Goal: Information Seeking & Learning: Learn about a topic

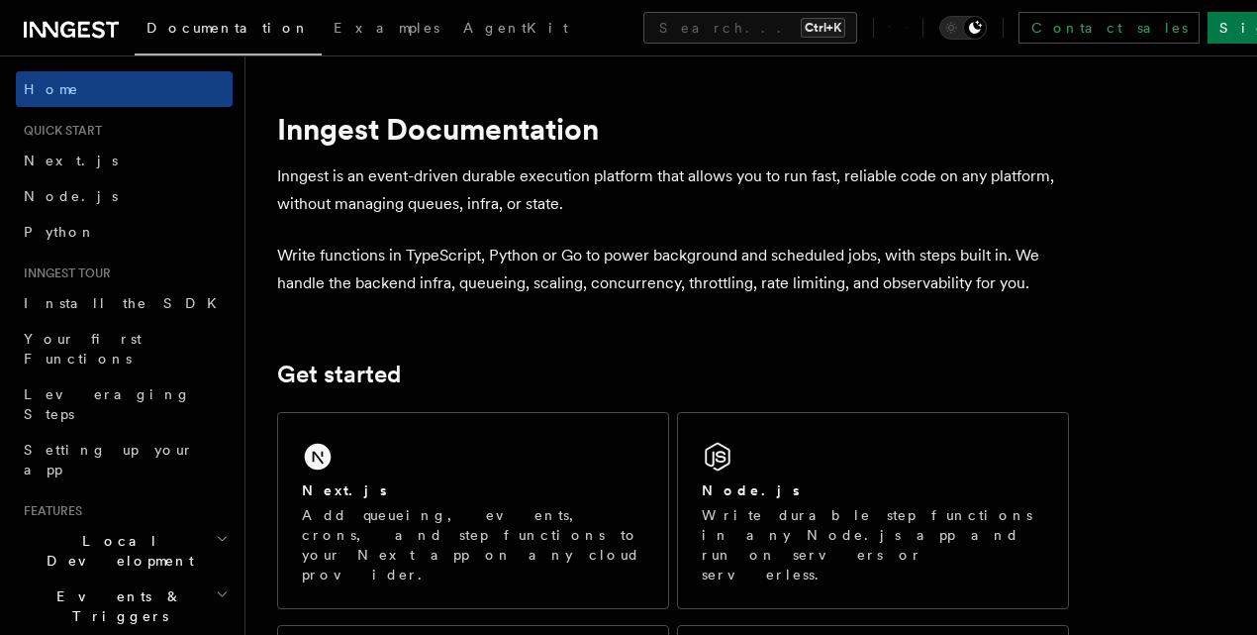
click at [99, 36] on icon at bounding box center [98, 29] width 13 height 17
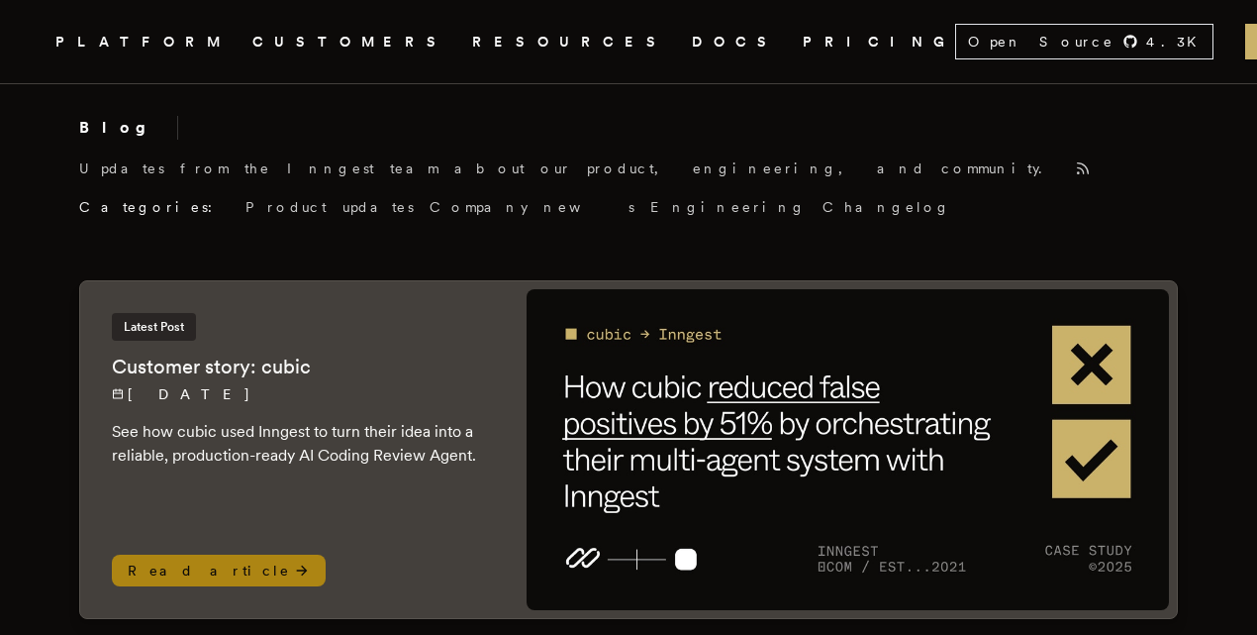
click at [172, 554] on span "Read article" at bounding box center [219, 570] width 214 height 32
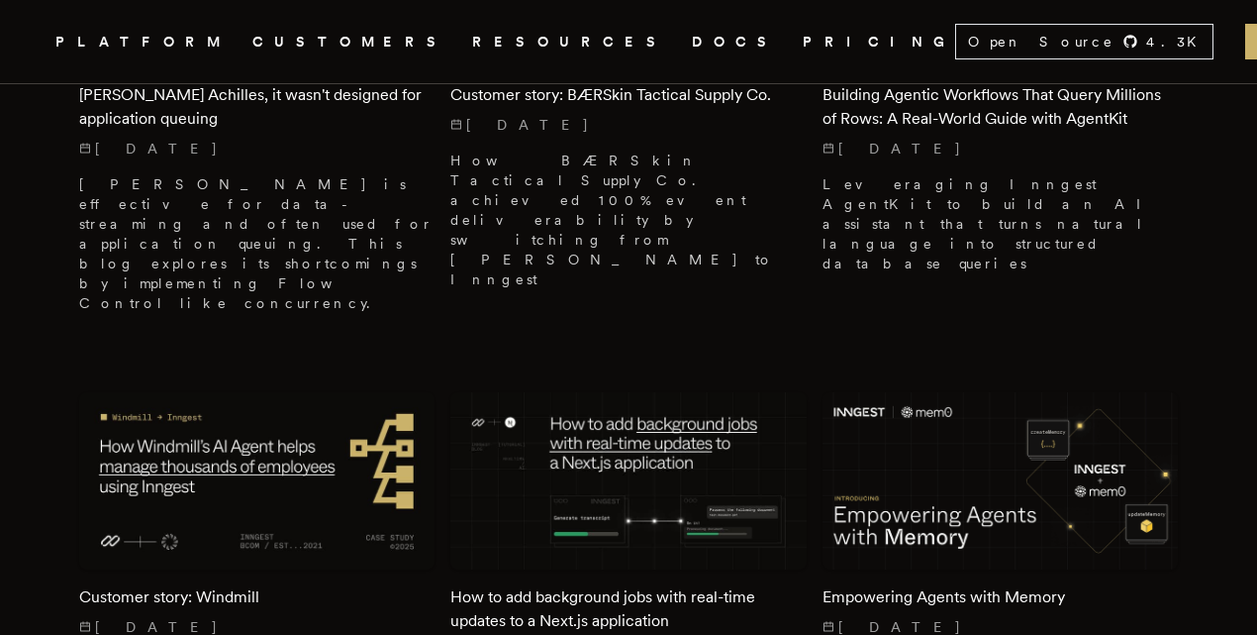
scroll to position [1425, 0]
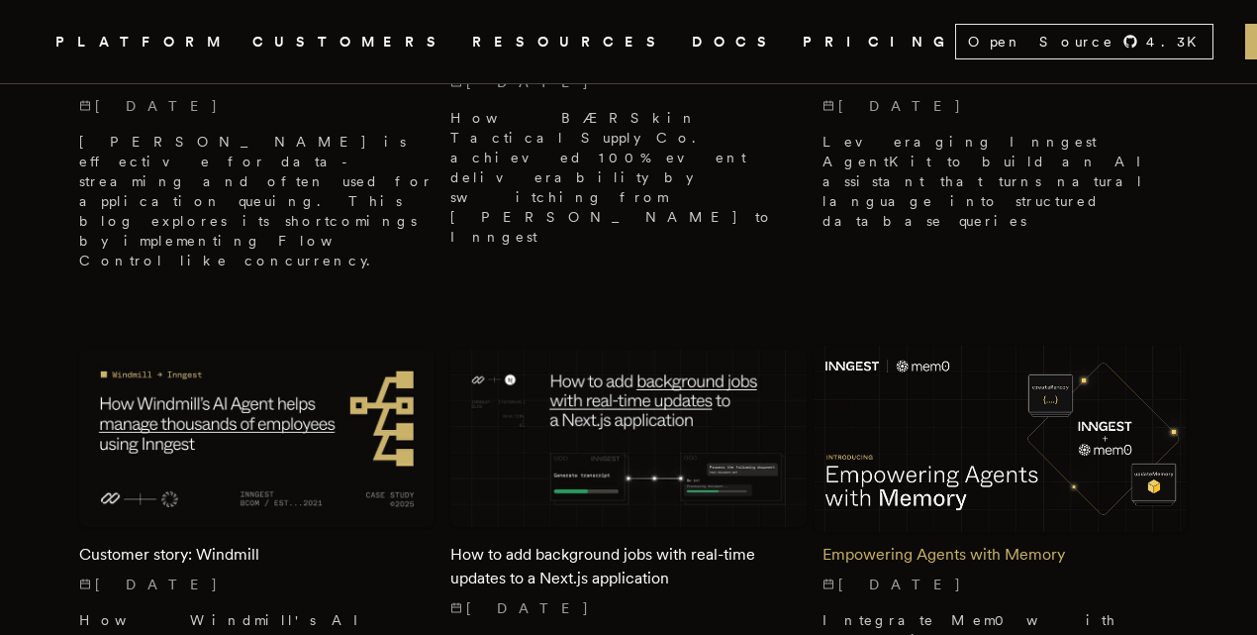
click at [959, 542] on h2 "Empowering Agents with Memory" at bounding box center [1000, 554] width 355 height 24
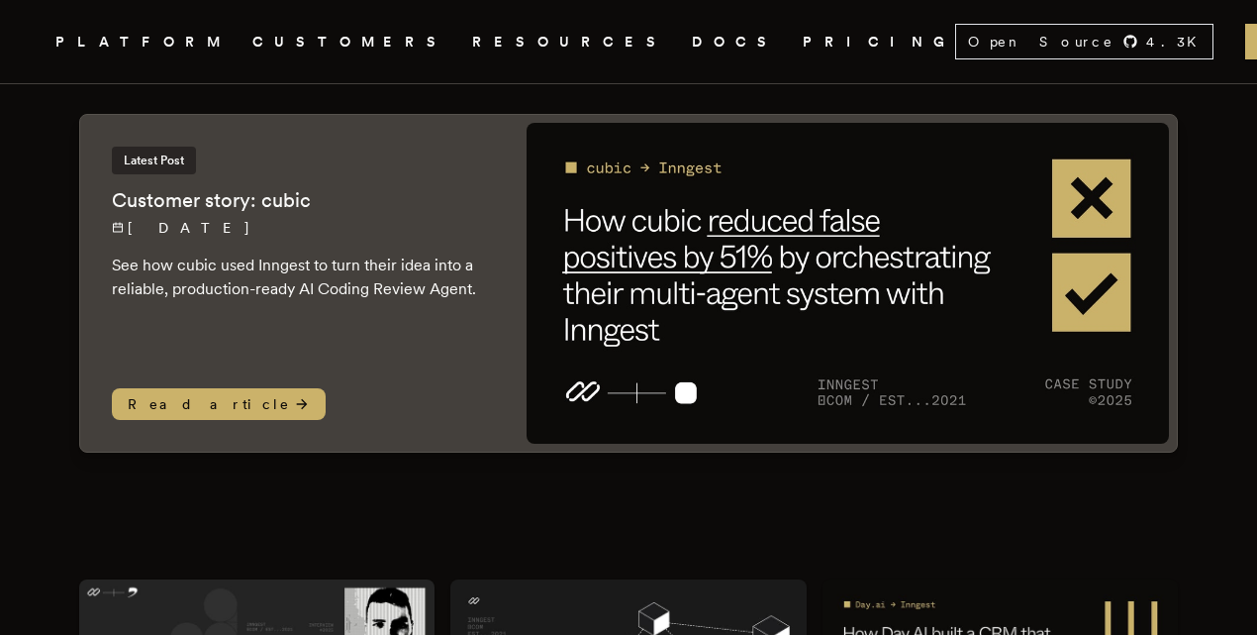
scroll to position [0, 0]
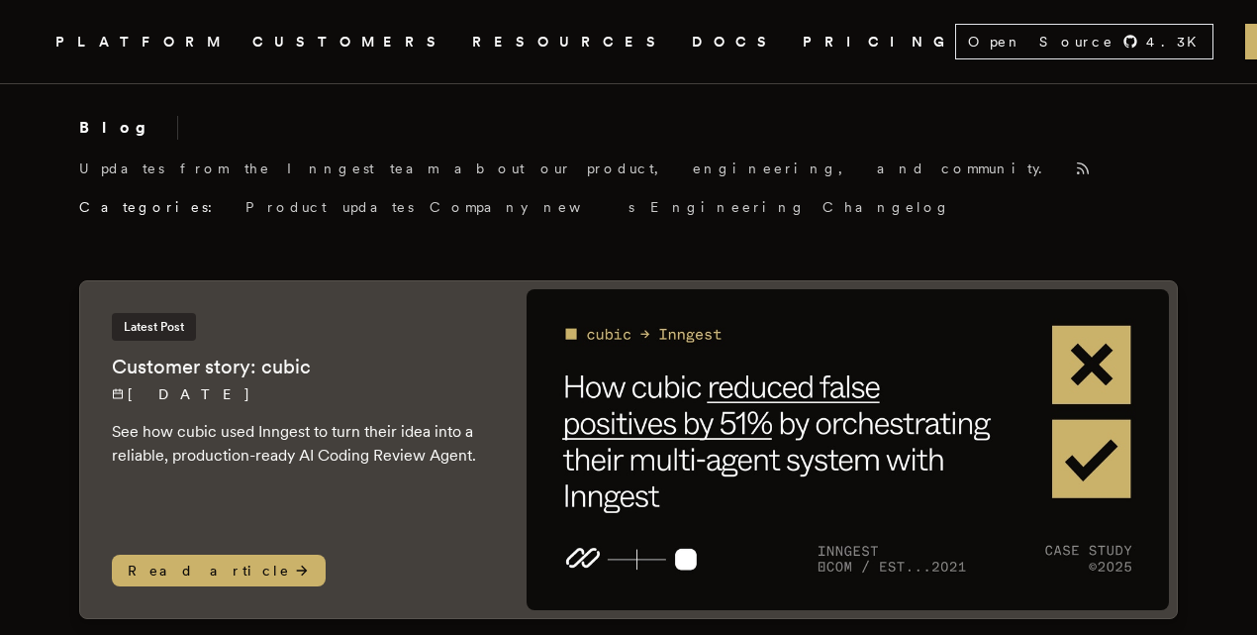
click at [692, 45] on link "DOCS" at bounding box center [735, 42] width 87 height 25
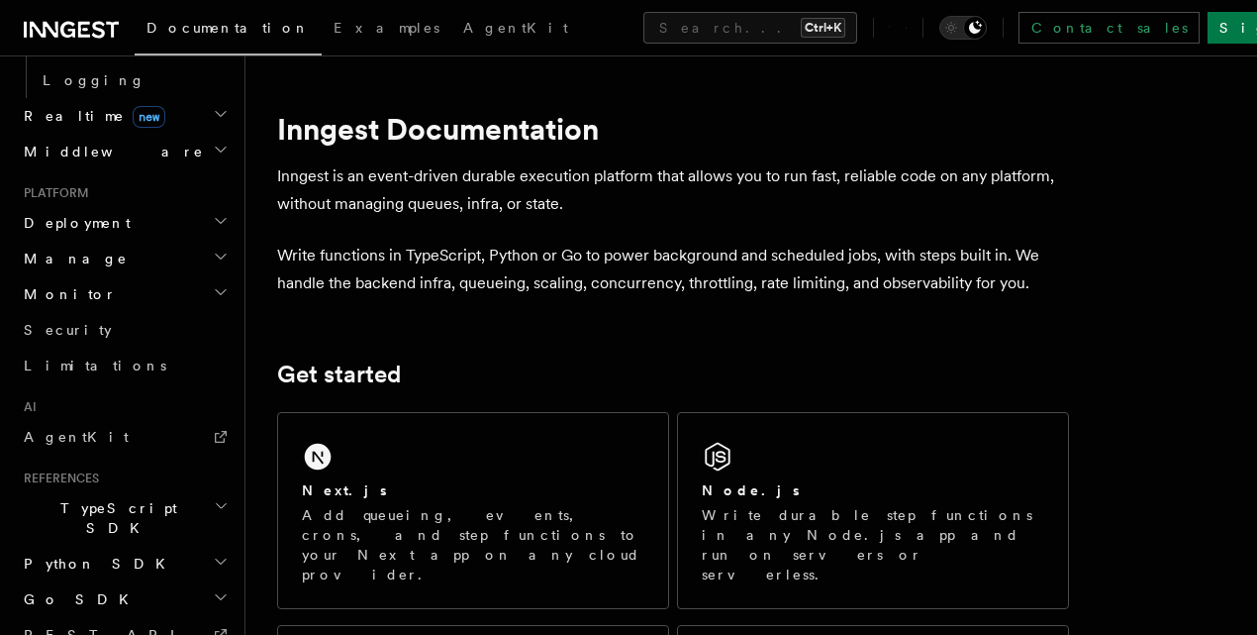
scroll to position [949, 0]
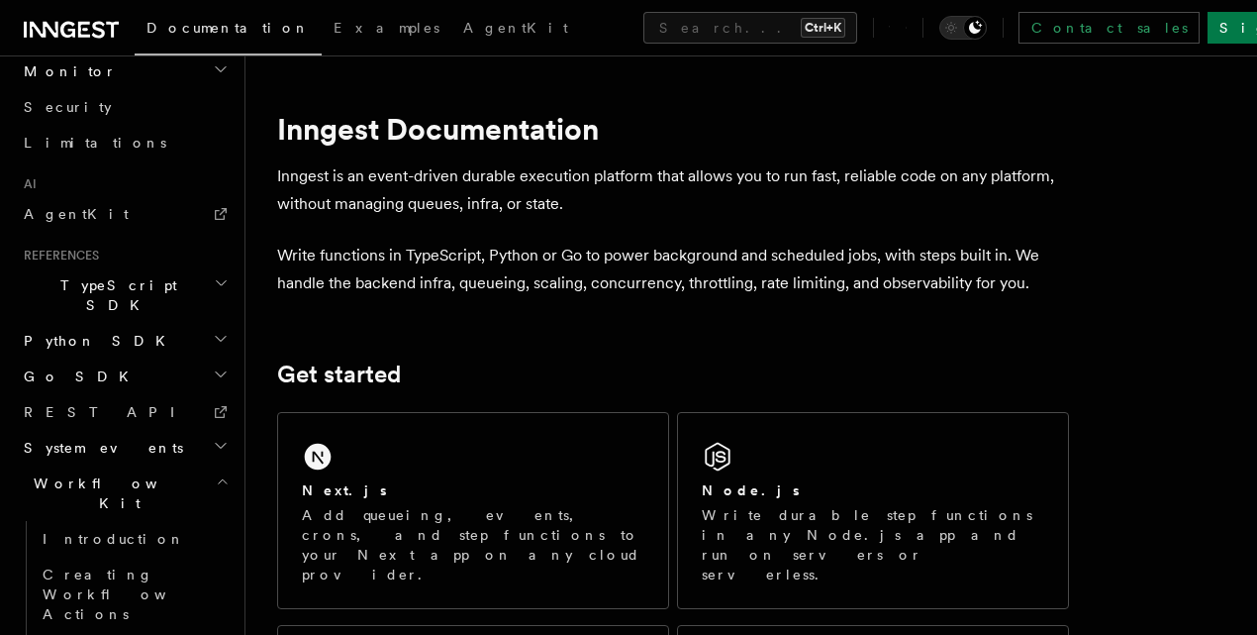
scroll to position [1127, 0]
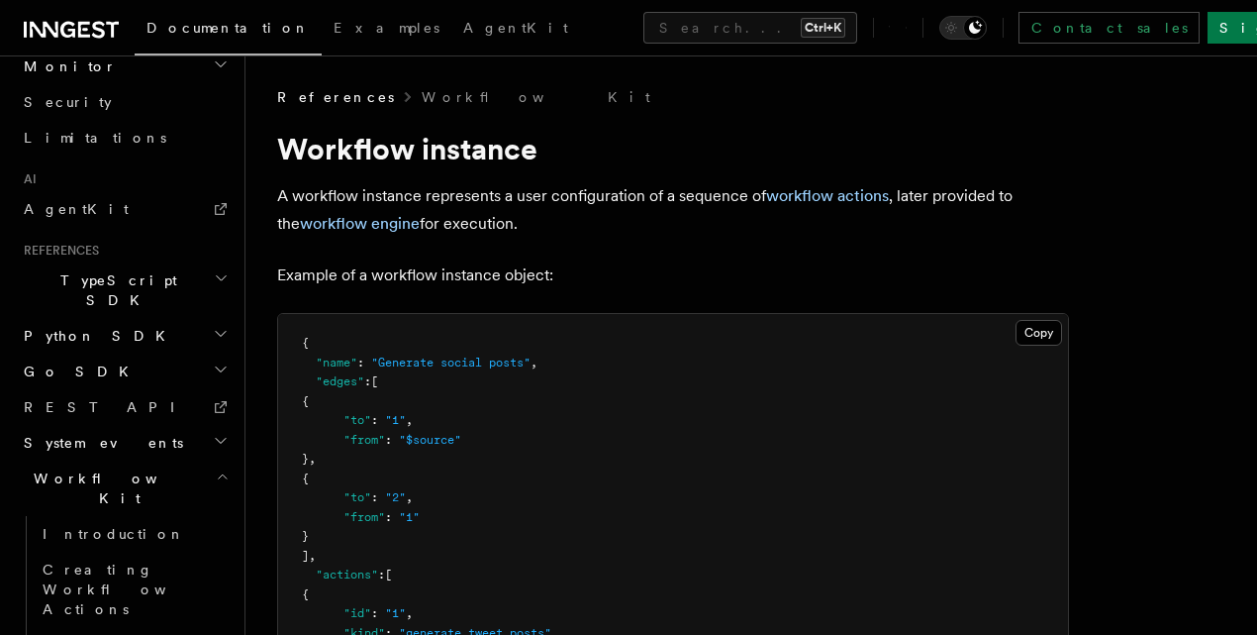
click at [186, 460] on h2 "Workflow Kit" at bounding box center [124, 487] width 217 height 55
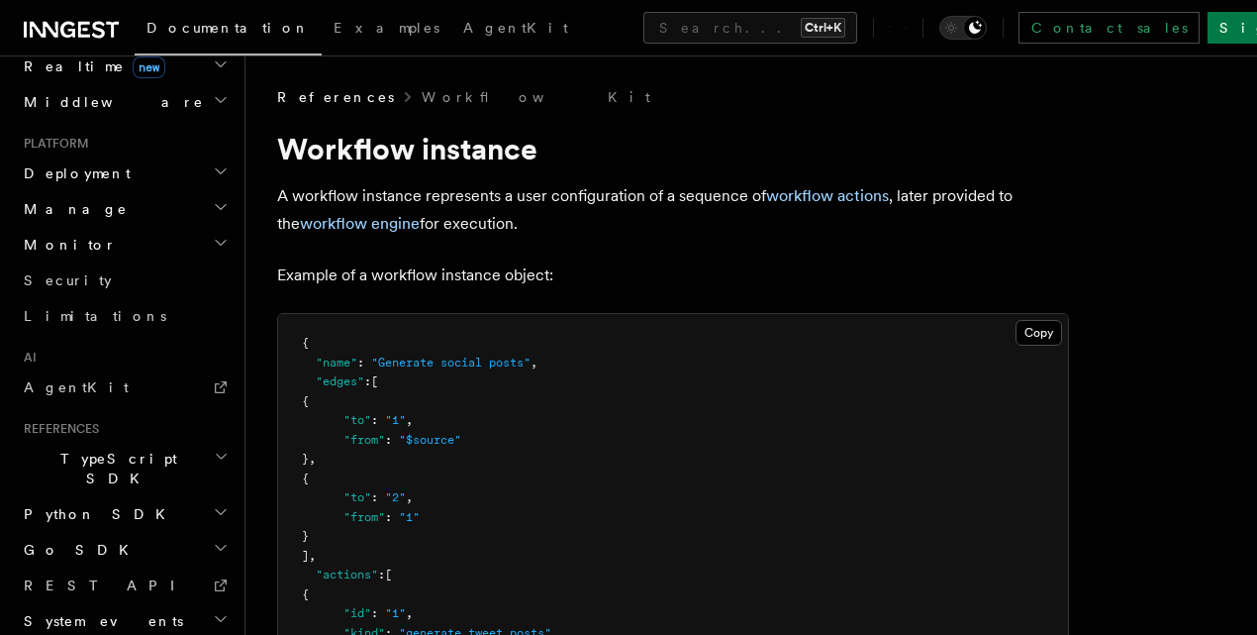
click at [192, 603] on h2 "System events" at bounding box center [124, 621] width 217 height 36
click at [207, 441] on h2 "TypeScript SDK" at bounding box center [124, 468] width 217 height 55
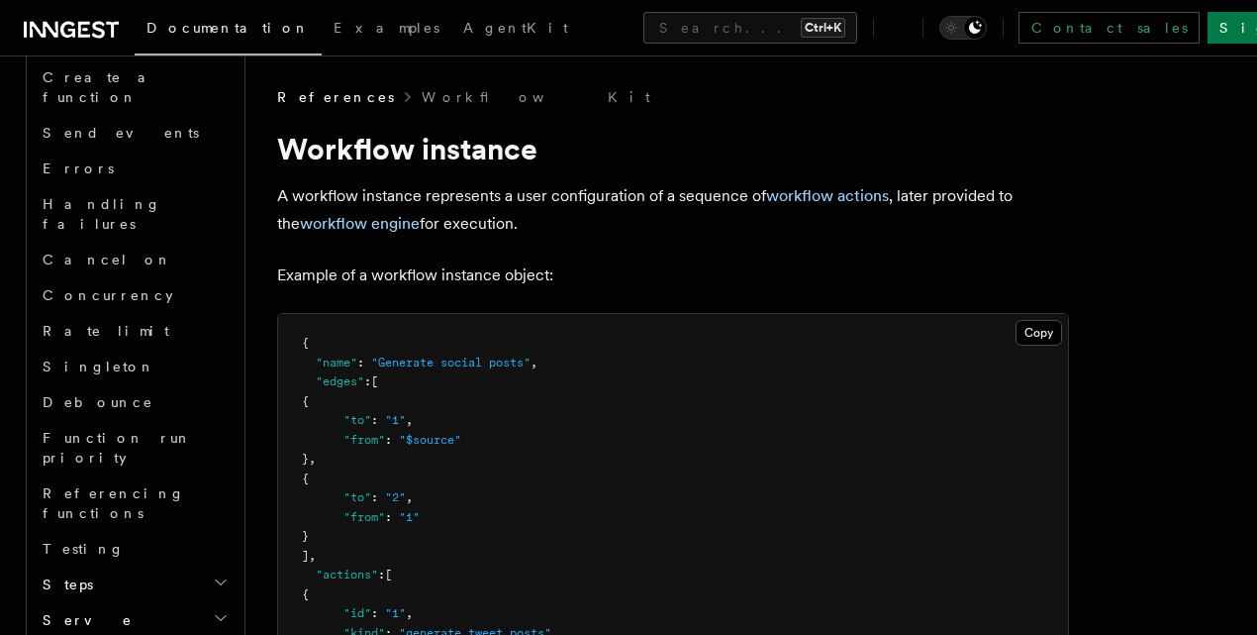
scroll to position [1543, 0]
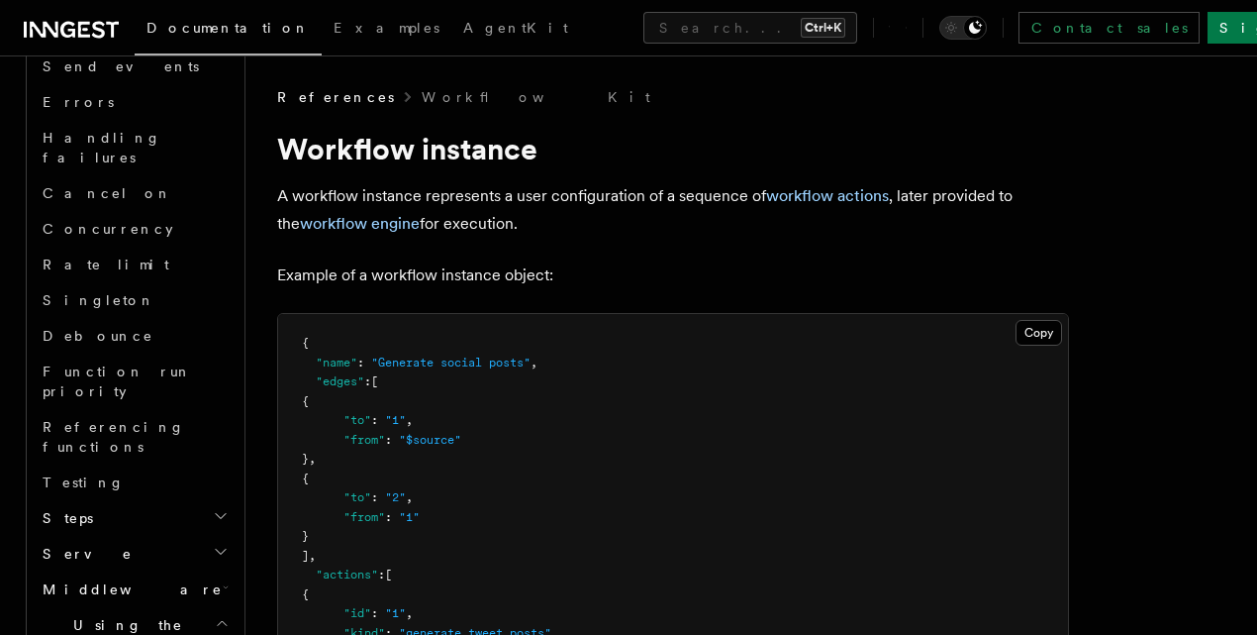
click at [200, 607] on h2 "Using the SDK" at bounding box center [134, 634] width 198 height 55
click at [198, 571] on h2 "Middleware" at bounding box center [134, 589] width 198 height 36
click at [177, 571] on h2 "Middleware" at bounding box center [134, 589] width 198 height 36
click at [213, 543] on icon "button" at bounding box center [221, 551] width 16 height 16
click at [174, 607] on link "Streaming" at bounding box center [142, 625] width 179 height 36
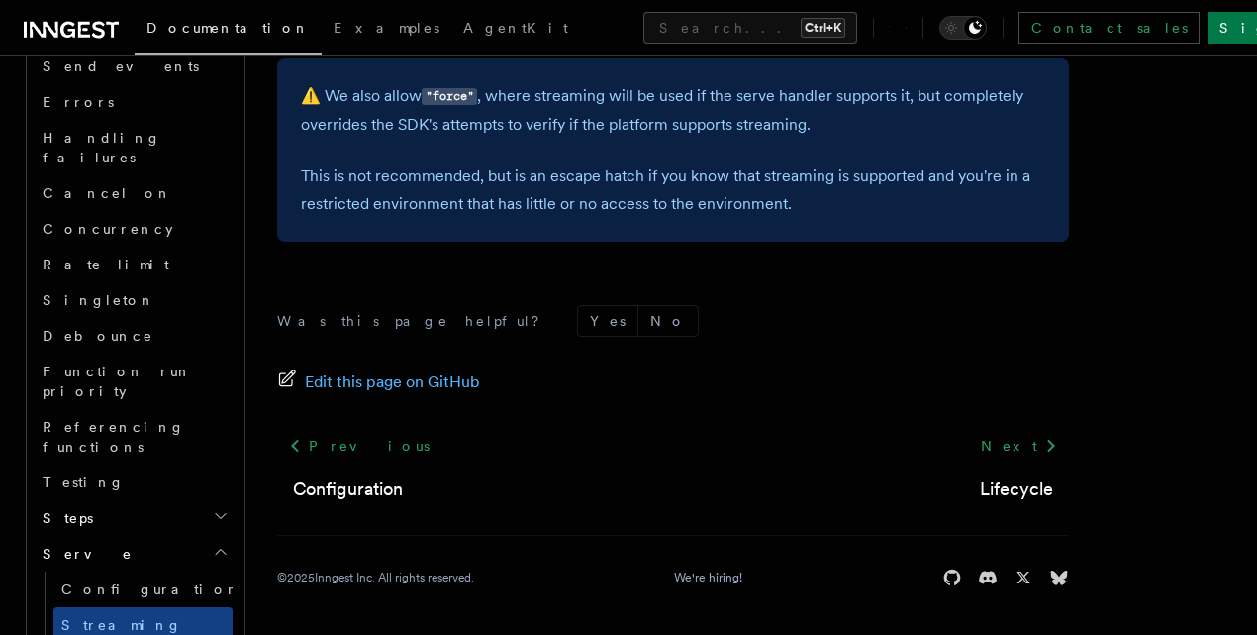
scroll to position [958, 0]
click at [210, 571] on link "Configuration" at bounding box center [142, 589] width 179 height 36
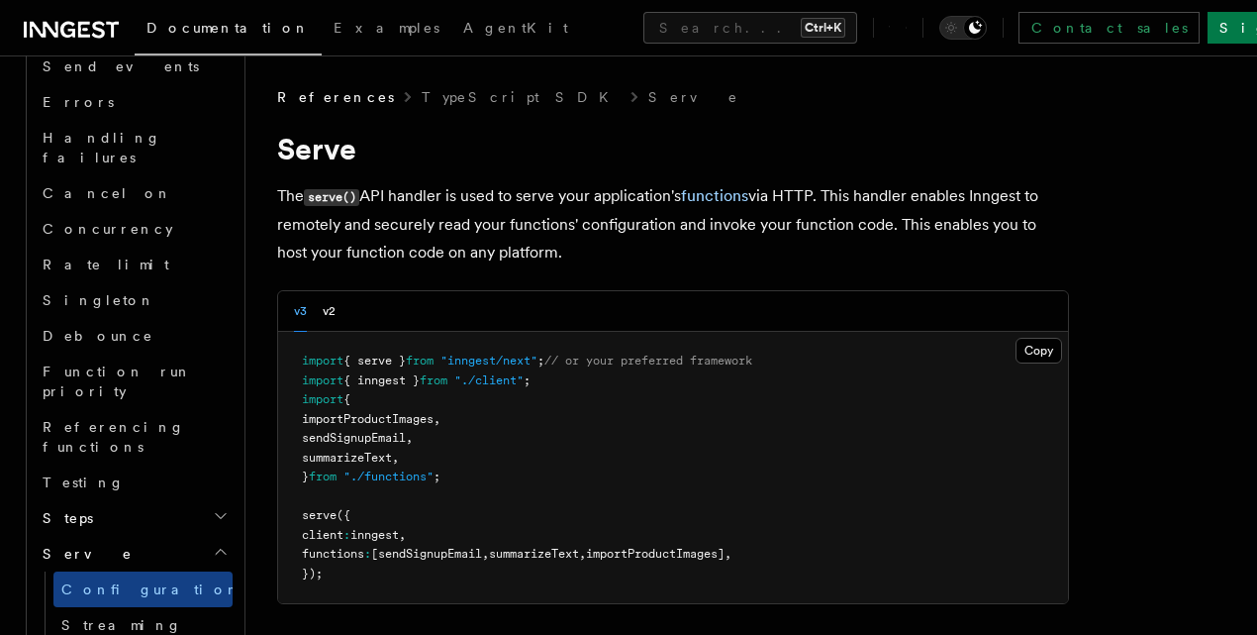
click at [213, 543] on icon "button" at bounding box center [221, 551] width 16 height 16
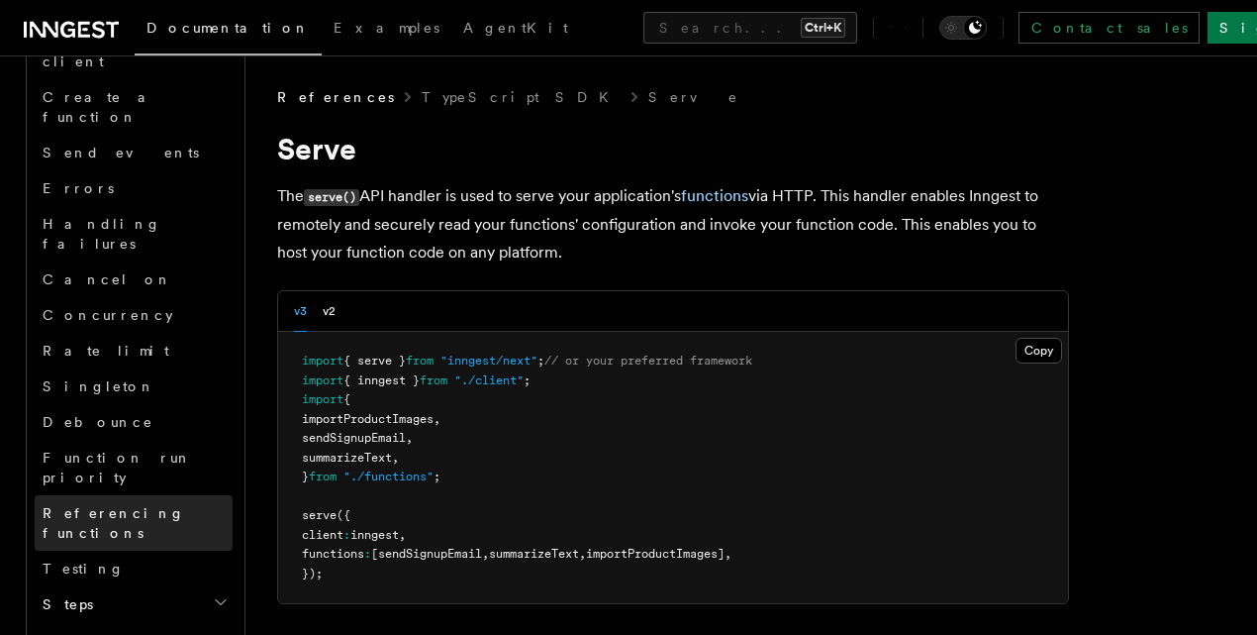
scroll to position [1424, 0]
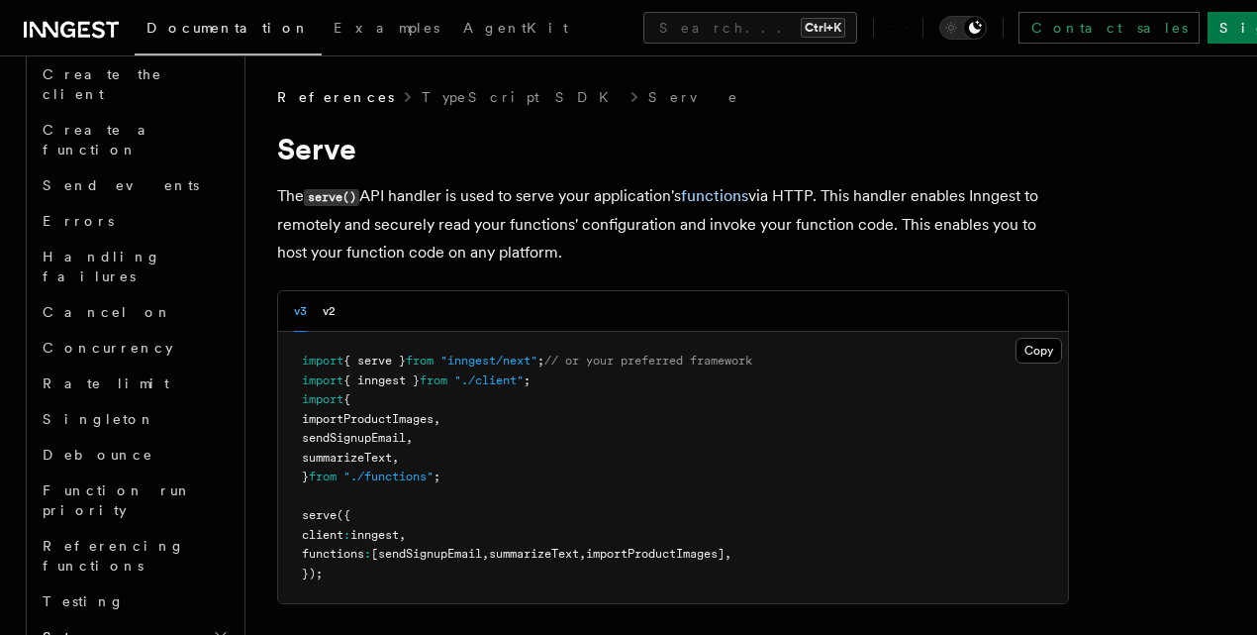
click at [190, 619] on h2 "Steps" at bounding box center [134, 637] width 198 height 36
click at [196, 619] on h2 "Steps" at bounding box center [134, 637] width 198 height 36
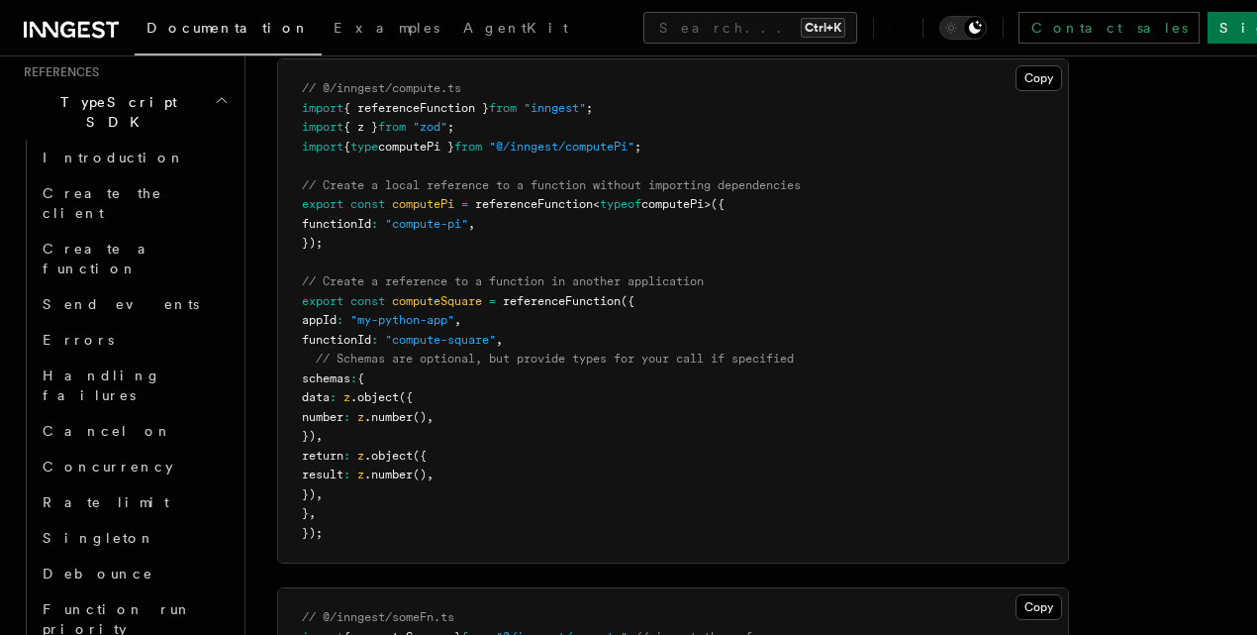
scroll to position [238, 0]
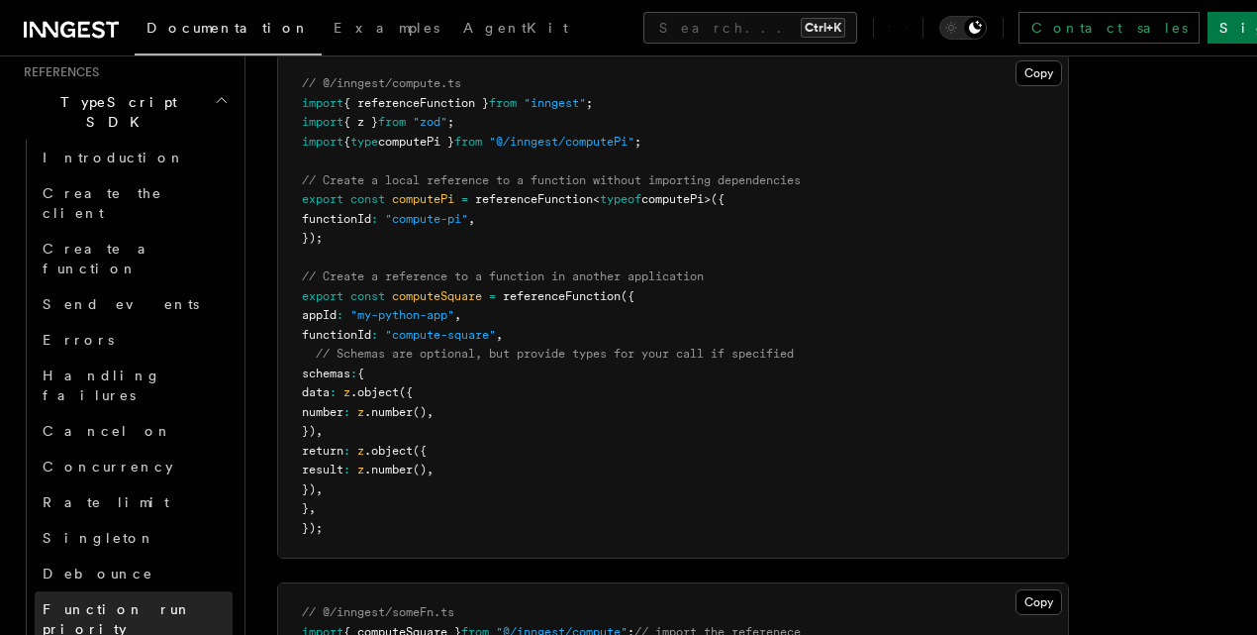
click at [127, 599] on span "Function run priority" at bounding box center [138, 619] width 190 height 40
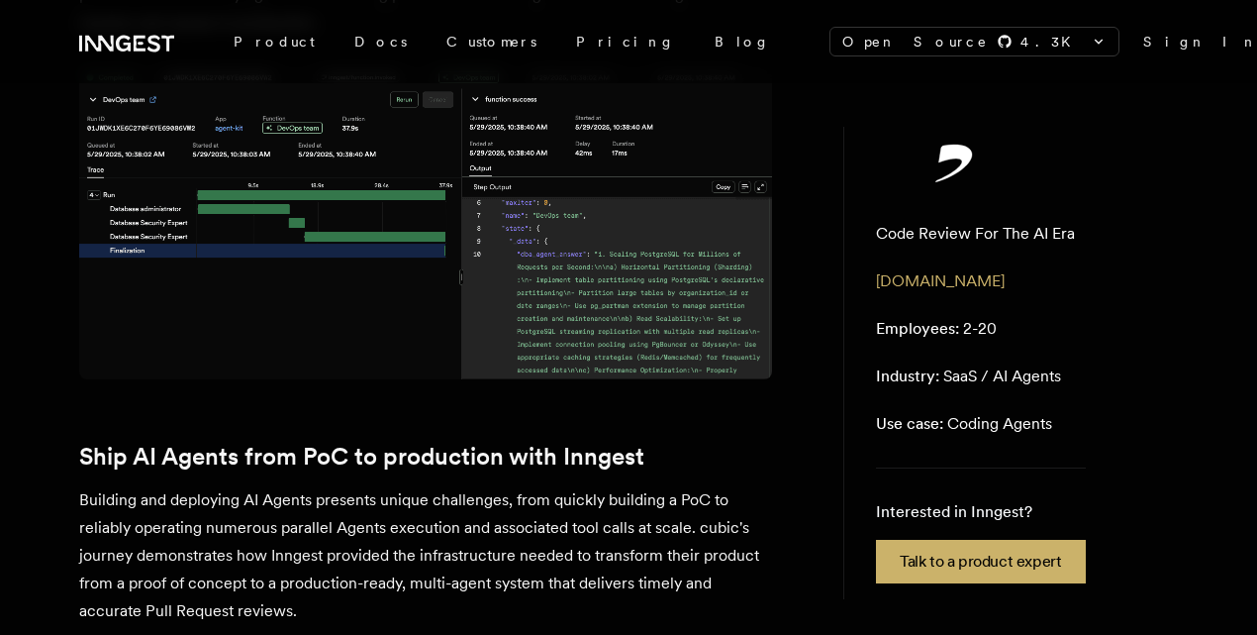
scroll to position [4514, 0]
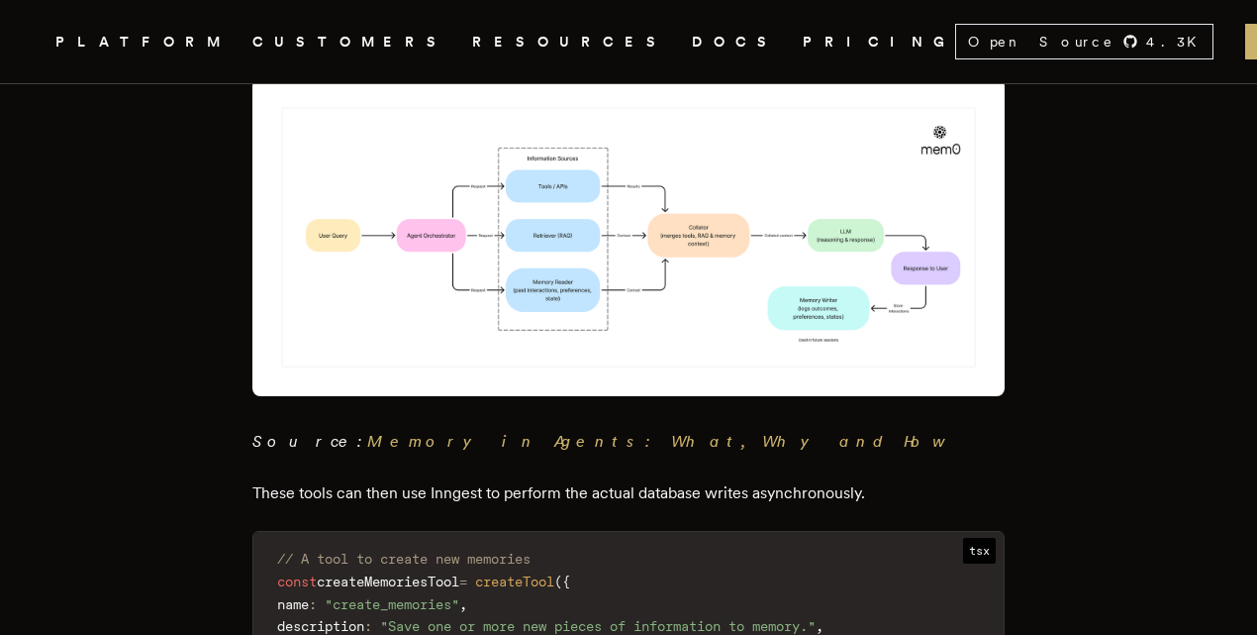
scroll to position [4752, 0]
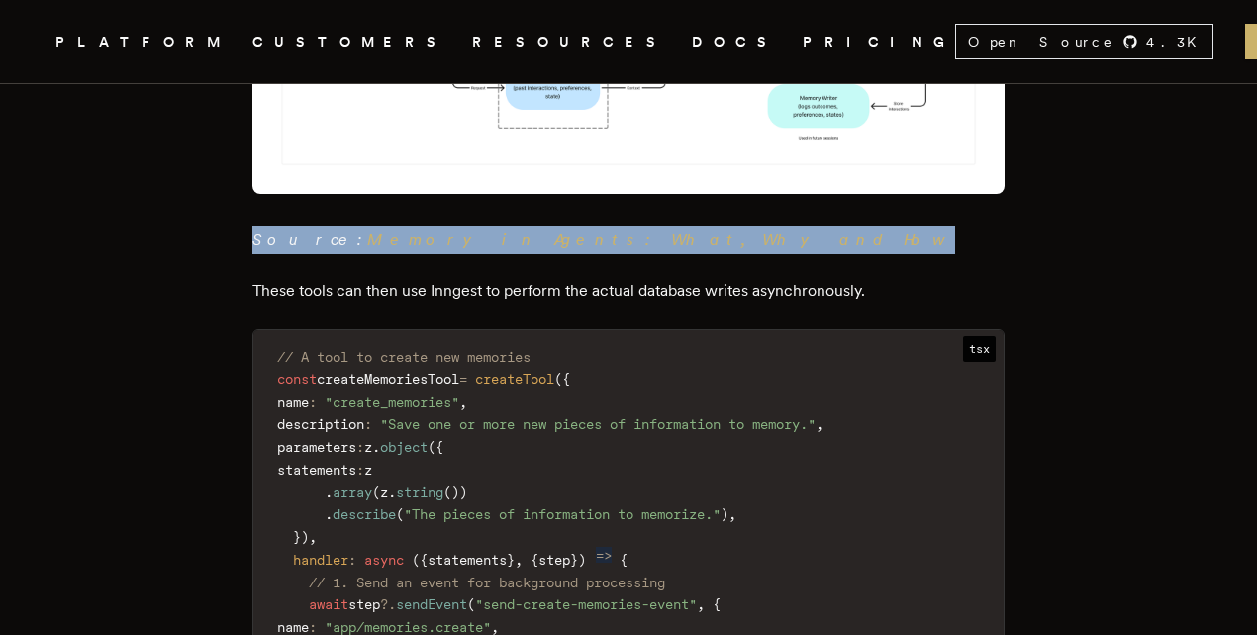
drag, startPoint x: 625, startPoint y: 174, endPoint x: 217, endPoint y: 174, distance: 407.8
click at [217, 174] on article "Empowering Agents with Memory Ted Werbel · 7/14/2025 · 9 min read We've all bee…" at bounding box center [628, 272] width 1099 height 9879
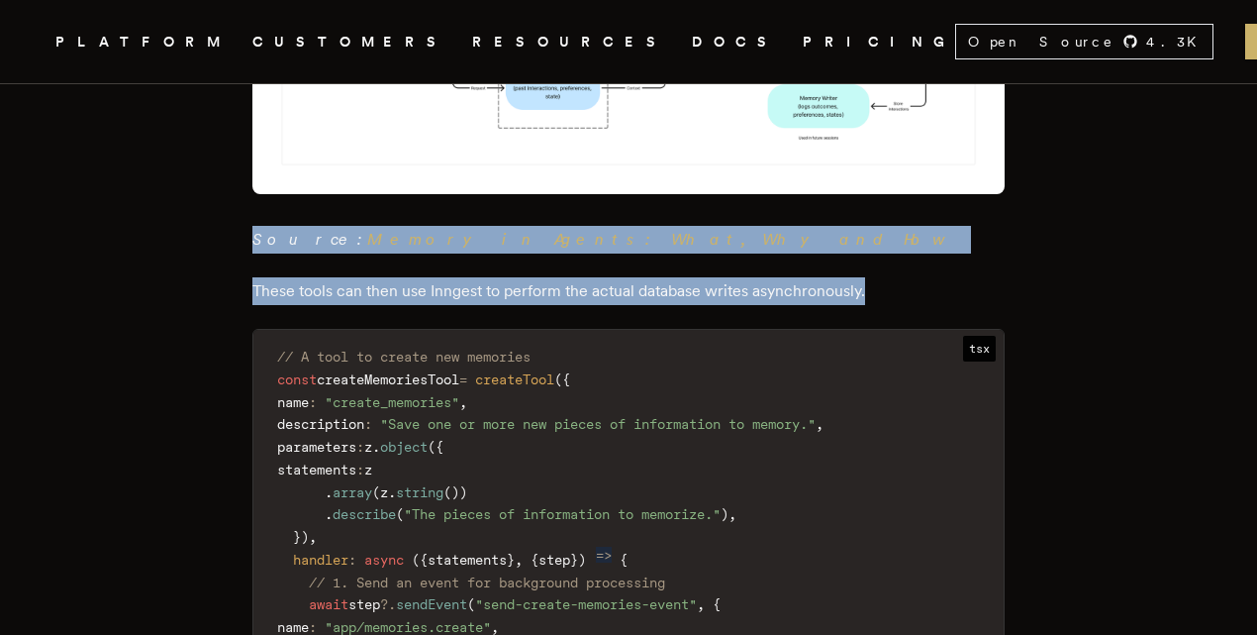
drag, startPoint x: 217, startPoint y: 174, endPoint x: 932, endPoint y: 231, distance: 717.9
click at [932, 231] on article "Empowering Agents with Memory Ted Werbel · 7/14/2025 · 9 min read We've all bee…" at bounding box center [628, 272] width 1099 height 9879
click at [932, 277] on p "These tools can then use Inngest to perform the actual database writes asynchro…" at bounding box center [628, 291] width 752 height 28
drag, startPoint x: 932, startPoint y: 231, endPoint x: 206, endPoint y: 174, distance: 728.8
click at [206, 174] on article "Empowering Agents with Memory Ted Werbel · 7/14/2025 · 9 min read We've all bee…" at bounding box center [628, 272] width 1099 height 9879
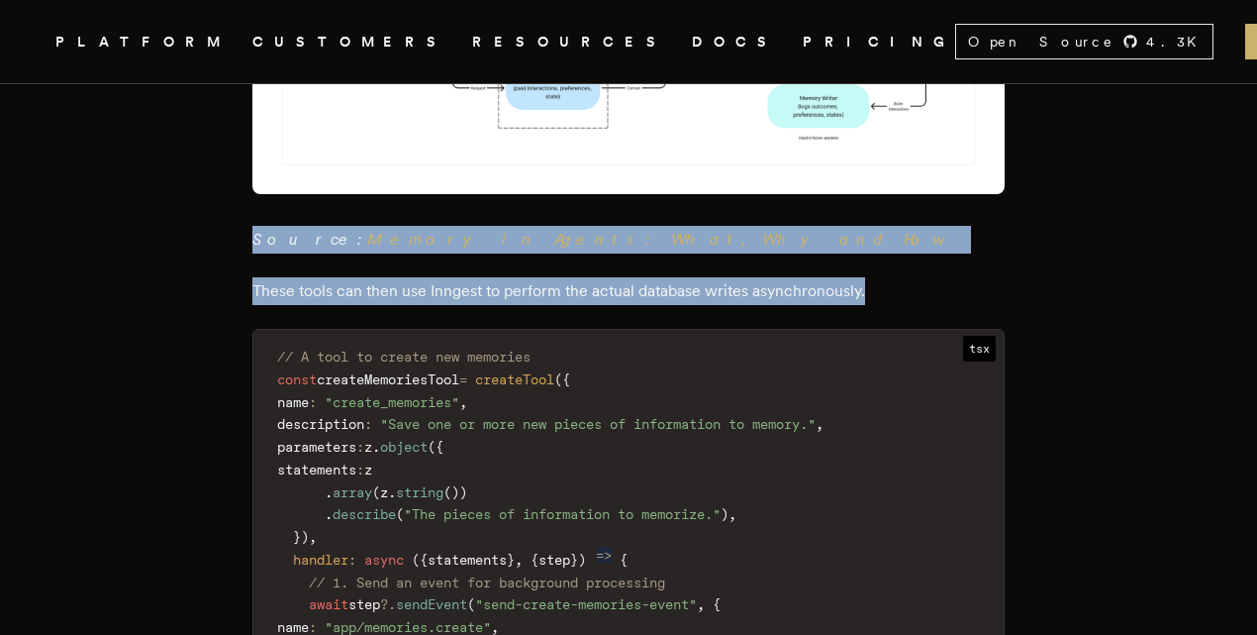
click at [206, 174] on article "Empowering Agents with Memory Ted Werbel · 7/14/2025 · 9 min read We've all bee…" at bounding box center [628, 272] width 1099 height 9879
drag, startPoint x: 206, startPoint y: 174, endPoint x: 886, endPoint y: 215, distance: 681.3
click at [886, 215] on article "Empowering Agents with Memory Ted Werbel · 7/14/2025 · 9 min read We've all bee…" at bounding box center [628, 272] width 1099 height 9879
click at [886, 277] on p "These tools can then use Inngest to perform the actual database writes asynchro…" at bounding box center [628, 291] width 752 height 28
drag, startPoint x: 886, startPoint y: 215, endPoint x: 260, endPoint y: 159, distance: 628.1
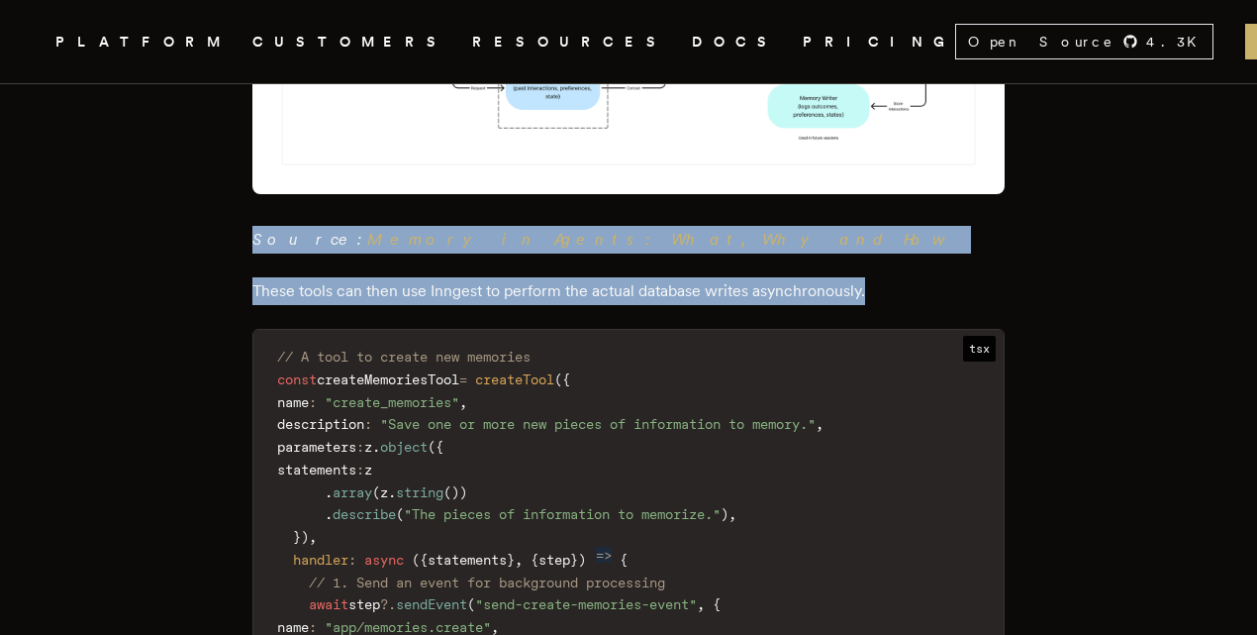
click at [260, 159] on div "We've all been there. You're deep in a conversation with a chatbot and you have…" at bounding box center [628, 403] width 752 height 8850
click at [260, 159] on p "Source: Memory in Agents: What, Why and How" at bounding box center [628, 64] width 752 height 377
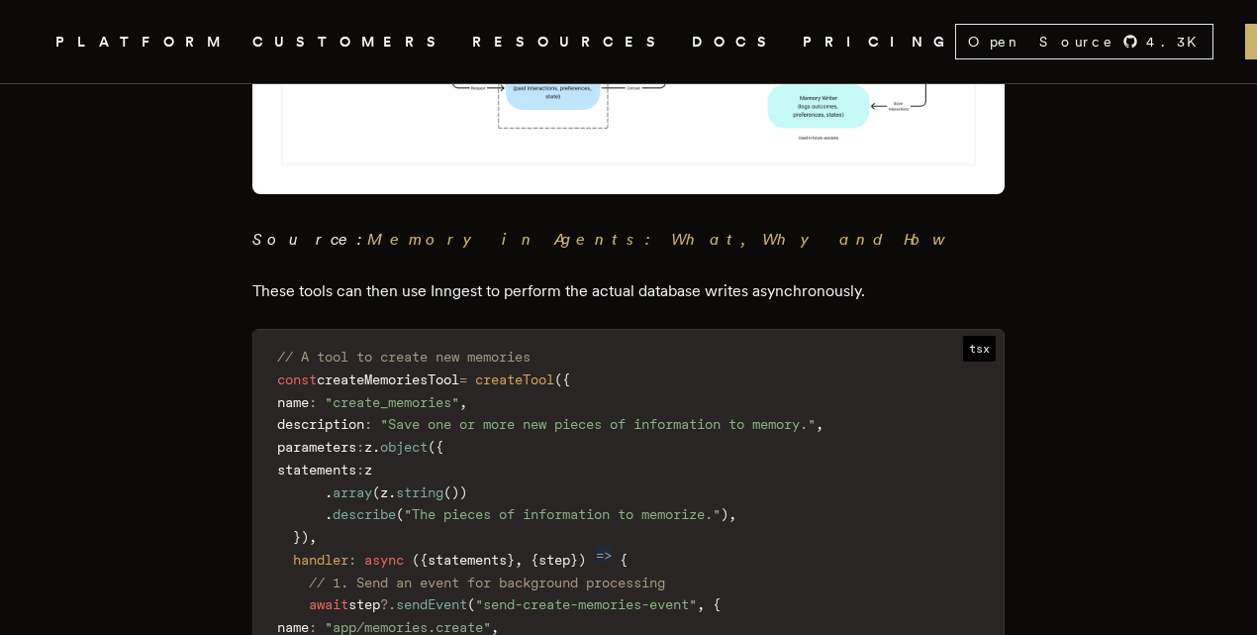
click at [274, 230] on em "Source: Memory in Agents: What, Why and How" at bounding box center [603, 239] width 703 height 19
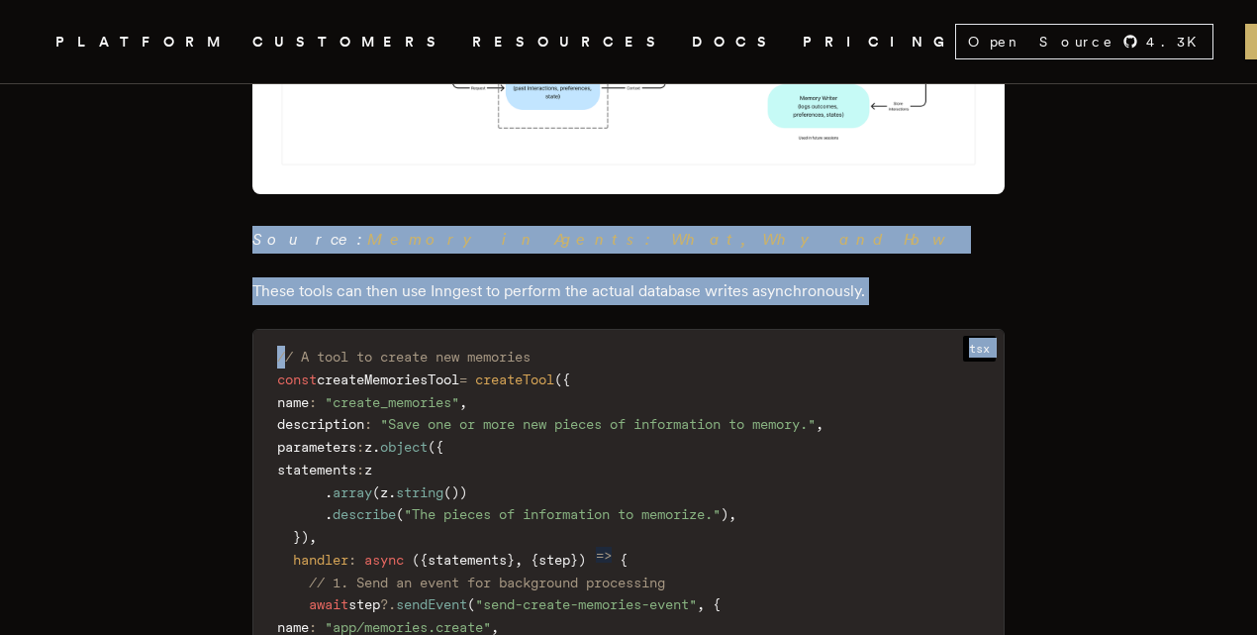
drag, startPoint x: 274, startPoint y: 166, endPoint x: 1003, endPoint y: 243, distance: 732.5
click at [1003, 243] on main "Empowering Agents with Memory Ted Werbel · 7/14/2025 · 9 min read We've all bee…" at bounding box center [629, 272] width 792 height 9879
click at [955, 277] on p "These tools can then use Inngest to perform the actual database writes asynchro…" at bounding box center [628, 291] width 752 height 28
drag, startPoint x: 955, startPoint y: 223, endPoint x: 267, endPoint y: 181, distance: 689.2
click at [267, 181] on div "We've all been there. You're deep in a conversation with a chatbot and you have…" at bounding box center [628, 403] width 752 height 8850
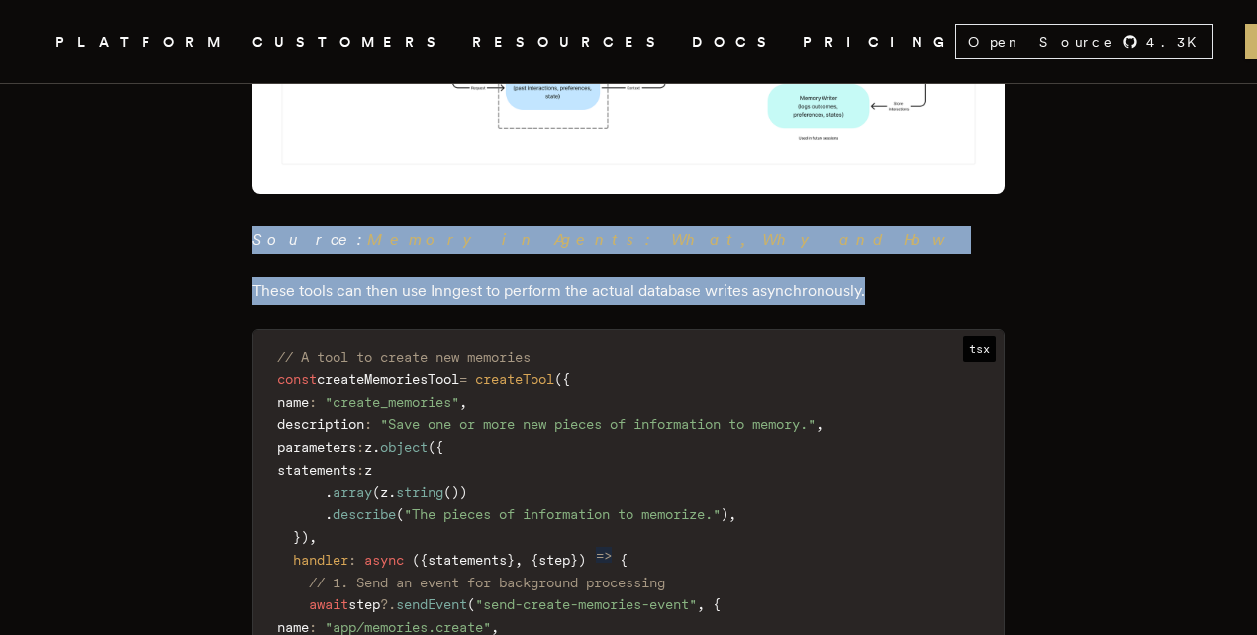
click at [267, 181] on p "Source: Memory in Agents: What, Why and How" at bounding box center [628, 64] width 752 height 377
drag, startPoint x: 267, startPoint y: 181, endPoint x: 877, endPoint y: 226, distance: 611.4
click at [877, 226] on div "We've all been there. You're deep in a conversation with a chatbot and you have…" at bounding box center [628, 403] width 752 height 8850
click at [877, 277] on p "These tools can then use Inngest to perform the actual database writes asynchro…" at bounding box center [628, 291] width 752 height 28
drag, startPoint x: 877, startPoint y: 226, endPoint x: 249, endPoint y: 178, distance: 629.4
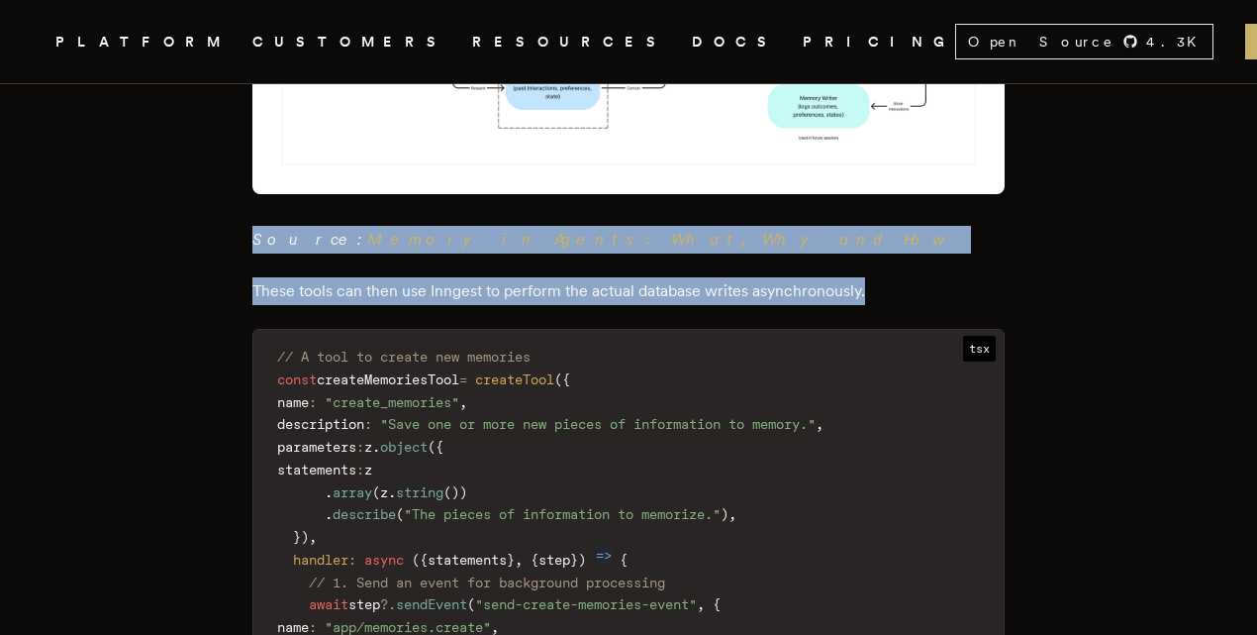
click at [249, 178] on main "Empowering Agents with Memory Ted Werbel · 7/14/2025 · 9 min read We've all bee…" at bounding box center [629, 272] width 792 height 9879
drag, startPoint x: 249, startPoint y: 178, endPoint x: 884, endPoint y: 223, distance: 636.1
click at [884, 223] on main "Empowering Agents with Memory Ted Werbel · 7/14/2025 · 9 min read We've all bee…" at bounding box center [629, 272] width 792 height 9879
click at [884, 277] on p "These tools can then use Inngest to perform the actual database writes asynchro…" at bounding box center [628, 291] width 752 height 28
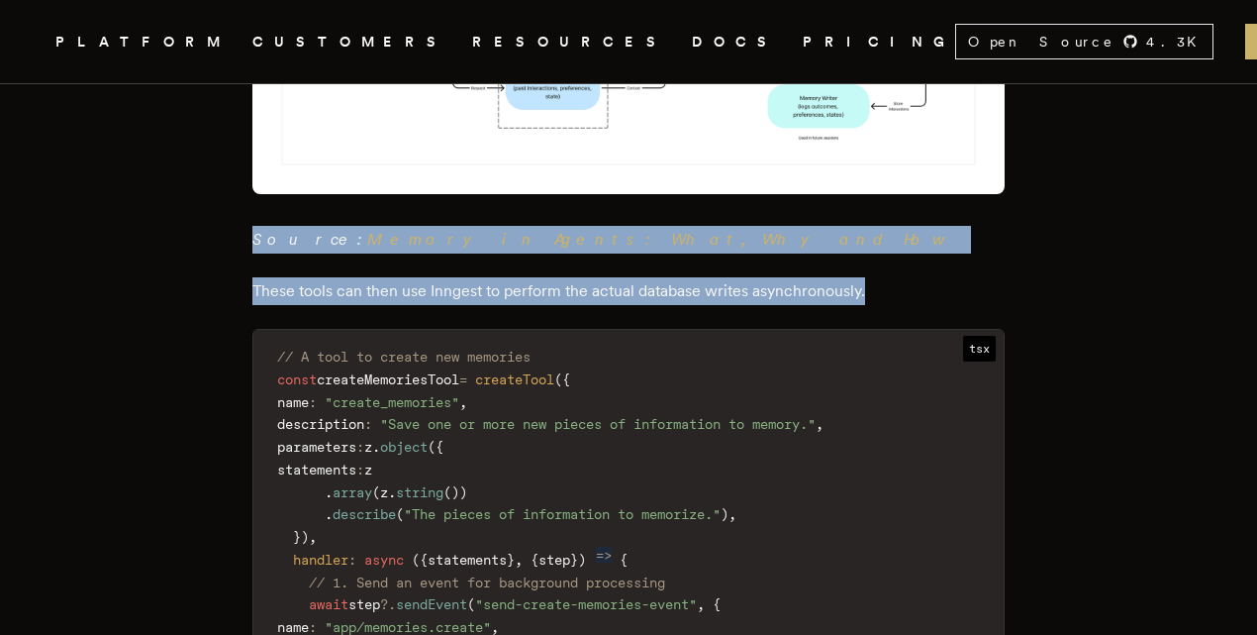
drag, startPoint x: 884, startPoint y: 223, endPoint x: 272, endPoint y: 167, distance: 614.3
click at [272, 167] on div "We've all been there. You're deep in a conversation with a chatbot and you have…" at bounding box center [628, 403] width 752 height 8850
click at [272, 230] on em "Source: Memory in Agents: What, Why and How" at bounding box center [603, 239] width 703 height 19
drag, startPoint x: 272, startPoint y: 167, endPoint x: 838, endPoint y: 244, distance: 571.3
click at [838, 244] on div "We've all been there. You're deep in a conversation with a chatbot and you have…" at bounding box center [628, 403] width 752 height 8850
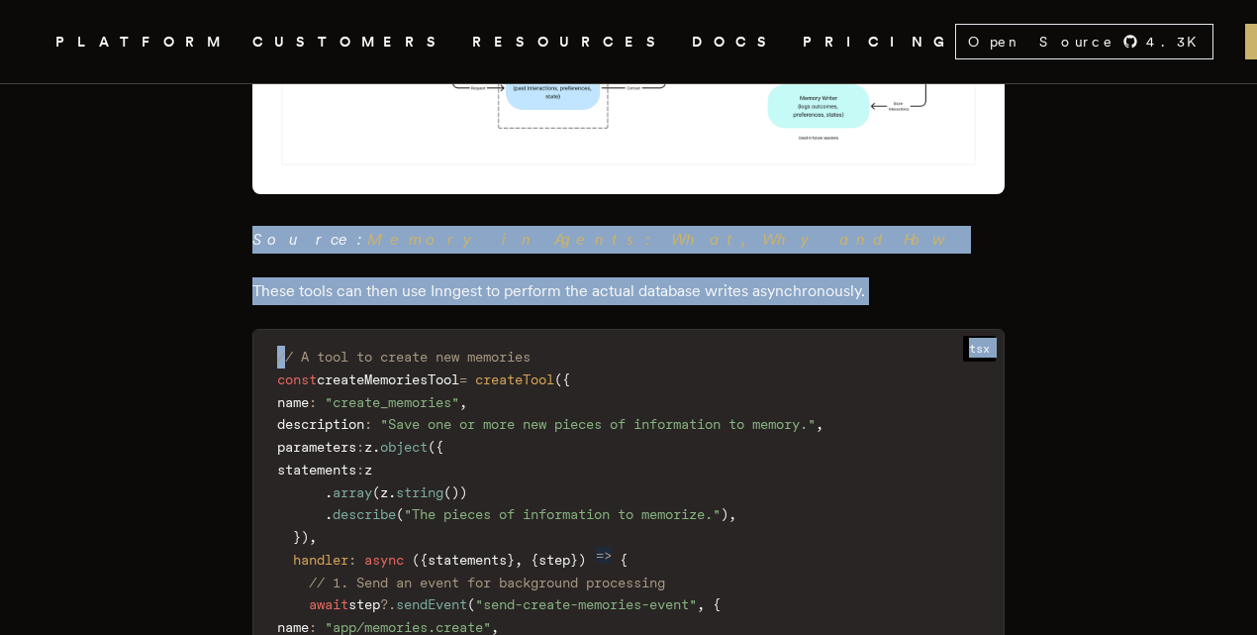
click at [838, 244] on div "We've all been there. You're deep in a conversation with a chatbot and you have…" at bounding box center [628, 403] width 752 height 8850
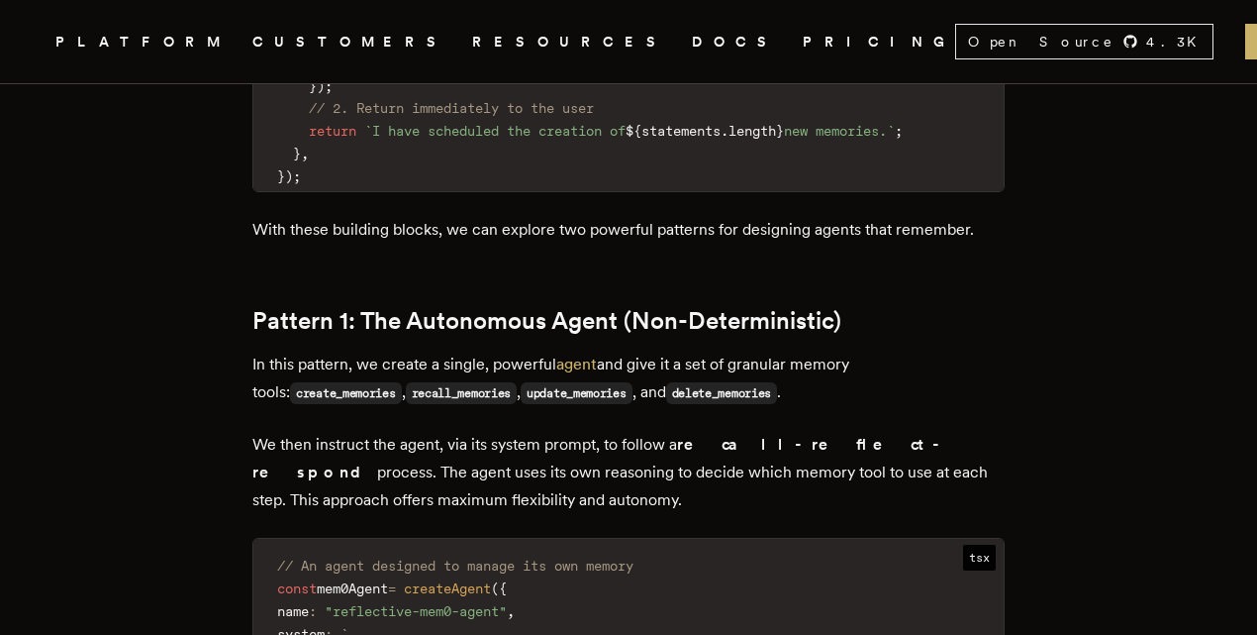
scroll to position [5464, 0]
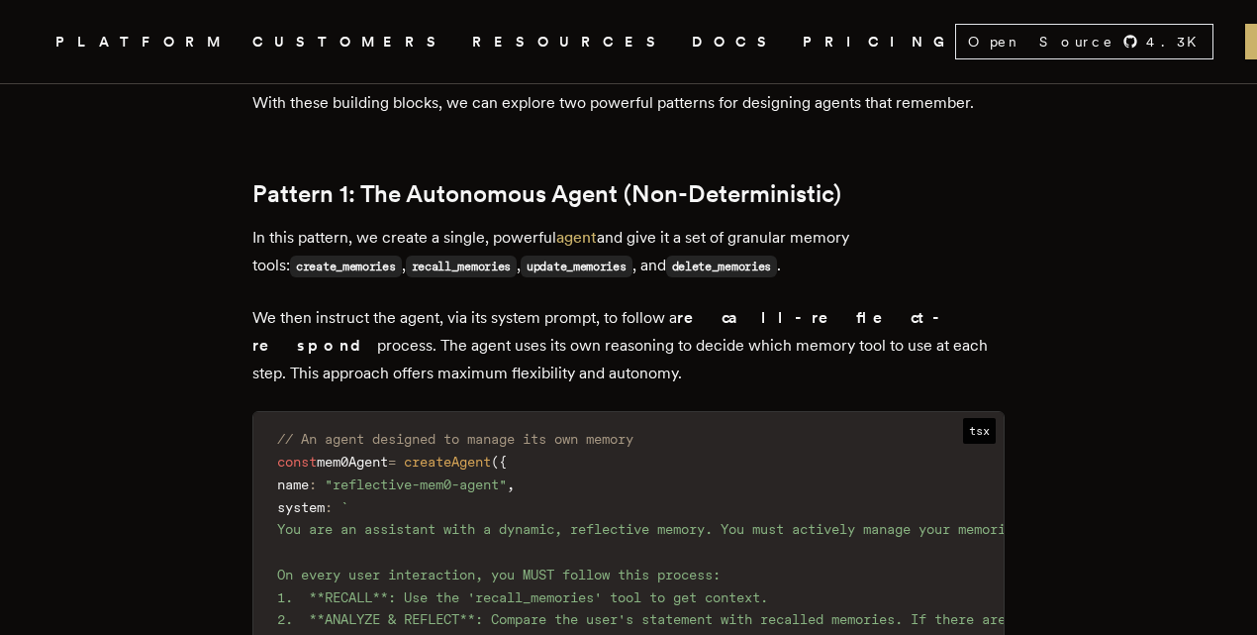
click at [290, 255] on code "create_memories" at bounding box center [346, 266] width 112 height 22
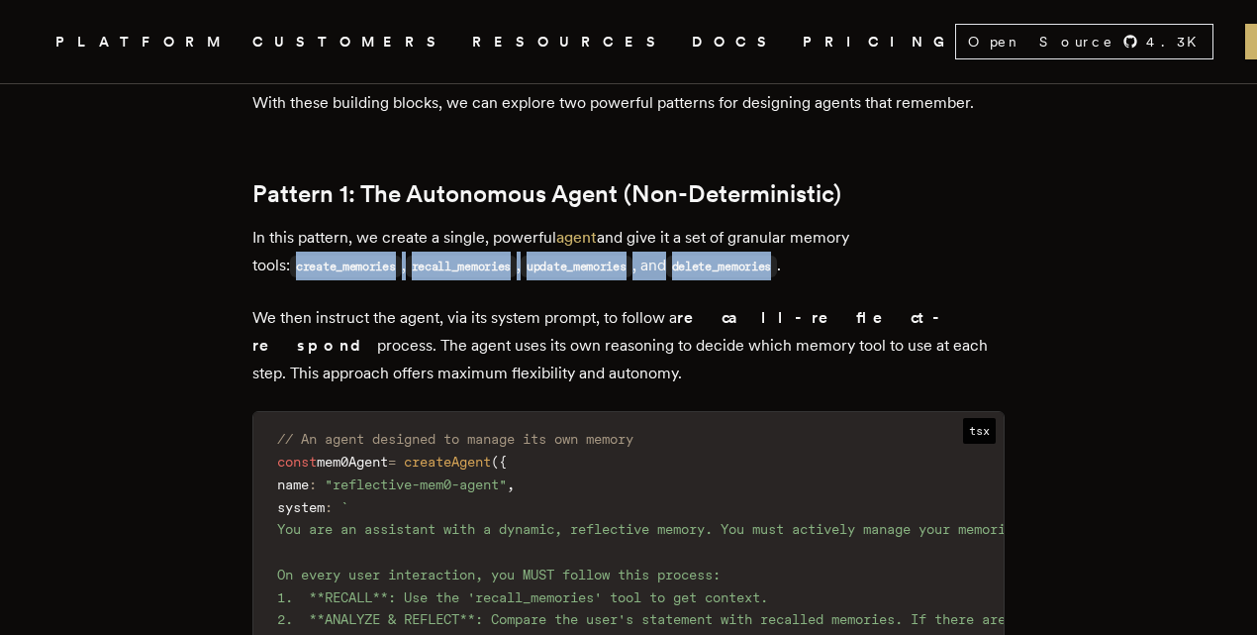
drag, startPoint x: 284, startPoint y: 192, endPoint x: 748, endPoint y: 206, distance: 464.5
click at [748, 224] on p "In this pattern, we create a single, powerful agent and give it a set of granul…" at bounding box center [628, 252] width 752 height 56
click at [748, 255] on code "delete_memories" at bounding box center [722, 266] width 112 height 22
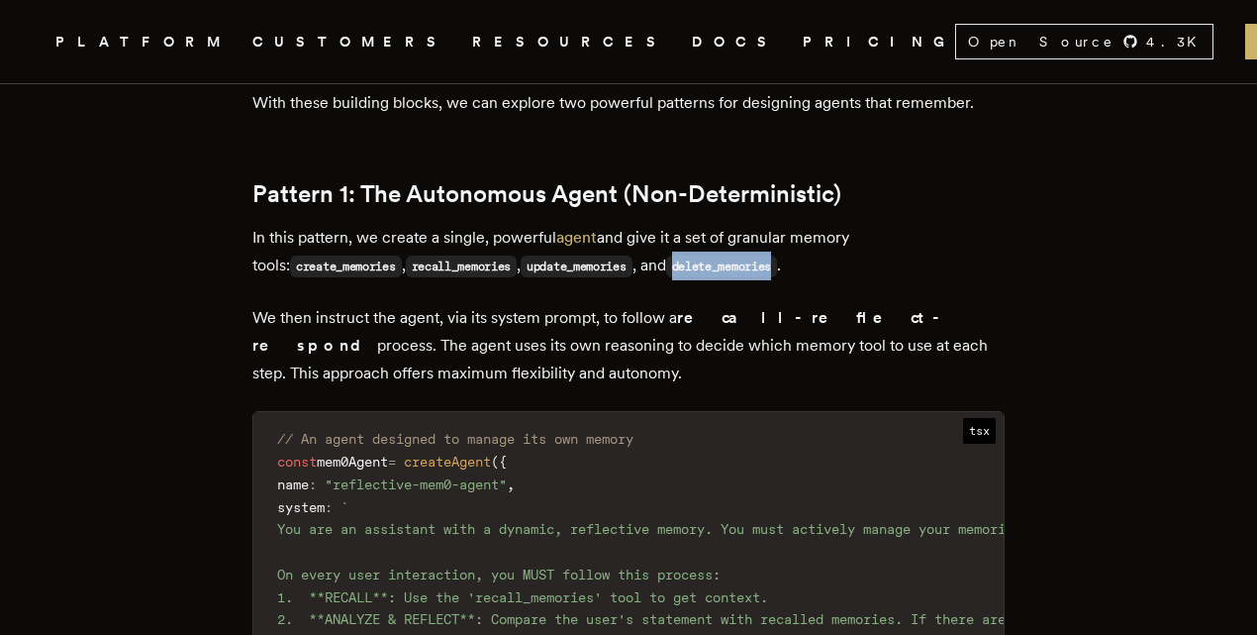
drag, startPoint x: 748, startPoint y: 206, endPoint x: 636, endPoint y: 207, distance: 112.9
click at [739, 255] on code "delete_memories" at bounding box center [722, 266] width 112 height 22
click at [536, 255] on code "update_memories" at bounding box center [577, 266] width 112 height 22
click at [461, 255] on code "recall_memories" at bounding box center [462, 266] width 112 height 22
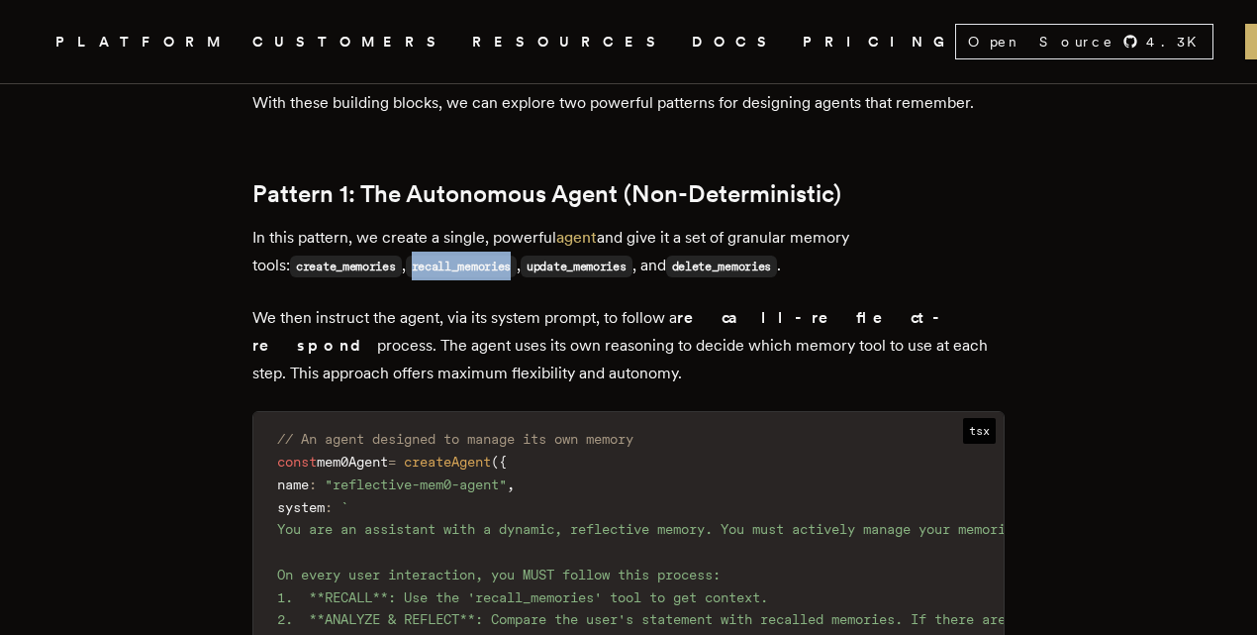
click at [461, 255] on code "recall_memories" at bounding box center [462, 266] width 112 height 22
click at [302, 255] on code "create_memories" at bounding box center [346, 266] width 112 height 22
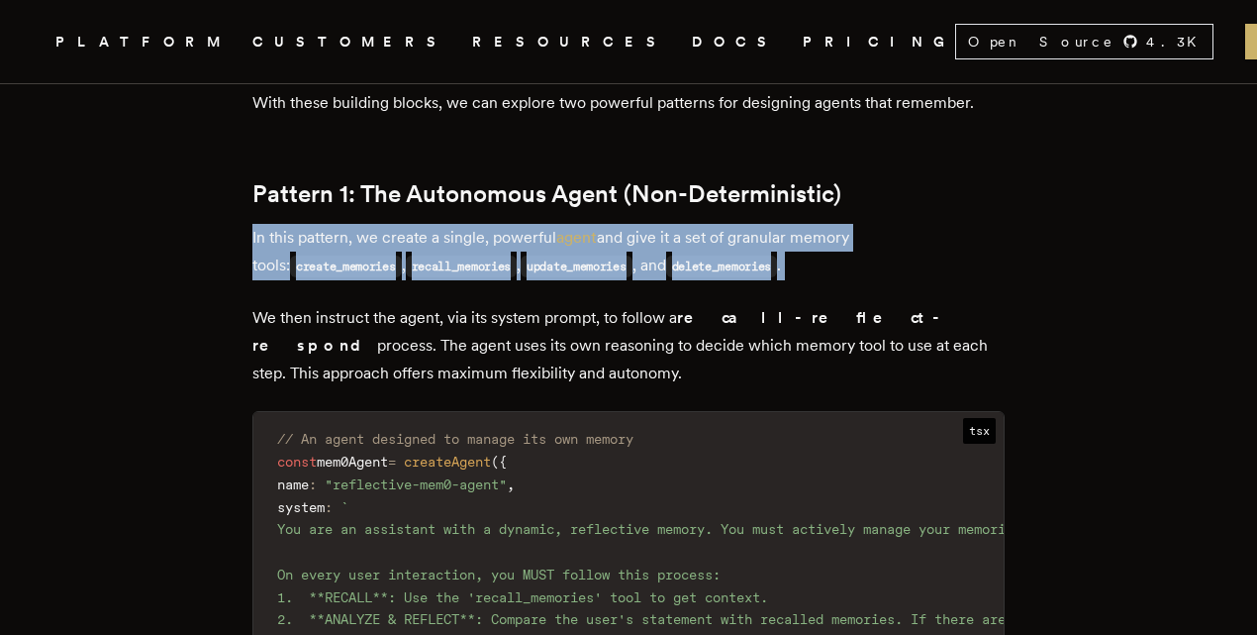
click at [302, 255] on code "create_memories" at bounding box center [346, 266] width 112 height 22
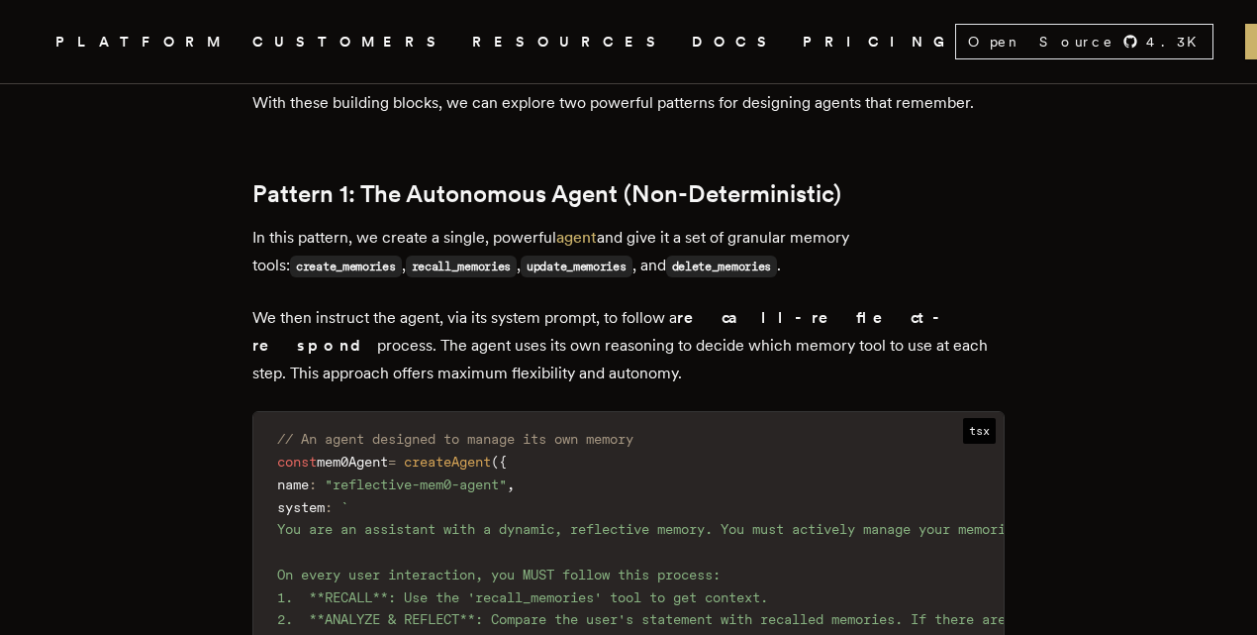
scroll to position [5702, 0]
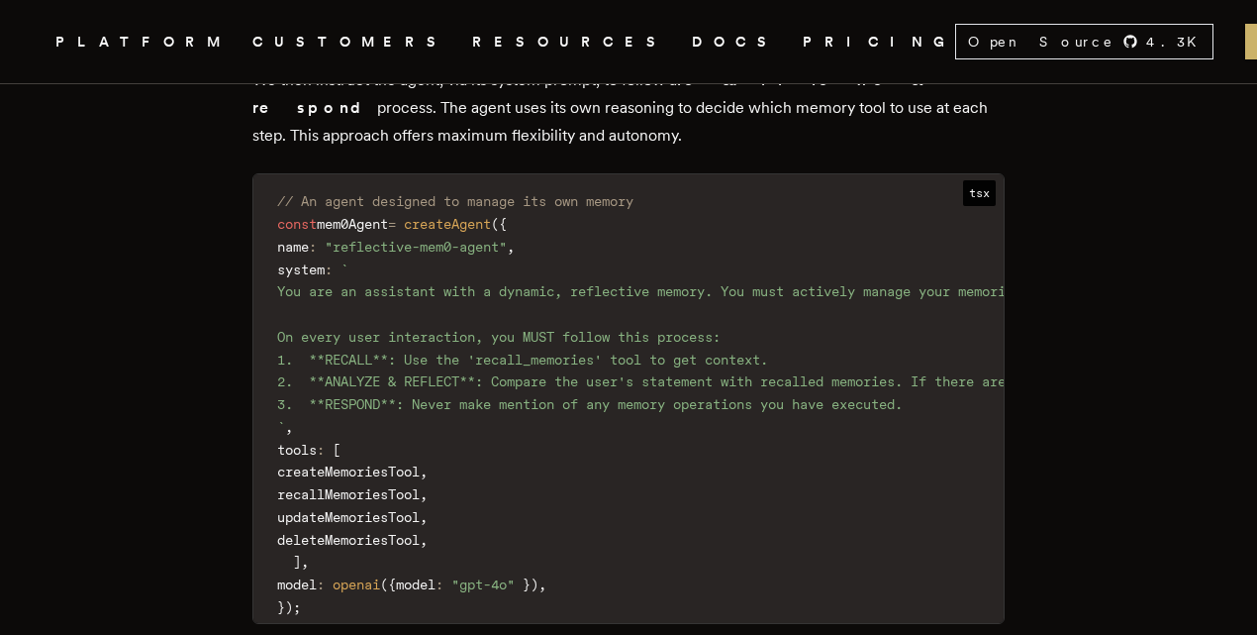
click at [281, 234] on code "// An agent designed to manage its own memory const mem0Agent = createAgent ( {…" at bounding box center [1104, 404] width 1703 height 436
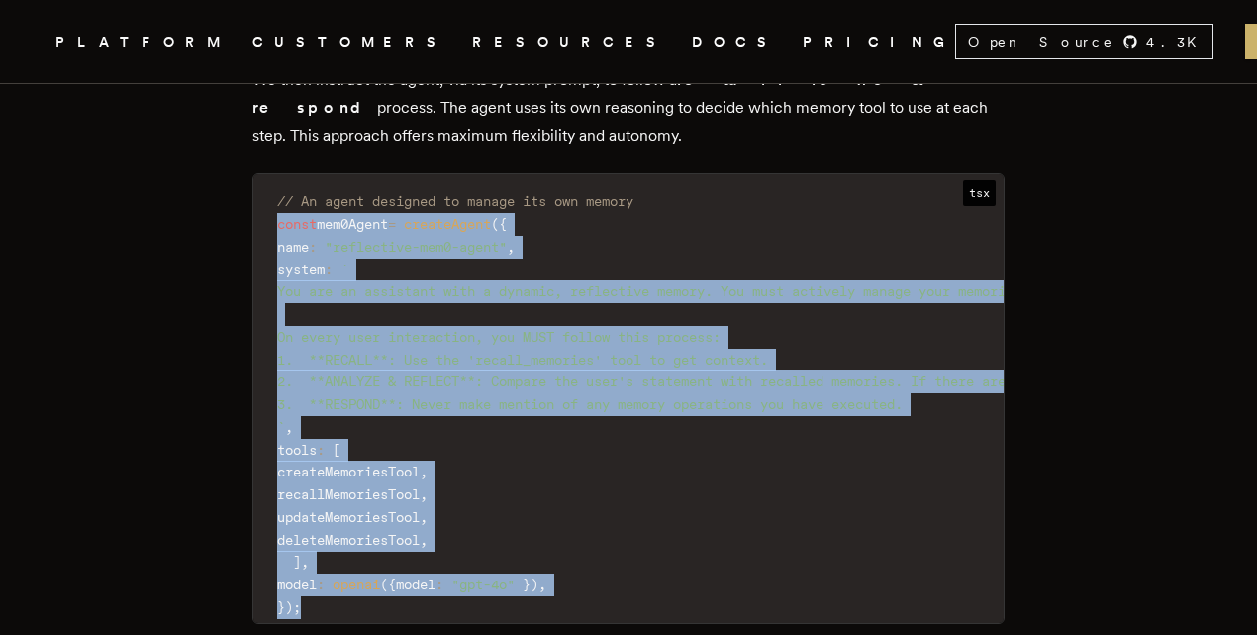
drag, startPoint x: 270, startPoint y: 149, endPoint x: 407, endPoint y: 534, distance: 407.7
click at [407, 534] on code "// An agent designed to manage its own memory const mem0Agent = createAgent ( {…" at bounding box center [1104, 404] width 1703 height 436
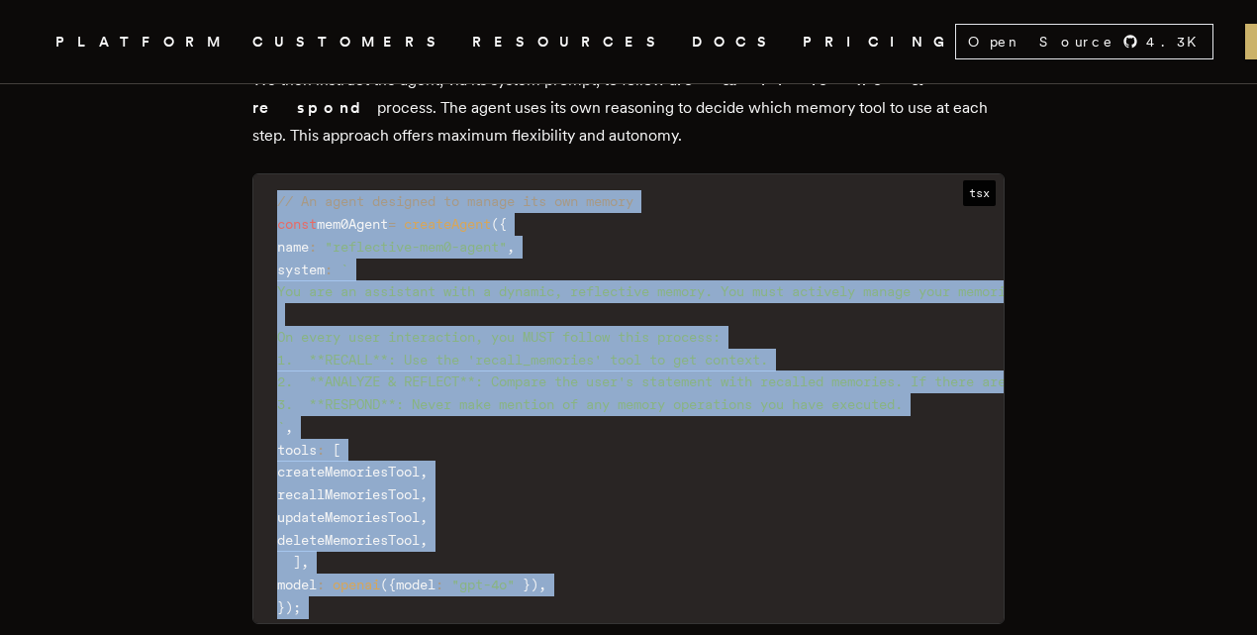
drag, startPoint x: 407, startPoint y: 534, endPoint x: 244, endPoint y: 134, distance: 432.0
click at [299, 193] on span "// An agent designed to manage its own memory" at bounding box center [455, 201] width 356 height 16
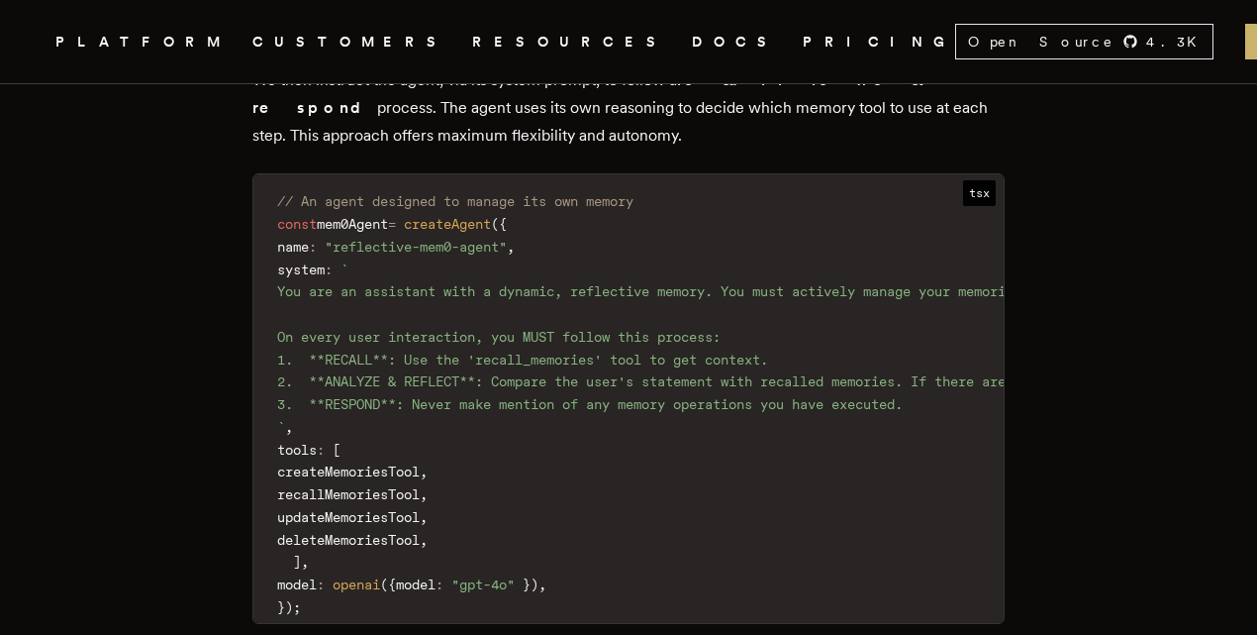
click at [275, 186] on code "// An agent designed to manage its own memory const mem0Agent = createAgent ( {…" at bounding box center [1104, 404] width 1703 height 436
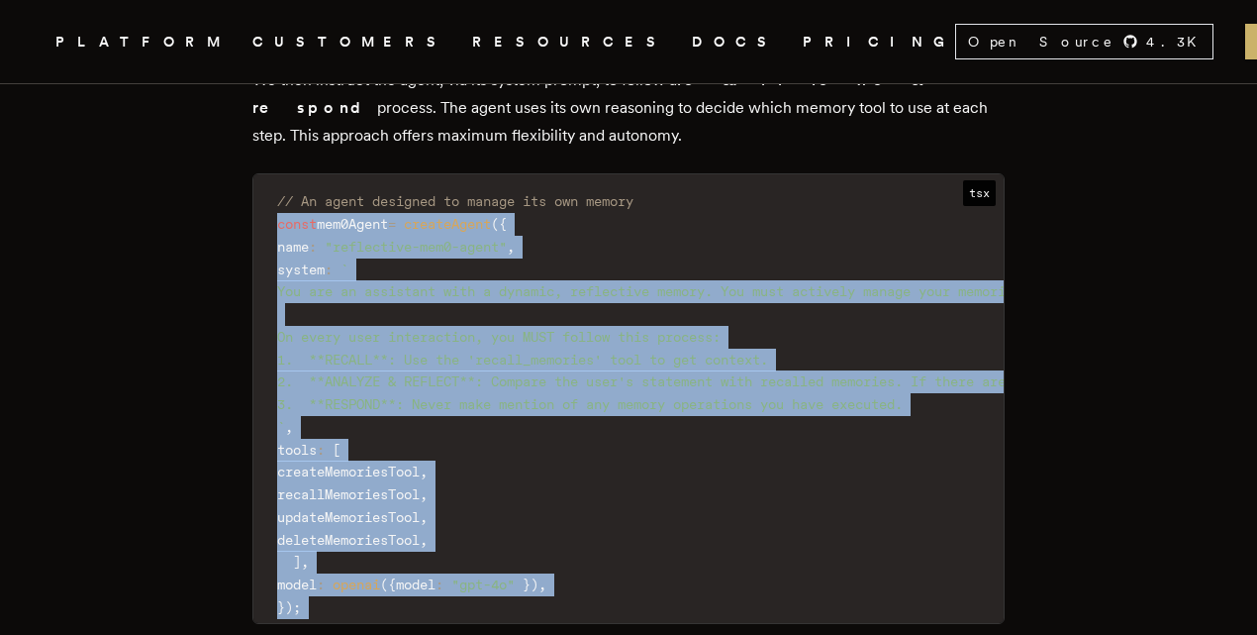
drag, startPoint x: 275, startPoint y: 154, endPoint x: 326, endPoint y: 529, distance: 377.6
click at [326, 529] on code "// An agent designed to manage its own memory const mem0Agent = createAgent ( {…" at bounding box center [1104, 404] width 1703 height 436
drag, startPoint x: 326, startPoint y: 529, endPoint x: 242, endPoint y: 154, distance: 383.5
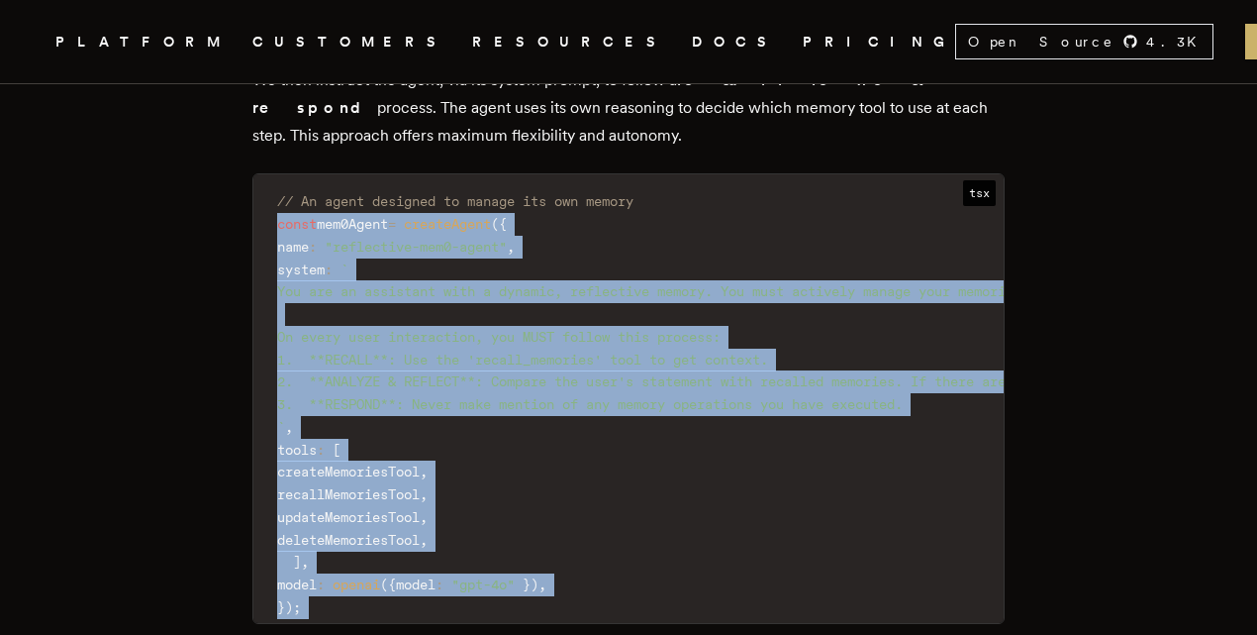
click at [299, 216] on span "const" at bounding box center [297, 224] width 40 height 16
drag, startPoint x: 299, startPoint y: 157, endPoint x: 424, endPoint y: 567, distance: 428.4
click at [396, 576] on span "{" at bounding box center [392, 584] width 8 height 16
drag, startPoint x: 389, startPoint y: 536, endPoint x: 248, endPoint y: 157, distance: 403.4
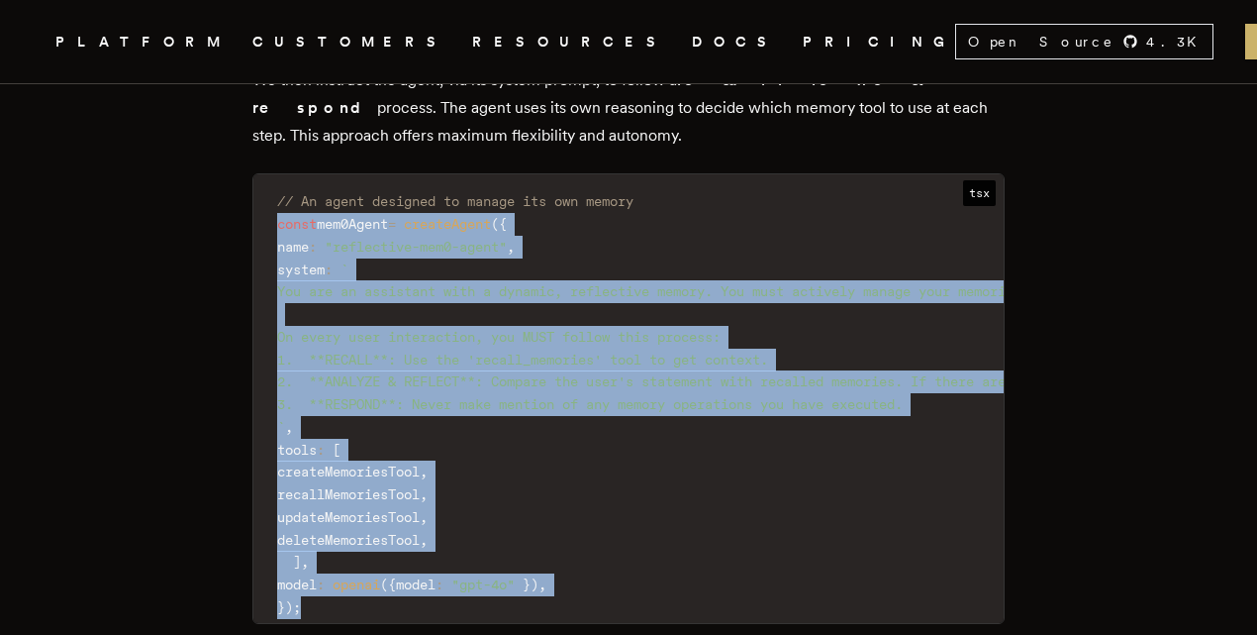
click at [317, 216] on span "const" at bounding box center [297, 224] width 40 height 16
drag, startPoint x: 318, startPoint y: 155, endPoint x: 439, endPoint y: 540, distance: 403.6
click at [439, 540] on code "// An agent designed to manage its own memory const mem0Agent = createAgent ( {…" at bounding box center [1104, 404] width 1703 height 436
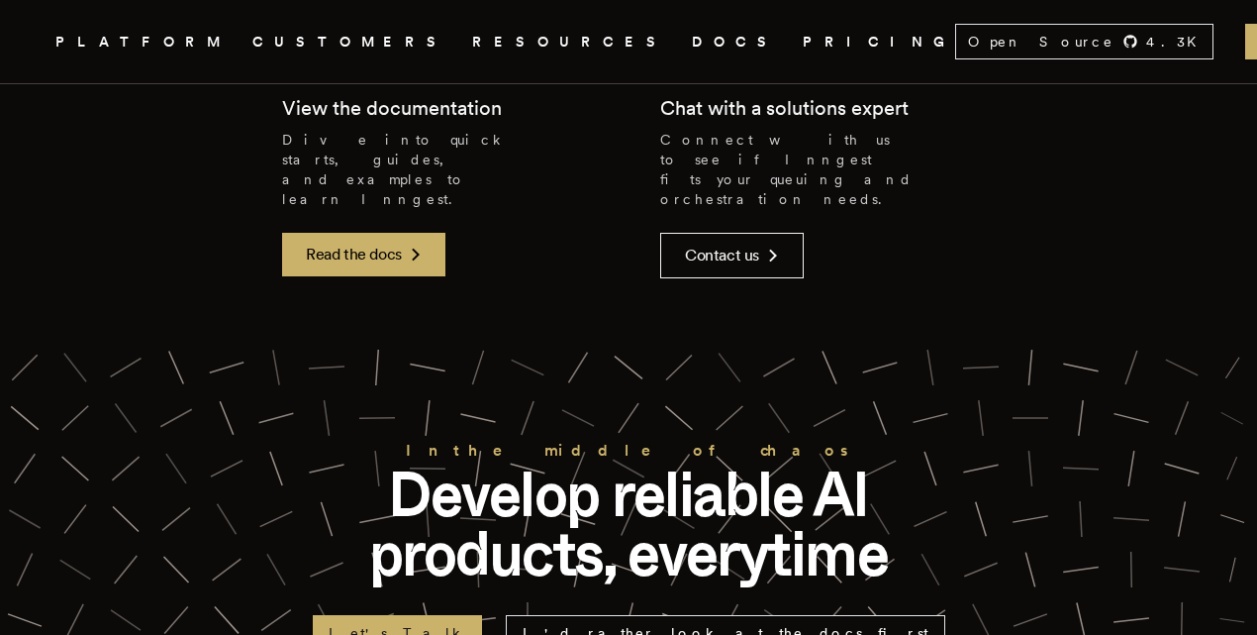
scroll to position [9741, 0]
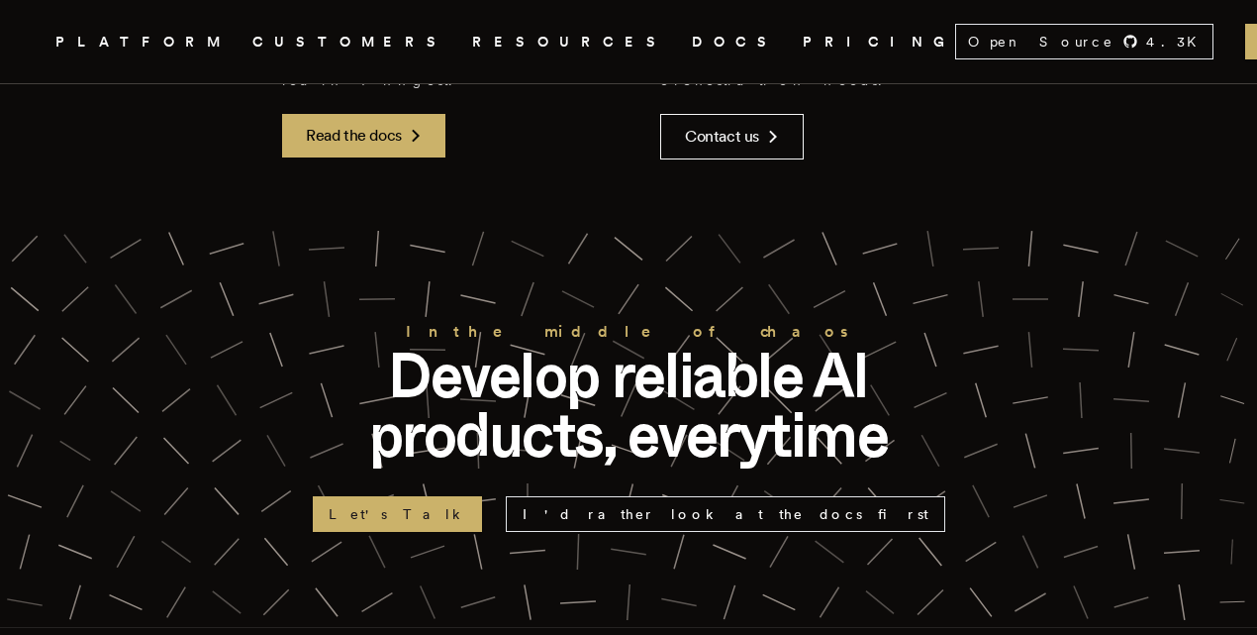
click at [452, 345] on p "Develop reliable AI products, everytime" at bounding box center [629, 404] width 634 height 119
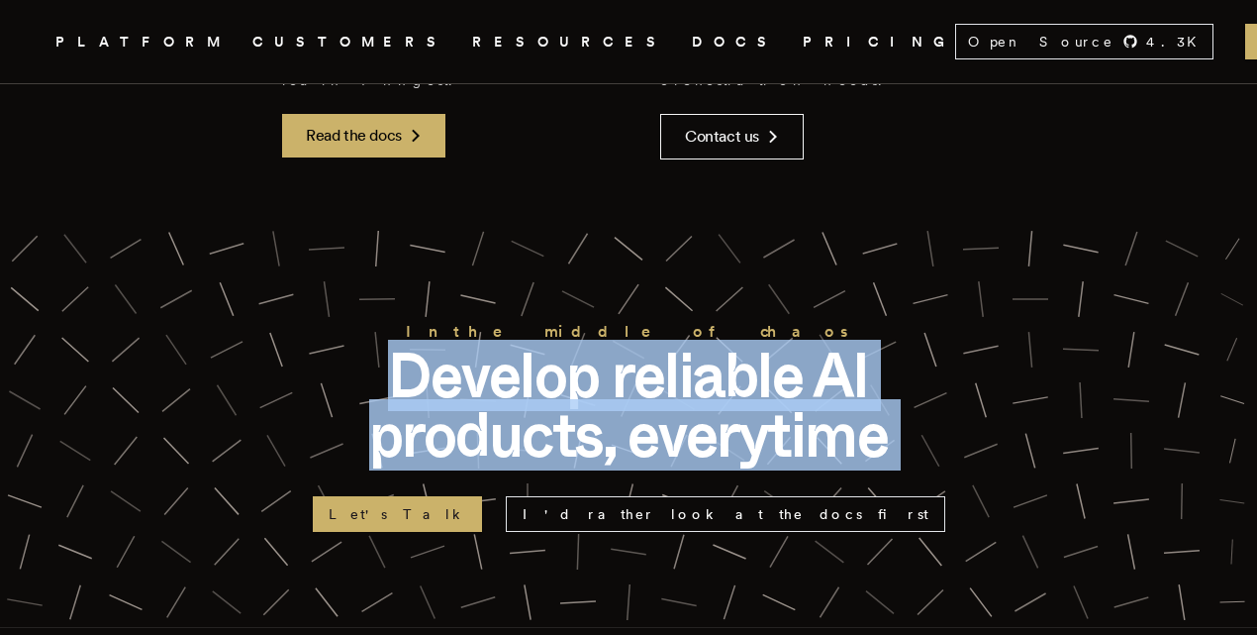
drag, startPoint x: 452, startPoint y: 209, endPoint x: 917, endPoint y: 258, distance: 466.9
click at [917, 345] on p "Develop reliable AI products, everytime" at bounding box center [629, 404] width 634 height 119
drag, startPoint x: 917, startPoint y: 258, endPoint x: 456, endPoint y: 172, distance: 468.3
click at [456, 345] on p "Develop reliable AI products, everytime" at bounding box center [629, 404] width 634 height 119
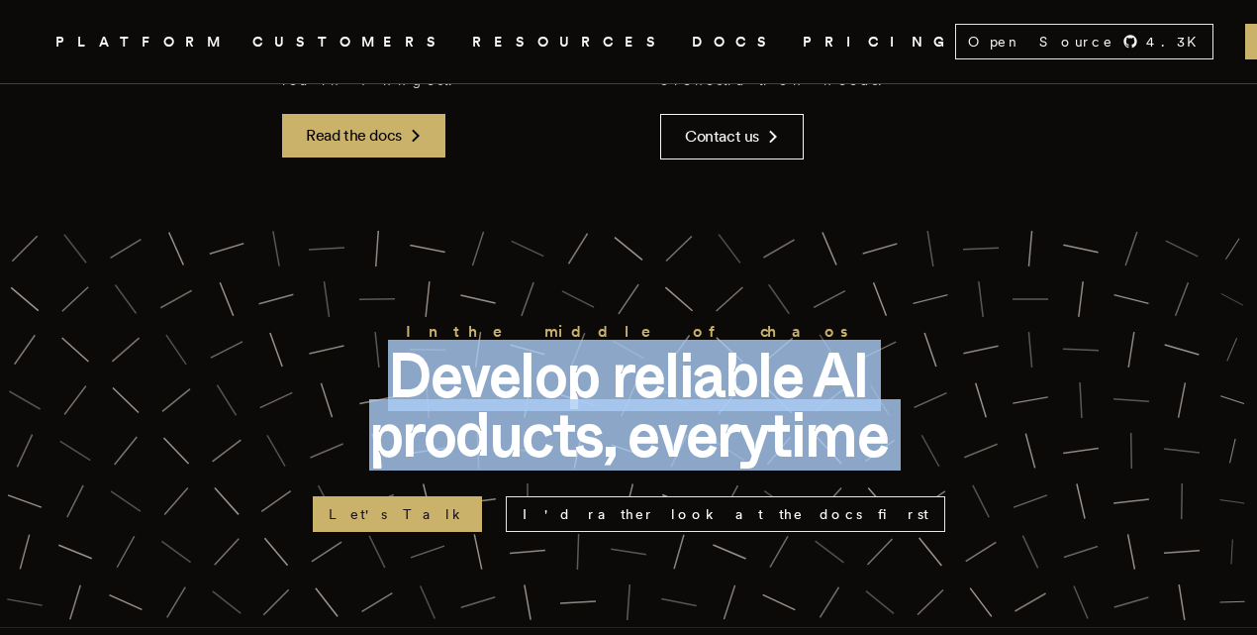
click at [456, 345] on p "Develop reliable AI products, everytime" at bounding box center [629, 404] width 634 height 119
drag, startPoint x: 456, startPoint y: 172, endPoint x: 833, endPoint y: 243, distance: 382.7
click at [833, 345] on p "Develop reliable AI products, everytime" at bounding box center [629, 404] width 634 height 119
click at [825, 345] on p "Develop reliable AI products, everytime" at bounding box center [629, 404] width 634 height 119
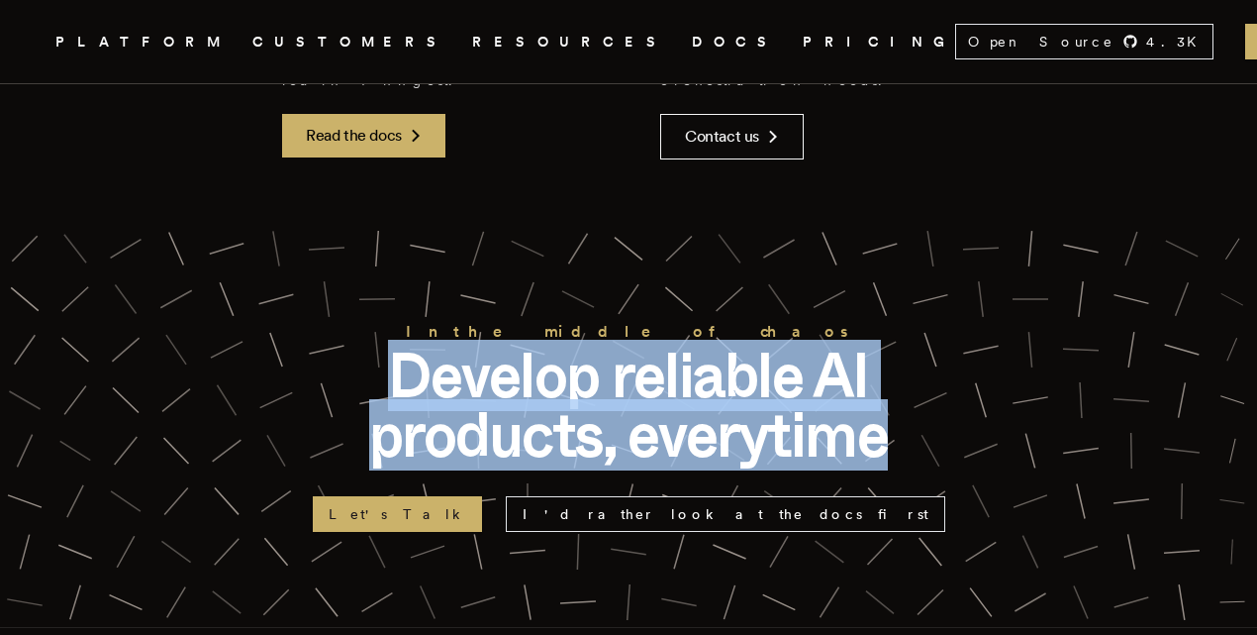
click at [813, 345] on p "Develop reliable AI products, everytime" at bounding box center [629, 404] width 634 height 119
drag, startPoint x: 813, startPoint y: 244, endPoint x: 512, endPoint y: 203, distance: 303.7
click at [513, 345] on p "Develop reliable AI products, everytime" at bounding box center [629, 404] width 634 height 119
click at [512, 345] on p "Develop reliable AI products, everytime" at bounding box center [629, 404] width 634 height 119
drag, startPoint x: 512, startPoint y: 203, endPoint x: 781, endPoint y: 238, distance: 271.5
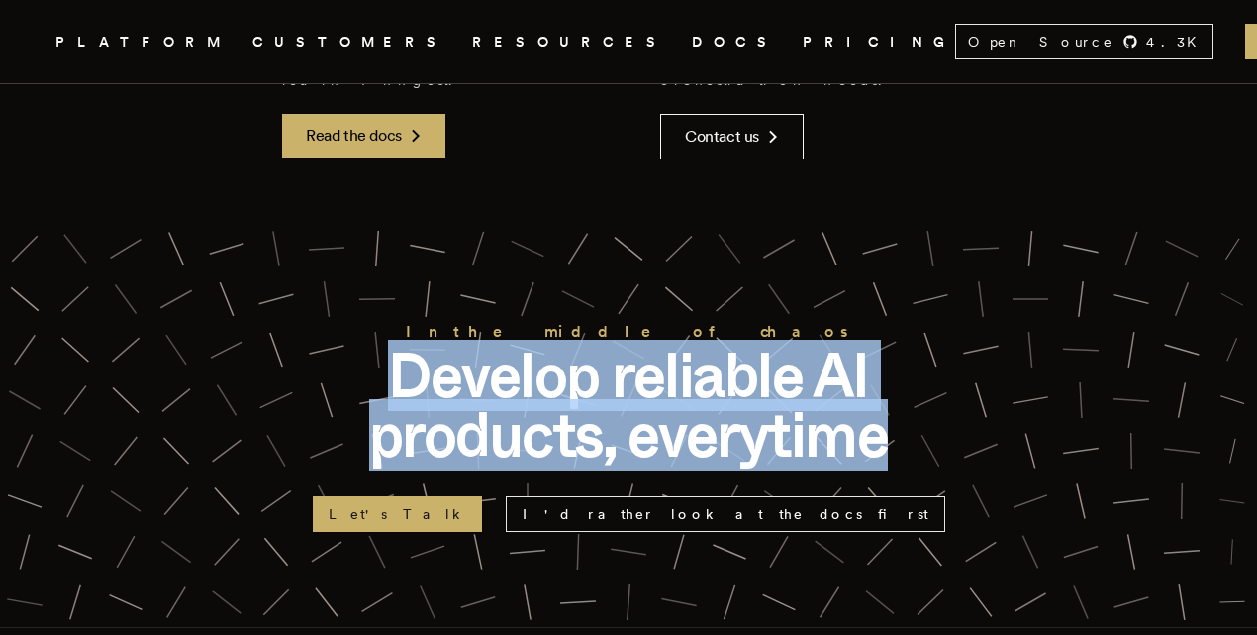
click at [781, 345] on p "Develop reliable AI products, everytime" at bounding box center [629, 404] width 634 height 119
drag, startPoint x: 781, startPoint y: 238, endPoint x: 564, endPoint y: 210, distance: 218.6
click at [564, 345] on p "Develop reliable AI products, everytime" at bounding box center [629, 404] width 634 height 119
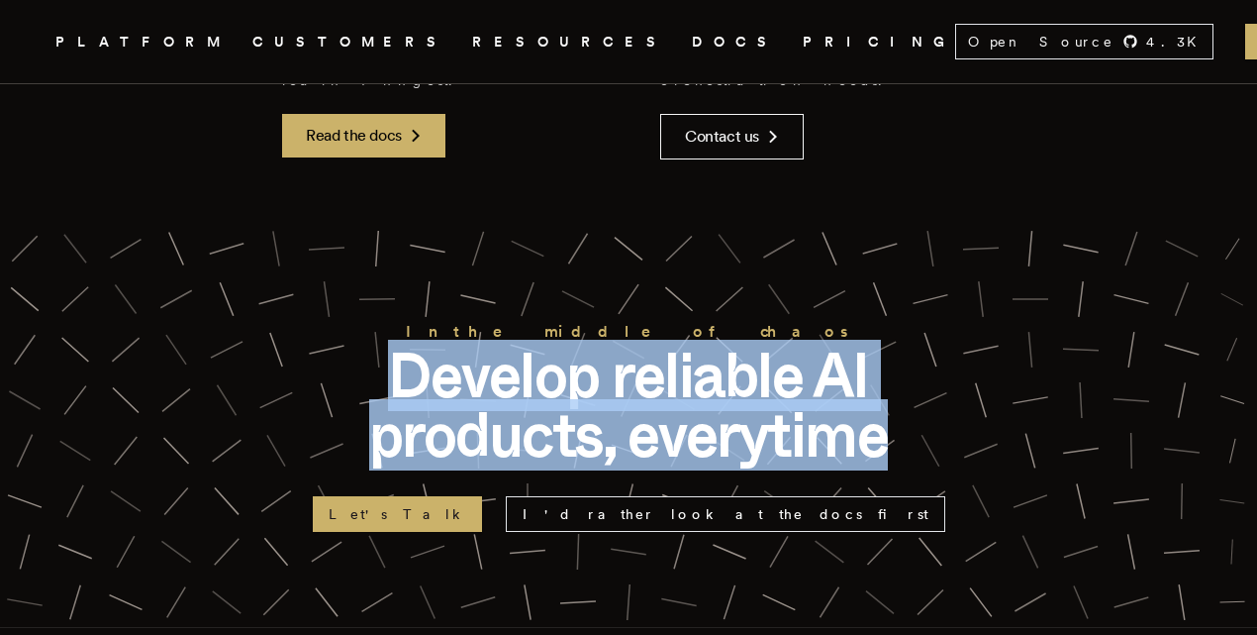
drag, startPoint x: 564, startPoint y: 210, endPoint x: 759, endPoint y: 257, distance: 200.7
click at [759, 345] on p "Develop reliable AI products, everytime" at bounding box center [629, 404] width 634 height 119
drag, startPoint x: 759, startPoint y: 257, endPoint x: 501, endPoint y: 221, distance: 260.9
click at [501, 345] on p "Develop reliable AI products, everytime" at bounding box center [629, 404] width 634 height 119
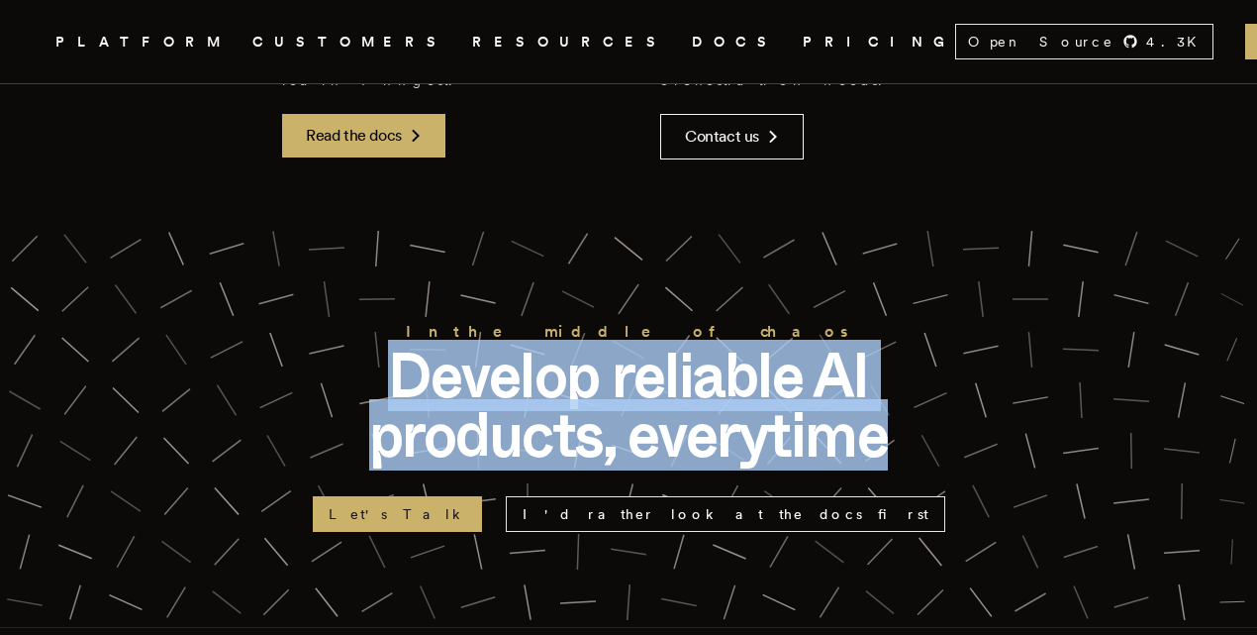
click at [501, 345] on p "Develop reliable AI products, everytime" at bounding box center [629, 404] width 634 height 119
drag, startPoint x: 501, startPoint y: 221, endPoint x: 740, endPoint y: 249, distance: 241.3
click at [740, 345] on p "Develop reliable AI products, everytime" at bounding box center [629, 404] width 634 height 119
drag, startPoint x: 740, startPoint y: 249, endPoint x: 480, endPoint y: 206, distance: 264.0
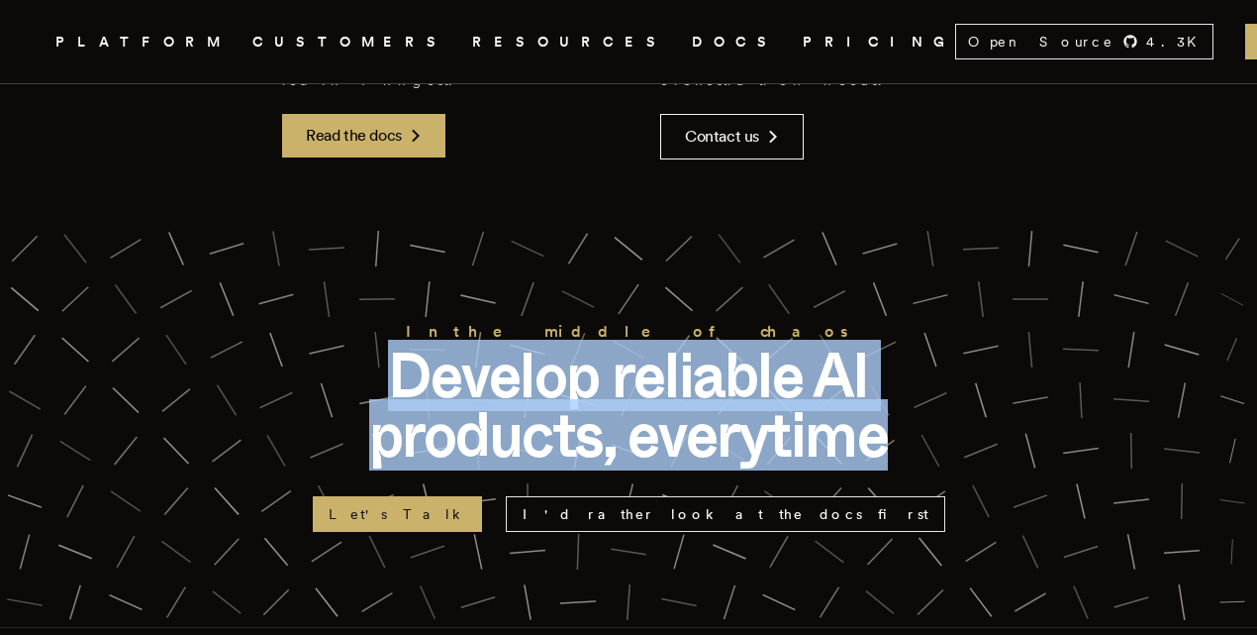
click at [480, 345] on p "Develop reliable AI products, everytime" at bounding box center [629, 404] width 634 height 119
drag, startPoint x: 480, startPoint y: 206, endPoint x: 812, endPoint y: 247, distance: 334.2
click at [812, 345] on p "Develop reliable AI products, everytime" at bounding box center [629, 404] width 634 height 119
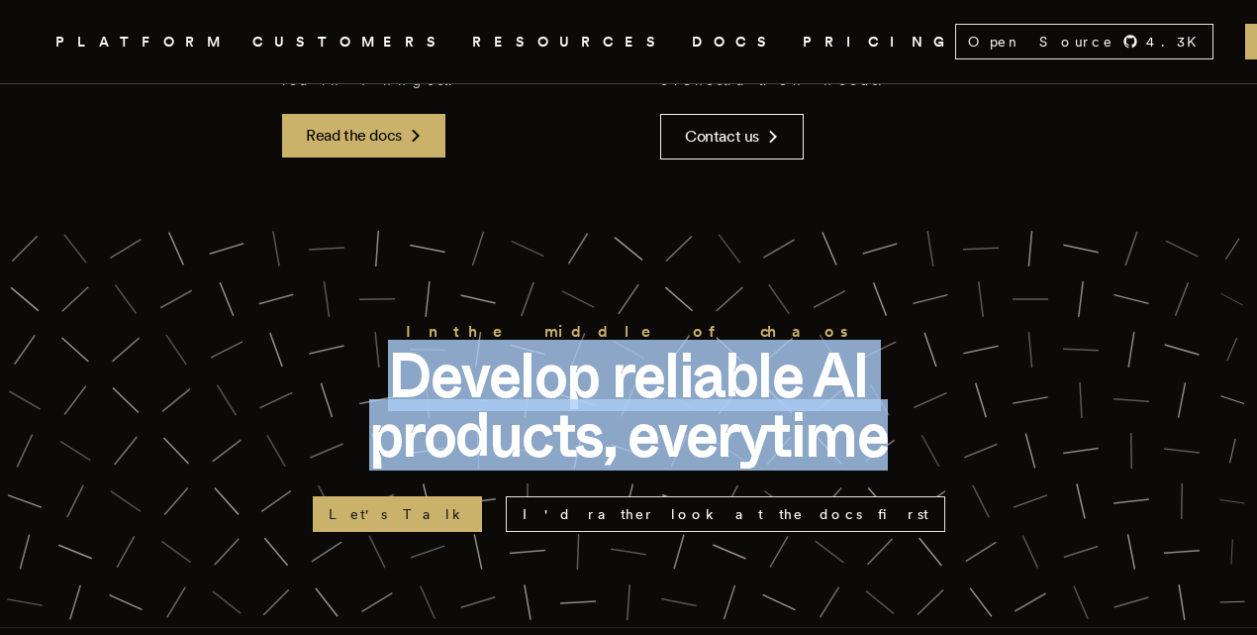
drag, startPoint x: 812, startPoint y: 247, endPoint x: 540, endPoint y: 212, distance: 273.6
click at [540, 345] on p "Develop reliable AI products, everytime" at bounding box center [629, 404] width 634 height 119
drag, startPoint x: 540, startPoint y: 212, endPoint x: 831, endPoint y: 256, distance: 293.4
click at [831, 345] on p "Develop reliable AI products, everytime" at bounding box center [629, 404] width 634 height 119
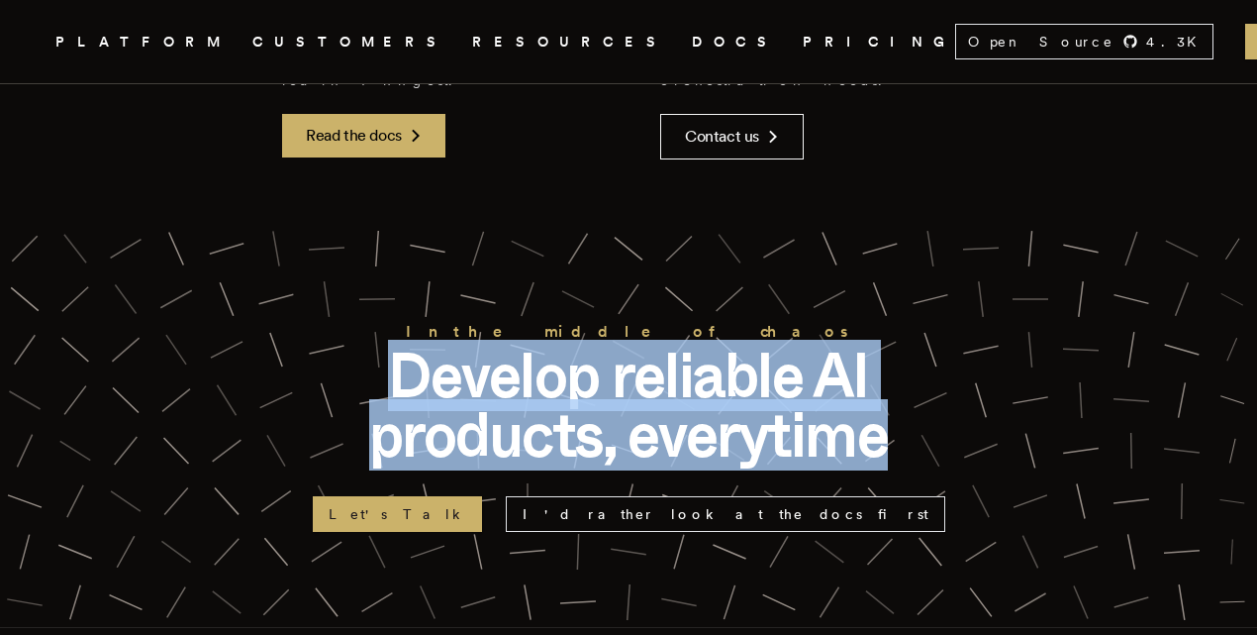
click at [831, 345] on p "Develop reliable AI products, everytime" at bounding box center [629, 404] width 634 height 119
drag, startPoint x: 831, startPoint y: 256, endPoint x: 524, endPoint y: 199, distance: 312.2
click at [524, 345] on p "Develop reliable AI products, everytime" at bounding box center [629, 404] width 634 height 119
drag, startPoint x: 524, startPoint y: 199, endPoint x: 824, endPoint y: 245, distance: 303.5
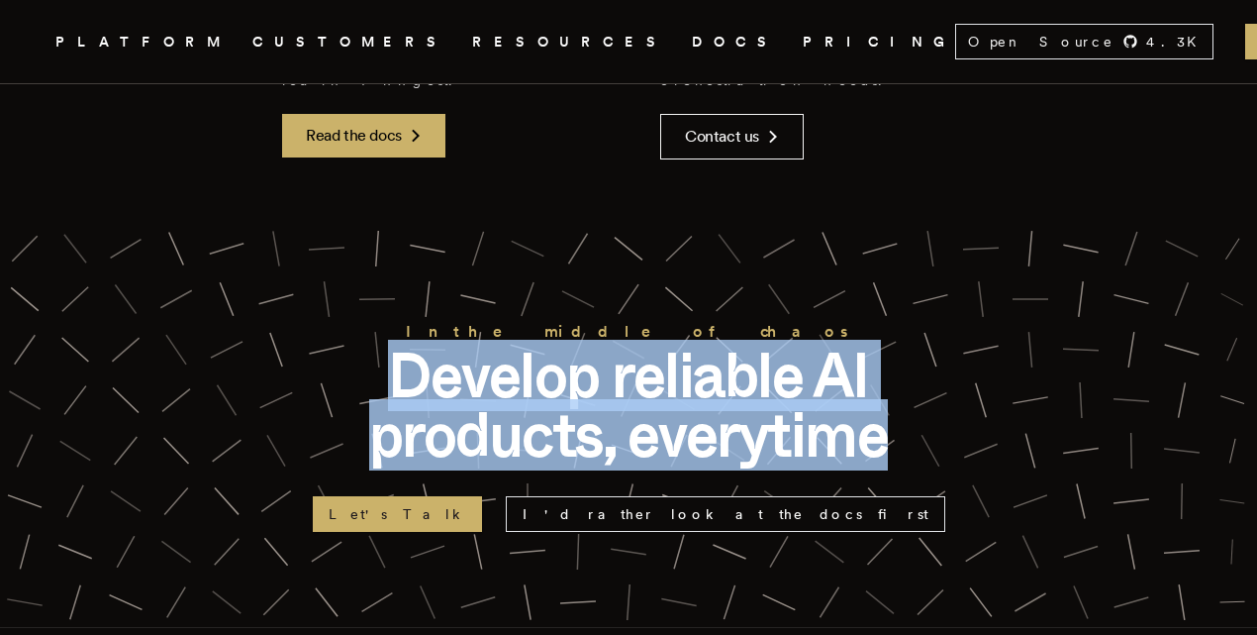
click at [824, 345] on p "Develop reliable AI products, everytime" at bounding box center [629, 404] width 634 height 119
drag, startPoint x: 824, startPoint y: 245, endPoint x: 515, endPoint y: 222, distance: 309.8
click at [515, 345] on p "Develop reliable AI products, everytime" at bounding box center [629, 404] width 634 height 119
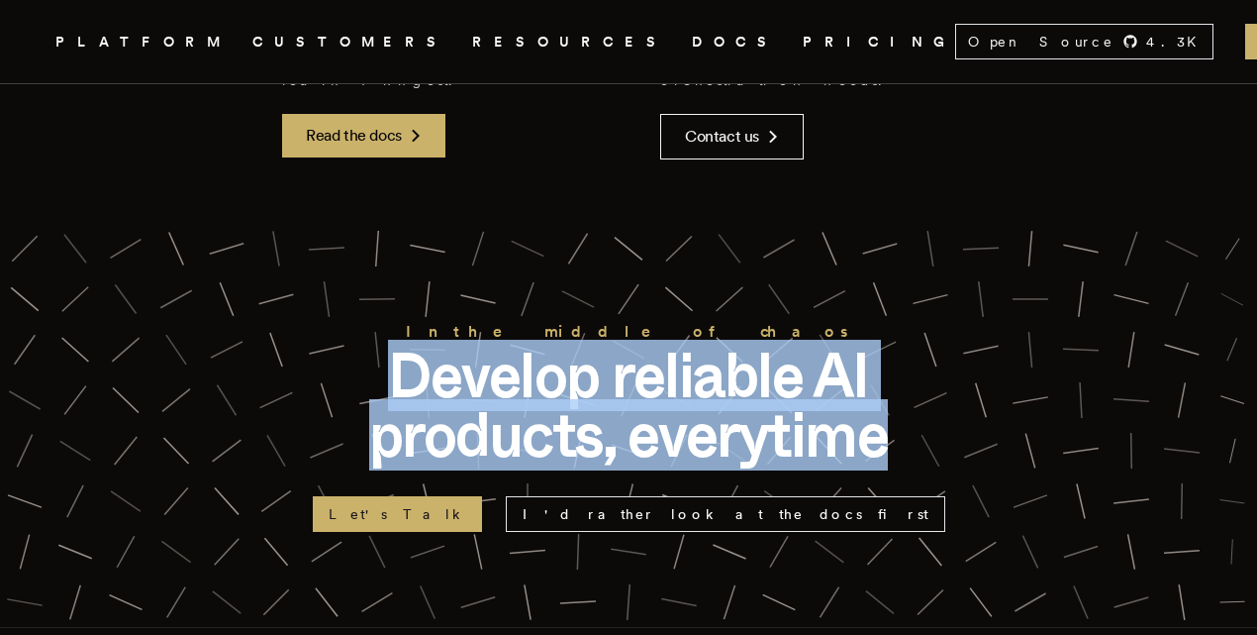
drag, startPoint x: 515, startPoint y: 222, endPoint x: 795, endPoint y: 250, distance: 281.6
click at [795, 345] on p "Develop reliable AI products, everytime" at bounding box center [629, 404] width 634 height 119
drag, startPoint x: 795, startPoint y: 250, endPoint x: 542, endPoint y: 186, distance: 260.5
click at [542, 345] on p "Develop reliable AI products, everytime" at bounding box center [629, 404] width 634 height 119
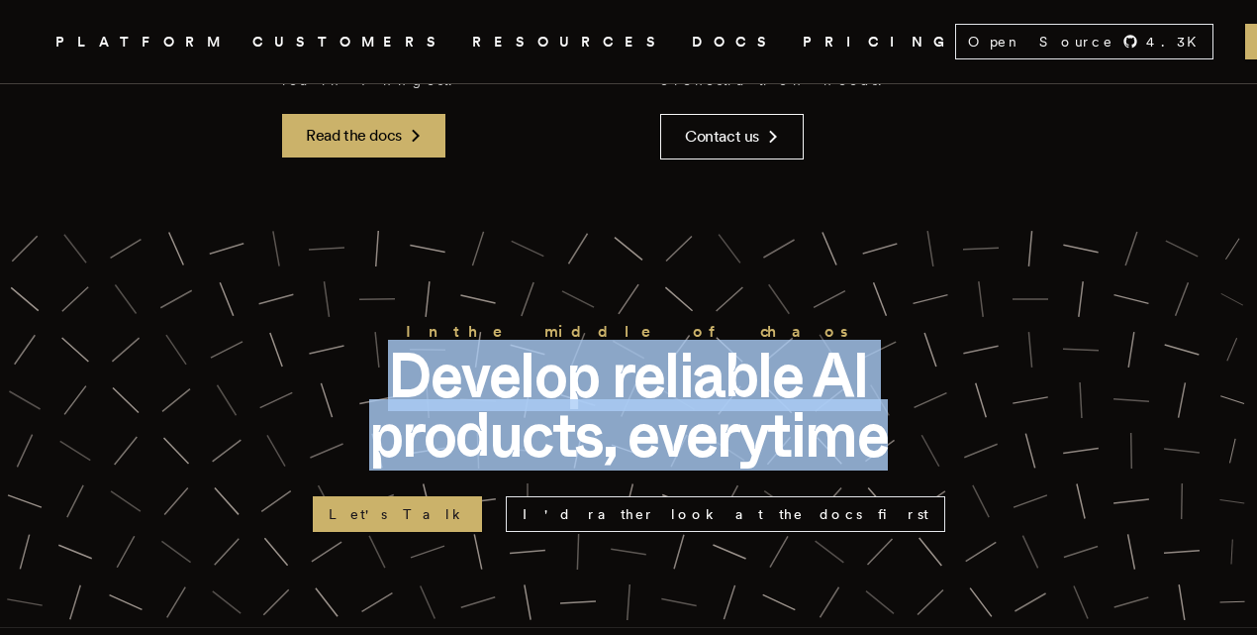
click at [542, 345] on p "Develop reliable AI products, everytime" at bounding box center [629, 404] width 634 height 119
drag, startPoint x: 542, startPoint y: 186, endPoint x: 777, endPoint y: 241, distance: 240.8
click at [777, 345] on p "Develop reliable AI products, everytime" at bounding box center [629, 404] width 634 height 119
drag, startPoint x: 777, startPoint y: 241, endPoint x: 510, endPoint y: 227, distance: 267.6
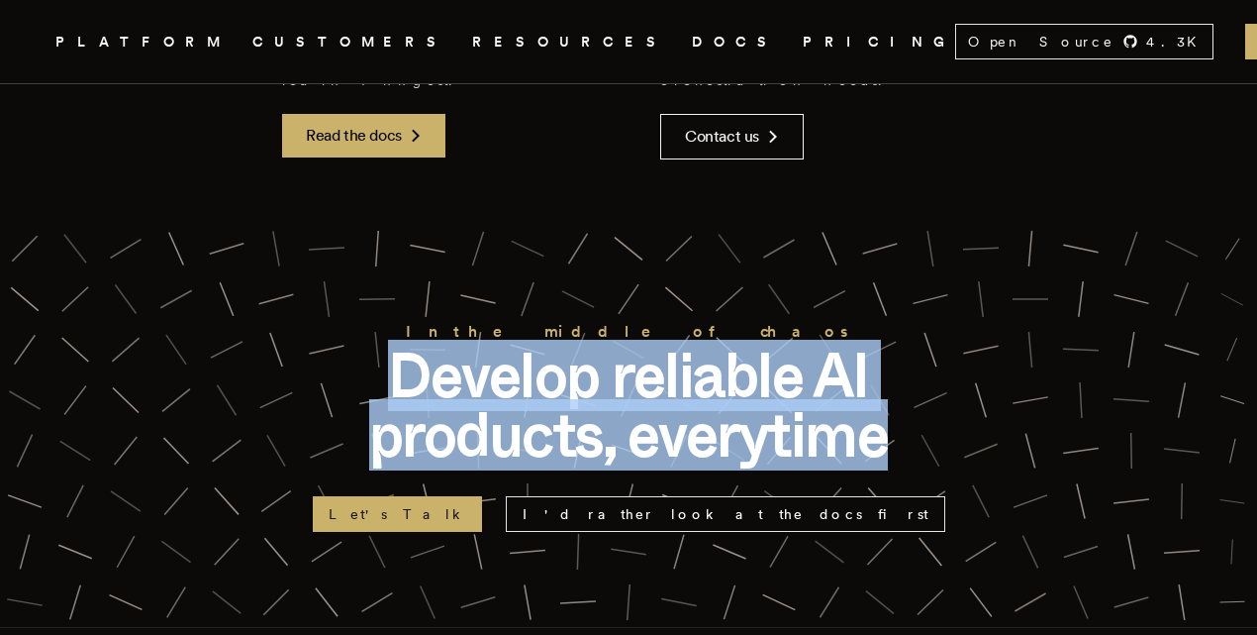
click at [510, 345] on p "Develop reliable AI products, everytime" at bounding box center [629, 404] width 634 height 119
drag, startPoint x: 510, startPoint y: 227, endPoint x: 656, endPoint y: 259, distance: 150.1
click at [656, 345] on p "Develop reliable AI products, everytime" at bounding box center [629, 404] width 634 height 119
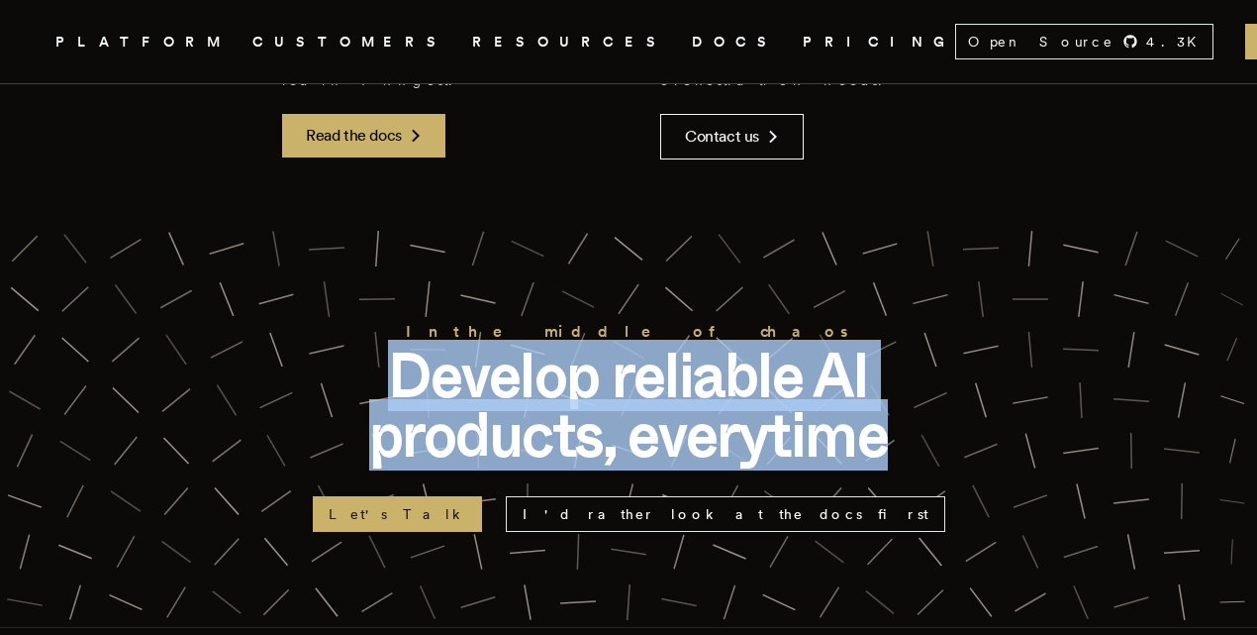
drag, startPoint x: 656, startPoint y: 259, endPoint x: 527, endPoint y: 228, distance: 133.5
click at [527, 345] on p "Develop reliable AI products, everytime" at bounding box center [629, 404] width 634 height 119
drag, startPoint x: 527, startPoint y: 228, endPoint x: 761, endPoint y: 265, distance: 237.6
click at [761, 345] on p "Develop reliable AI products, everytime" at bounding box center [629, 404] width 634 height 119
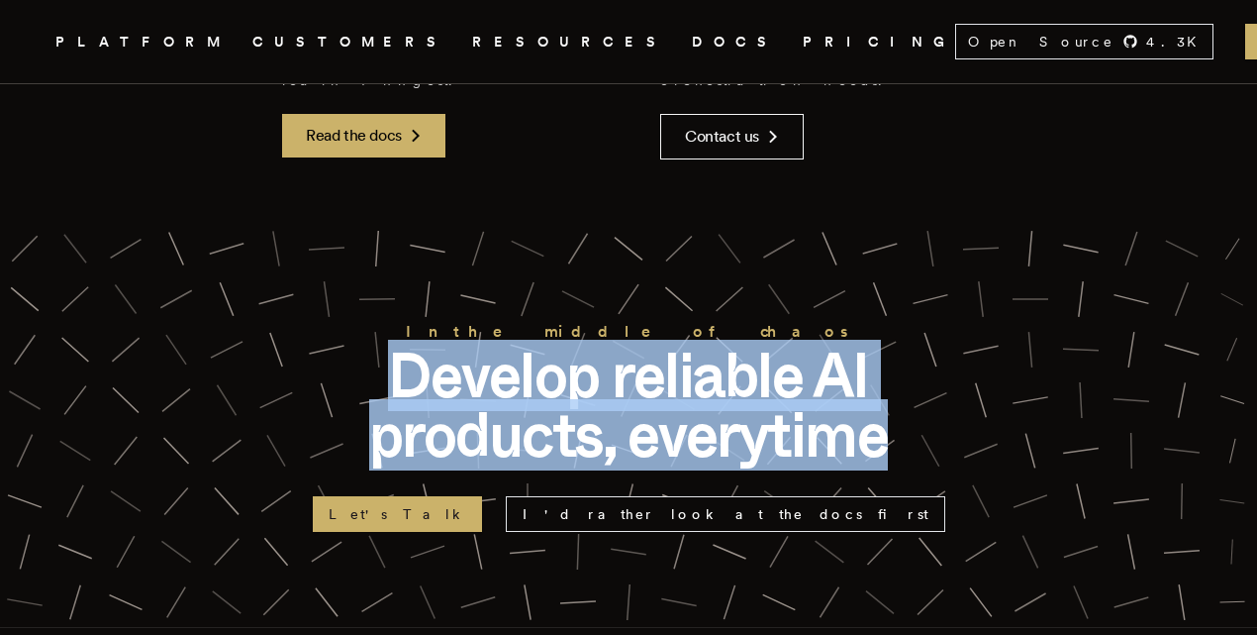
click at [761, 345] on p "Develop reliable AI products, everytime" at bounding box center [629, 404] width 634 height 119
drag, startPoint x: 761, startPoint y: 265, endPoint x: 539, endPoint y: 234, distance: 224.0
click at [539, 345] on p "Develop reliable AI products, everytime" at bounding box center [629, 404] width 634 height 119
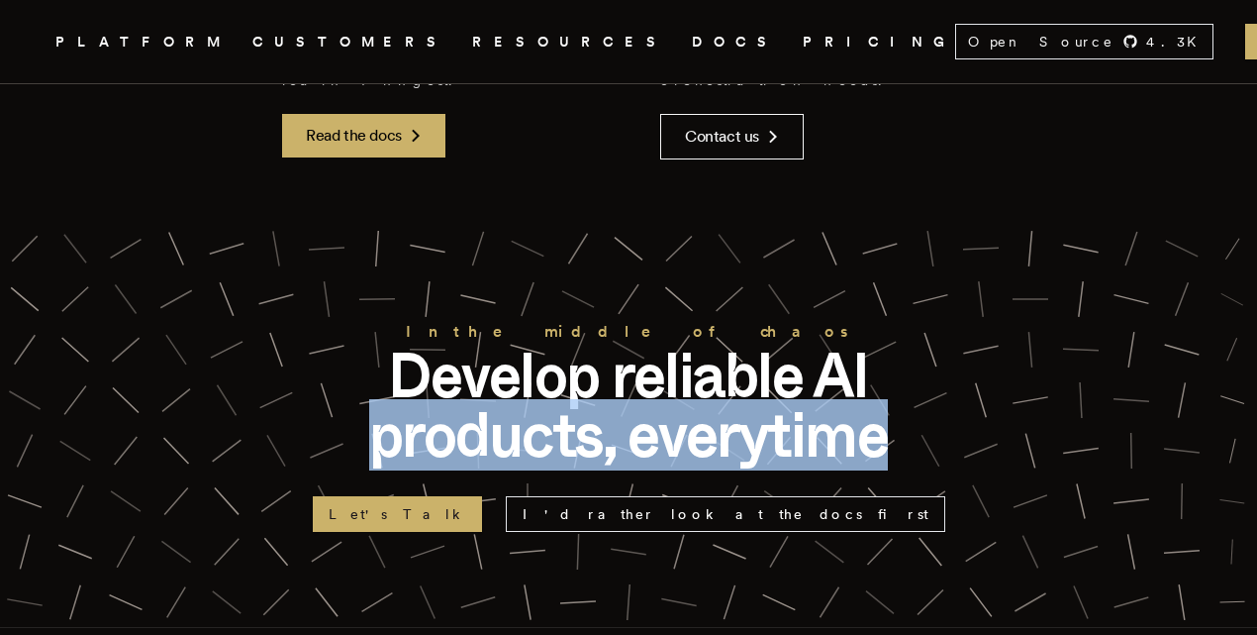
drag, startPoint x: 539, startPoint y: 234, endPoint x: 786, endPoint y: 258, distance: 247.7
click at [786, 345] on p "Develop reliable AI products, everytime" at bounding box center [629, 404] width 634 height 119
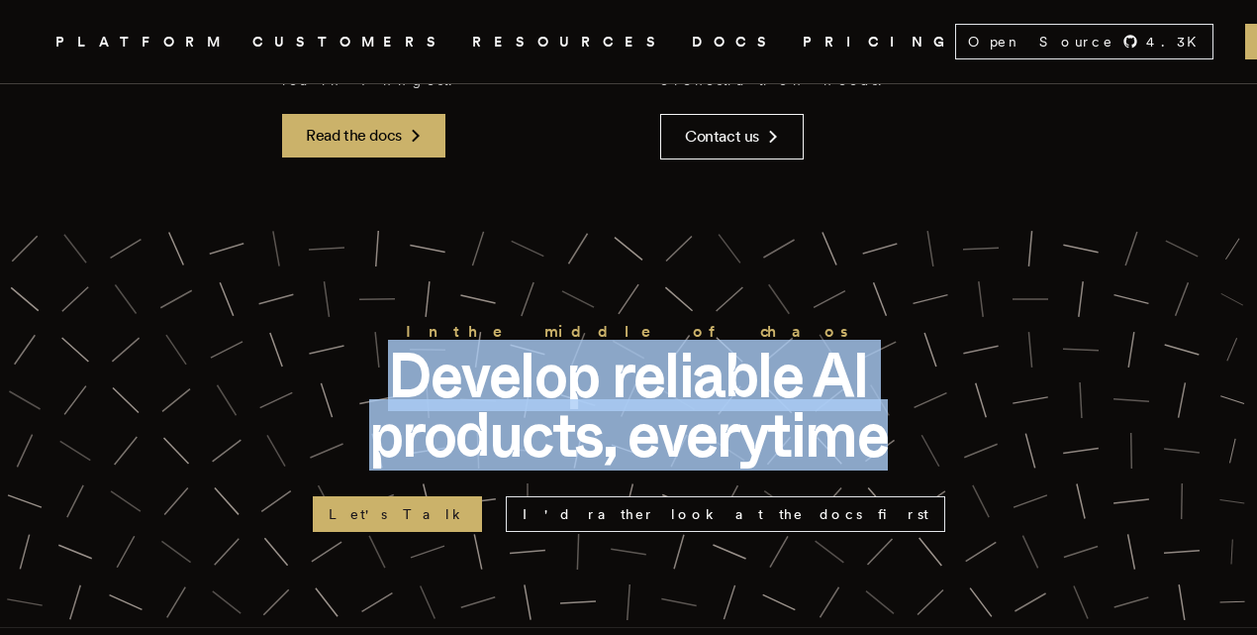
drag, startPoint x: 786, startPoint y: 258, endPoint x: 572, endPoint y: 211, distance: 219.0
click at [572, 345] on p "Develop reliable AI products, everytime" at bounding box center [629, 404] width 634 height 119
drag, startPoint x: 572, startPoint y: 211, endPoint x: 809, endPoint y: 254, distance: 240.6
click at [809, 345] on p "Develop reliable AI products, everytime" at bounding box center [629, 404] width 634 height 119
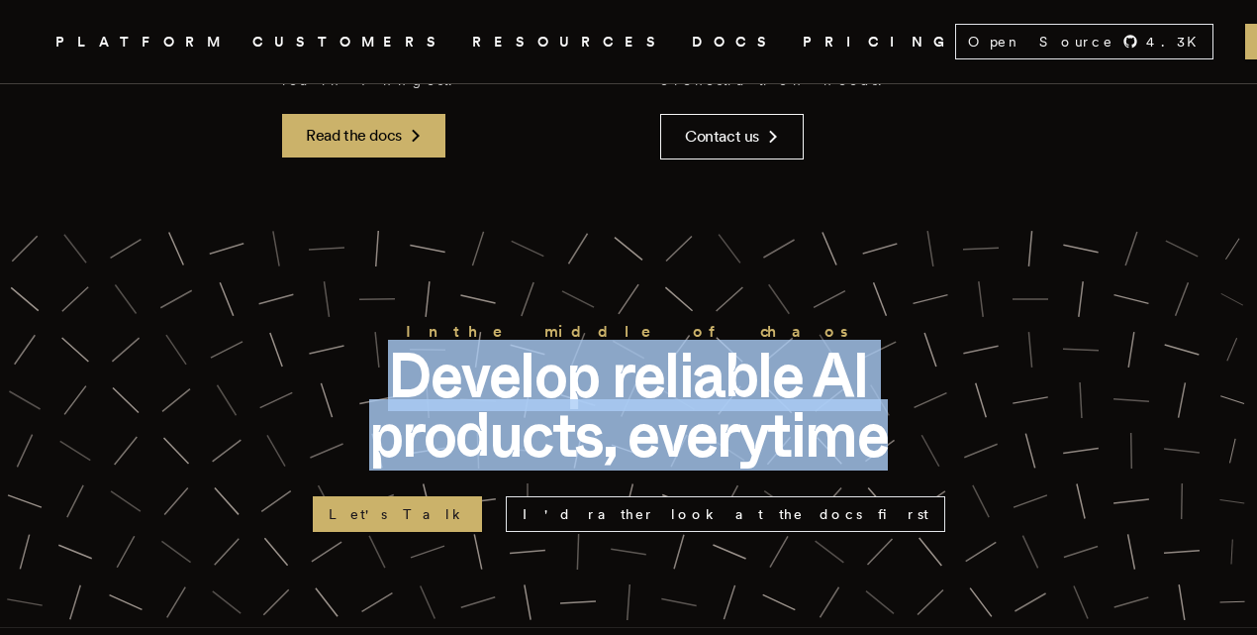
click at [809, 345] on p "Develop reliable AI products, everytime" at bounding box center [629, 404] width 634 height 119
drag, startPoint x: 809, startPoint y: 254, endPoint x: 526, endPoint y: 218, distance: 285.5
click at [526, 345] on p "Develop reliable AI products, everytime" at bounding box center [629, 404] width 634 height 119
drag, startPoint x: 526, startPoint y: 218, endPoint x: 845, endPoint y: 284, distance: 326.5
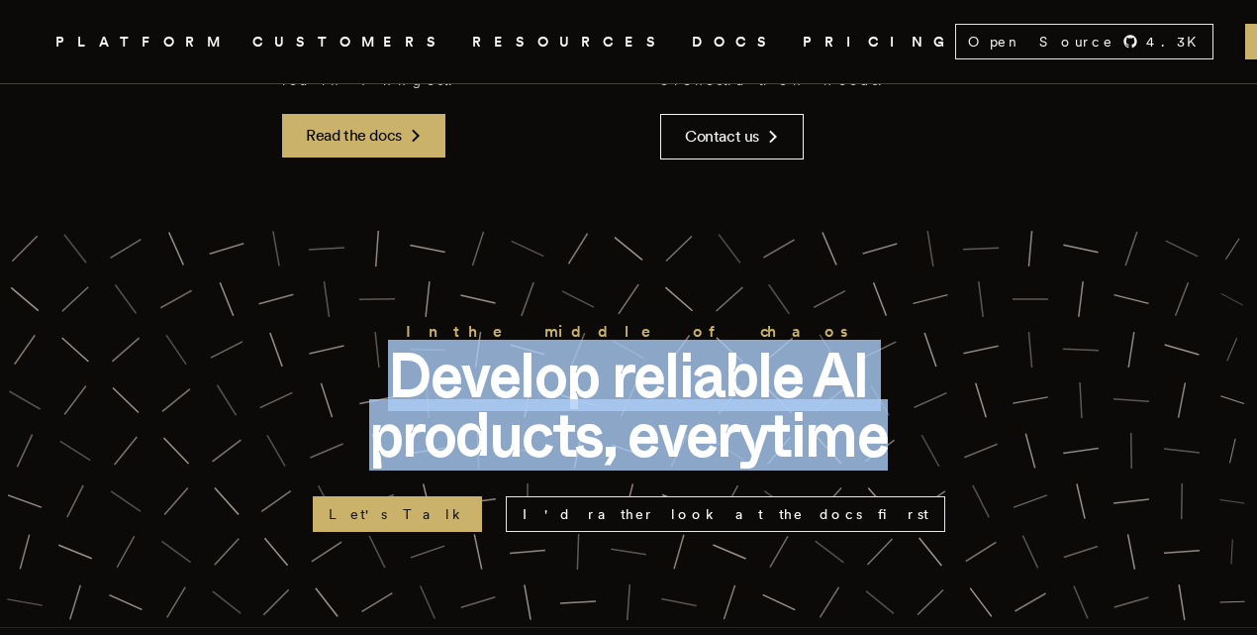
click at [845, 345] on p "Develop reliable AI products, everytime" at bounding box center [629, 404] width 634 height 119
drag, startPoint x: 845, startPoint y: 284, endPoint x: 517, endPoint y: 225, distance: 334.0
click at [517, 345] on p "Develop reliable AI products, everytime" at bounding box center [629, 404] width 634 height 119
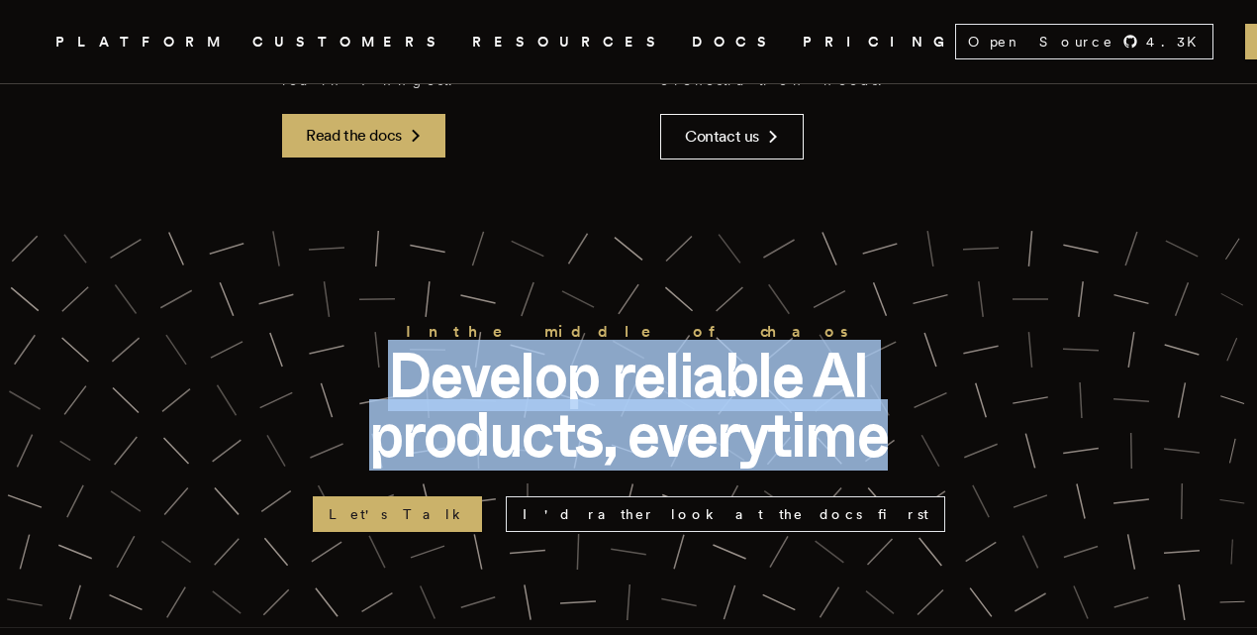
drag
click at [753, 345] on p "Develop reliable AI products, everytime" at bounding box center [629, 404] width 634 height 119
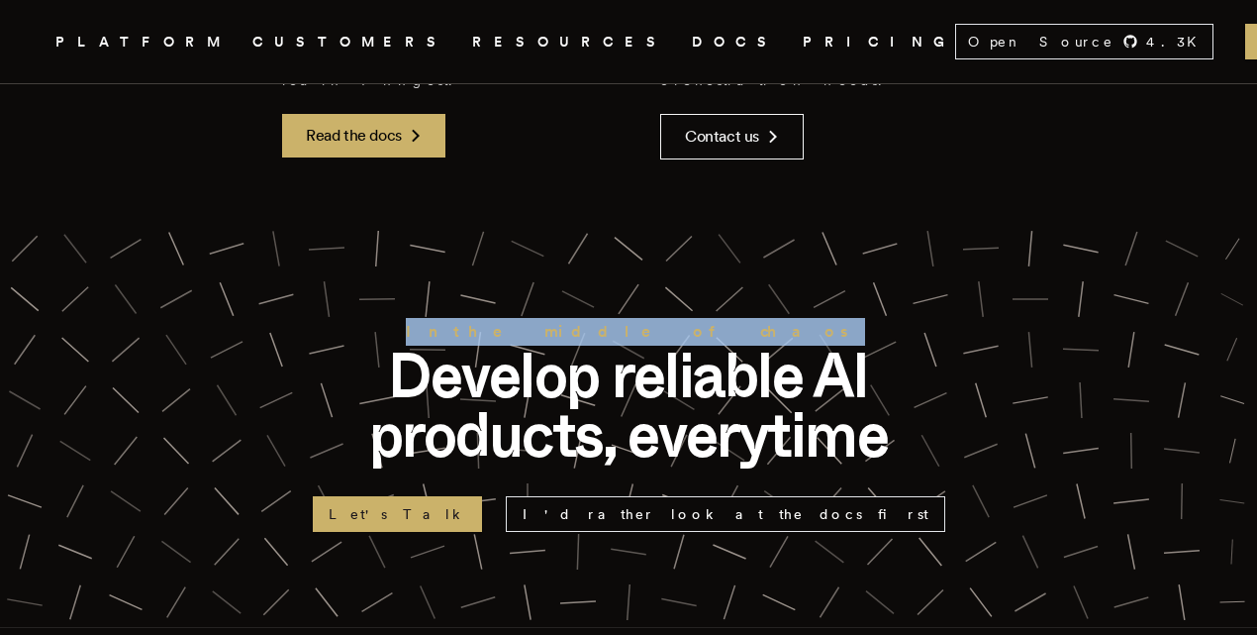
click at [393, 223] on section "In the middle of chaos Develop reliable AI products, everytime Let's Talk I'd r…" at bounding box center [628, 425] width 1257 height 404
click at [394, 345] on p "Develop reliable AI products, everytime" at bounding box center [629, 404] width 634 height 119
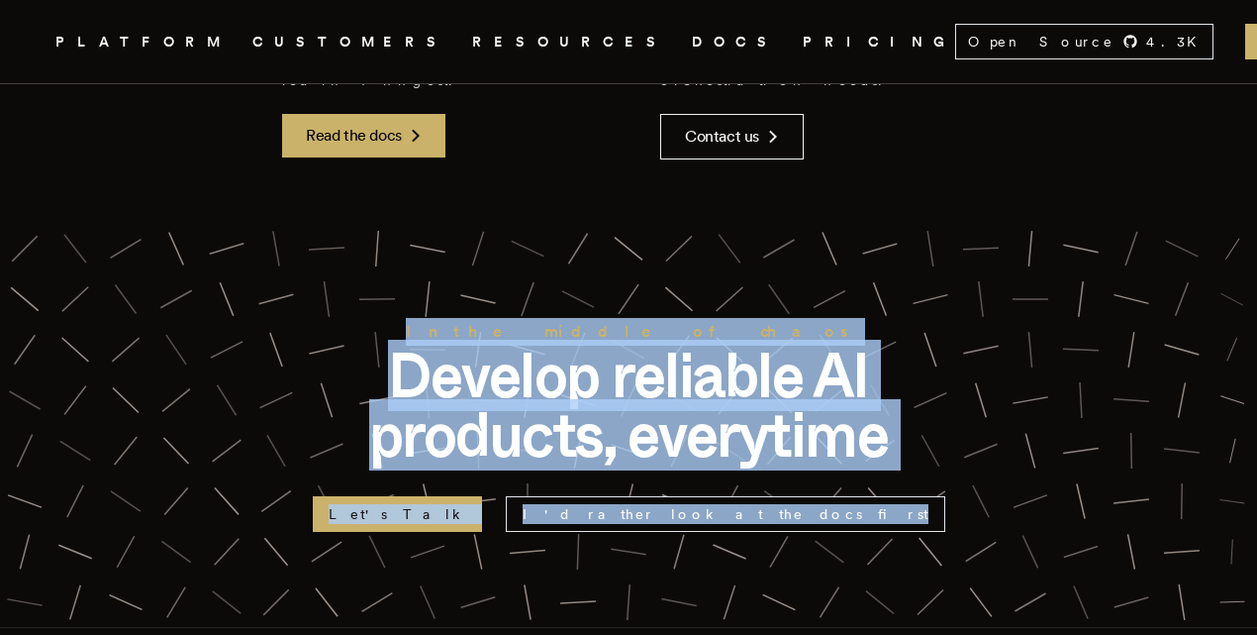
click at [901, 330] on section "In the middle of chaos Develop reliable AI products, everytime Let's Talk I'd r…" at bounding box center [628, 425] width 1257 height 404
click at [901, 480] on div "Let's Talk I'd rather look at the docs first" at bounding box center [629, 505] width 634 height 51
click at [469, 223] on section "In the middle of chaos Develop reliable AI products, everytime Let's Talk I'd r…" at bounding box center [628, 425] width 1257 height 404
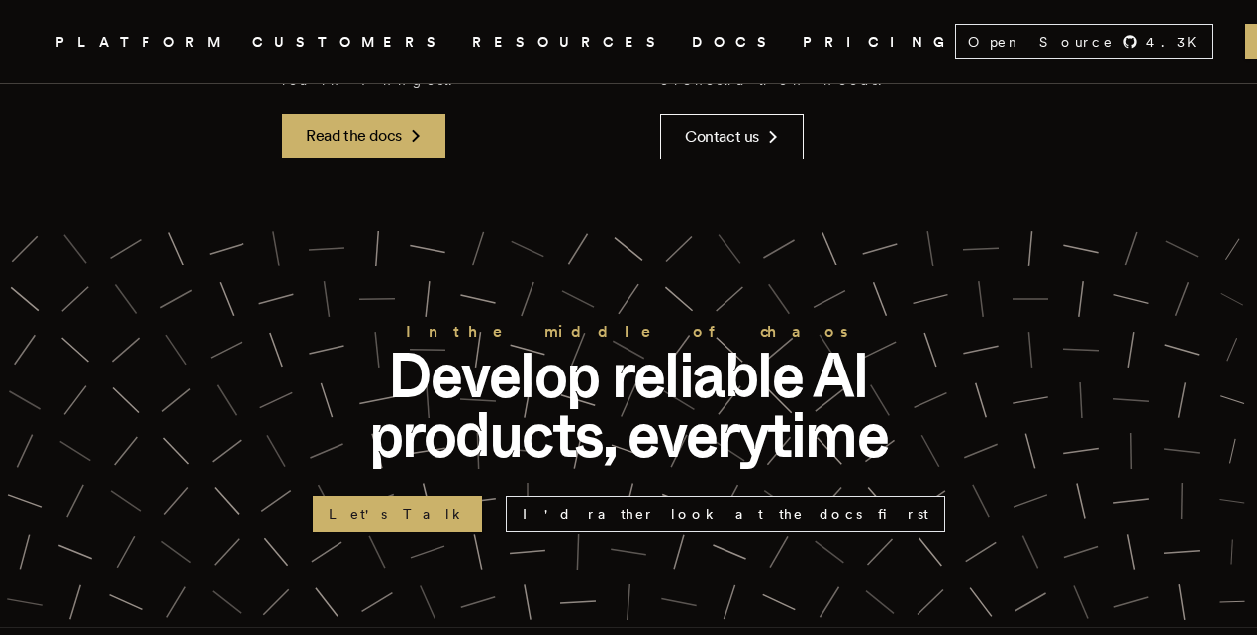
click at [469, 274] on icon at bounding box center [477, 298] width 49 height 49
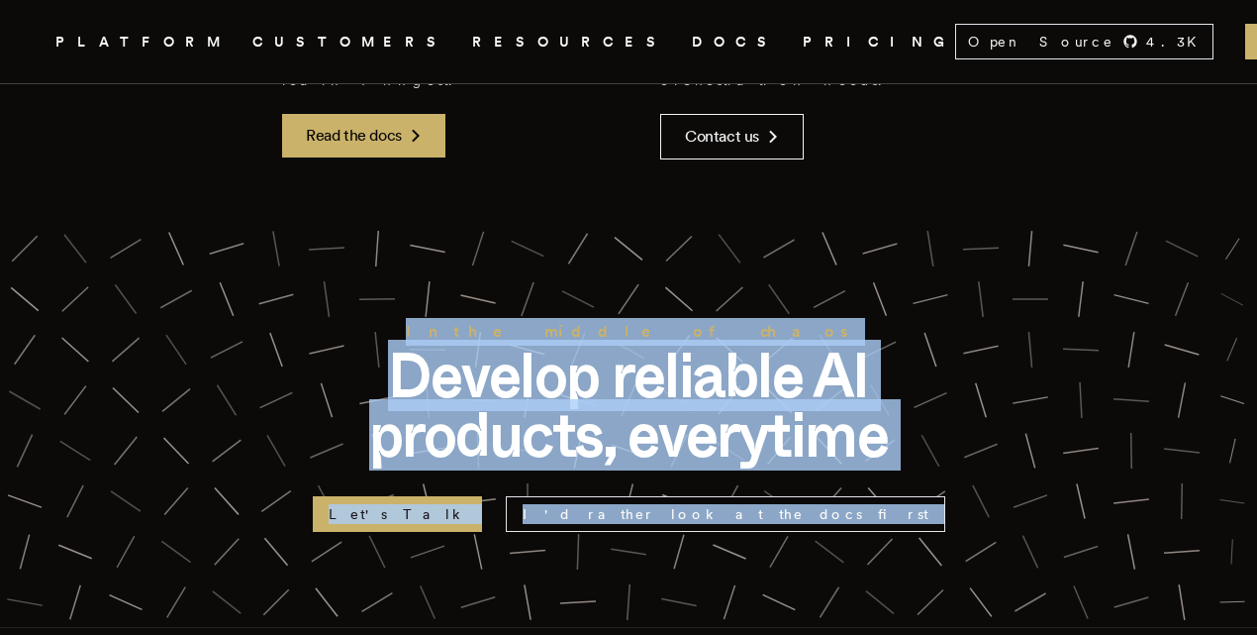
click at [836, 353] on section "In the middle of chaos Develop reliable AI products, everytime Let's Talk I'd r…" at bounding box center [628, 425] width 1257 height 404
click at [836, 480] on div "Let's Talk I'd rather look at the docs first" at bounding box center [629, 505] width 634 height 51
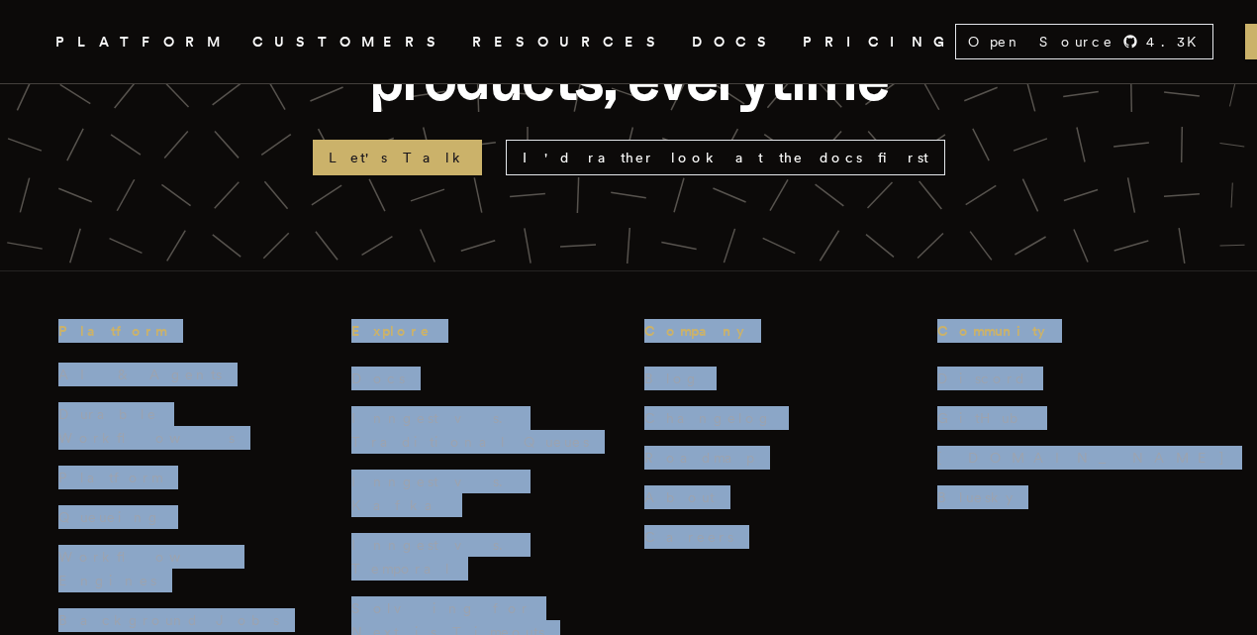
scroll to position [10012, 0]
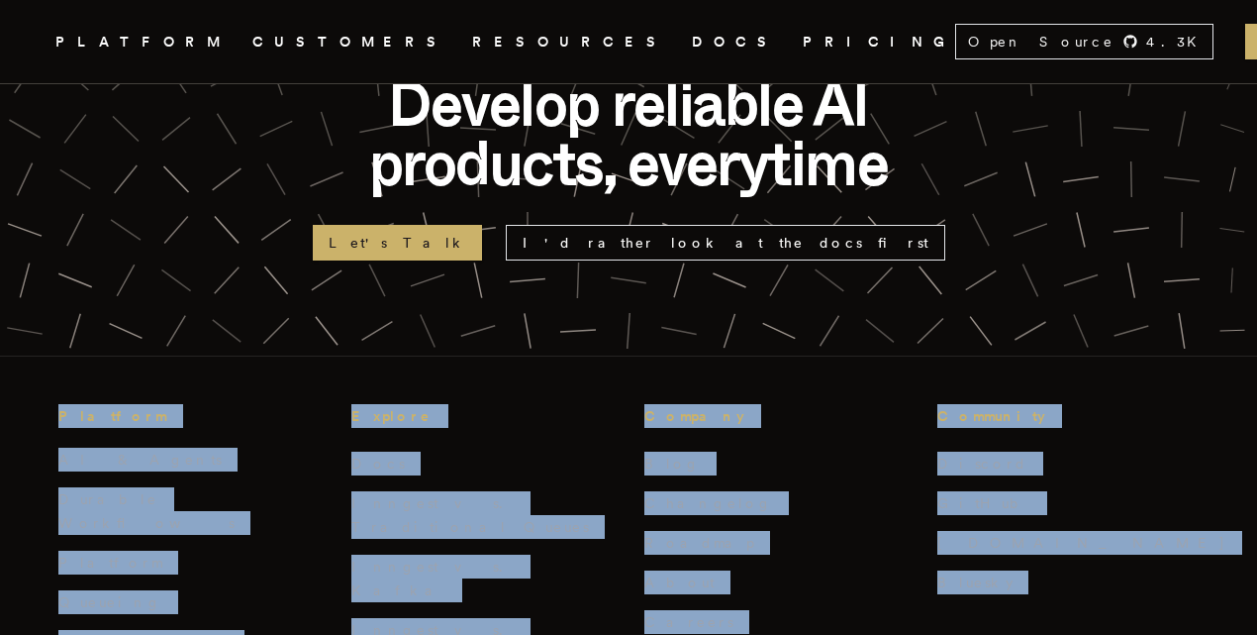
click at [52, 204] on footer "In the middle of chaos Develop reliable AI products, everytime Let's Talk I'd r…" at bounding box center [628, 593] width 1257 height 1284
click at [52, 356] on div "Platform AI & Agents Durable Workflows Platform Queueing Workflow Engines Backg…" at bounding box center [629, 568] width 1194 height 424
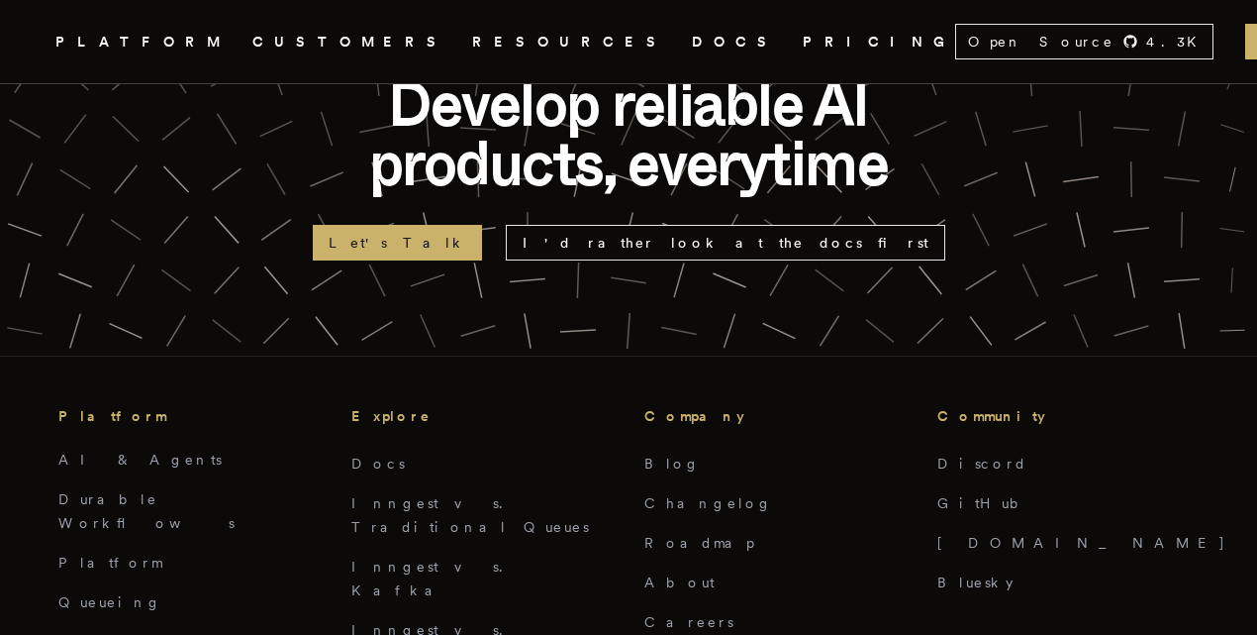
scroll to position [9537, 0]
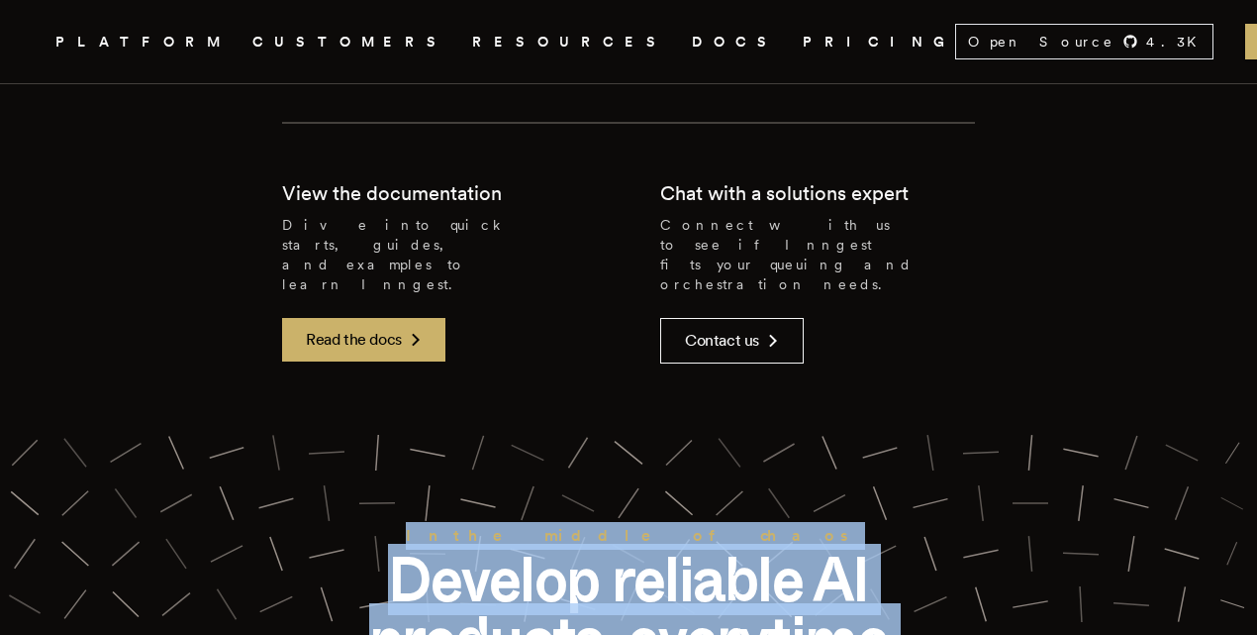
click at [808, 552] on section "In the middle of chaos Develop reliable AI products, everytime Let's Talk I'd r…" at bounding box center [628, 629] width 1257 height 404
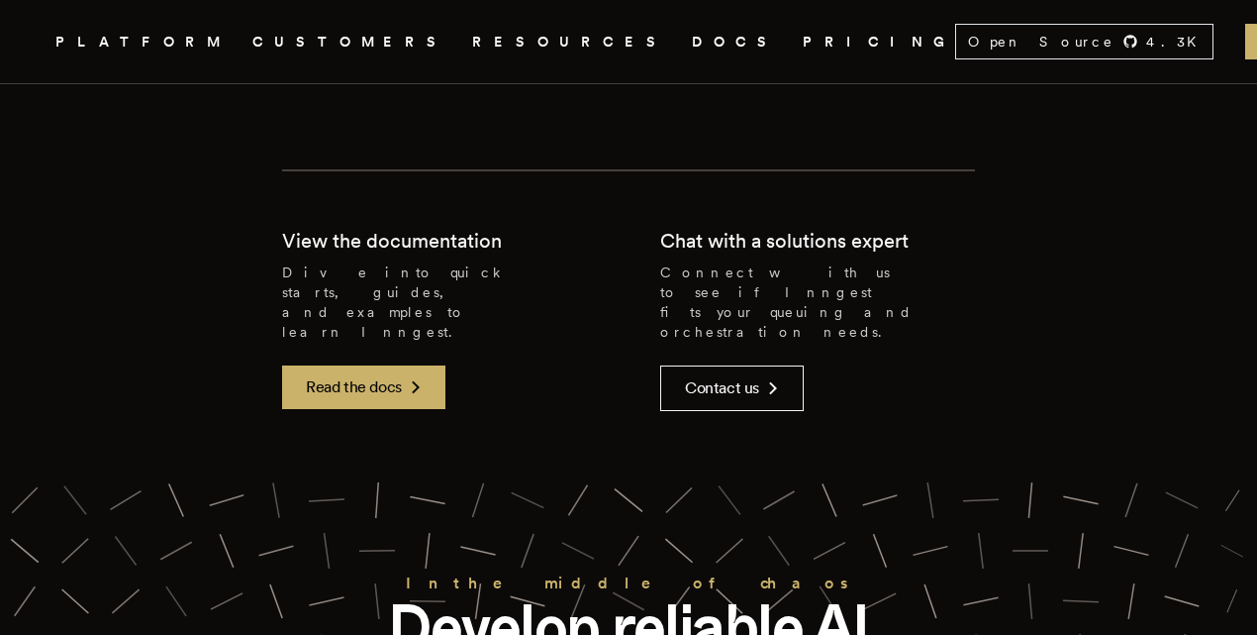
scroll to position [9180, 0]
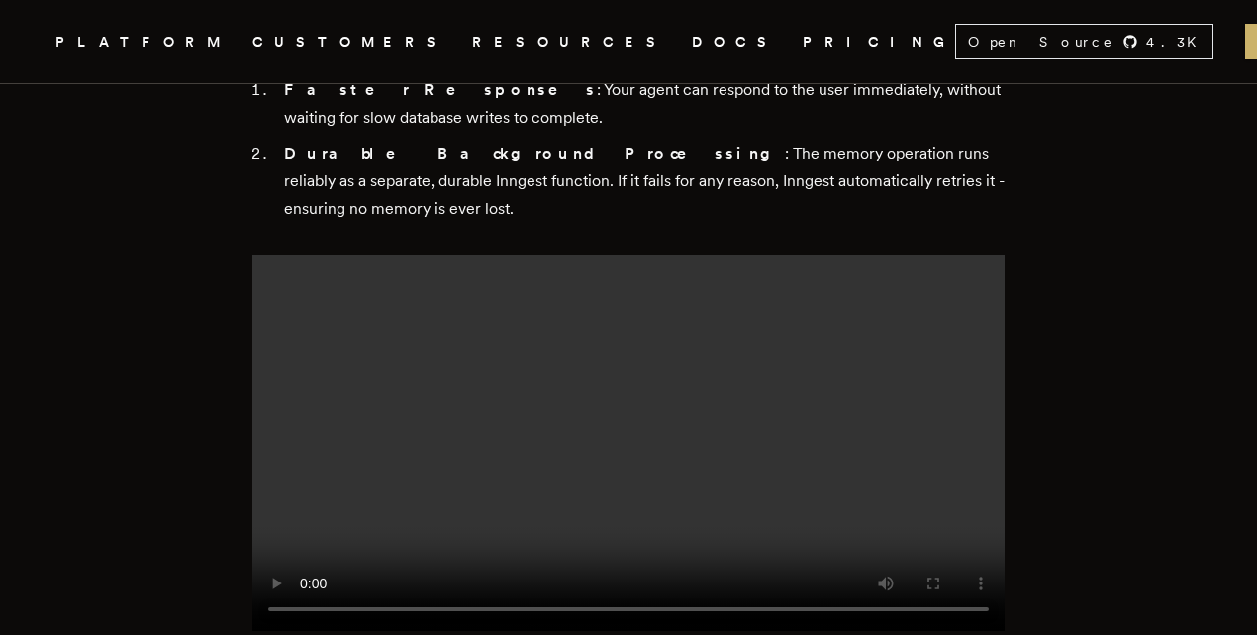
scroll to position [3835, 0]
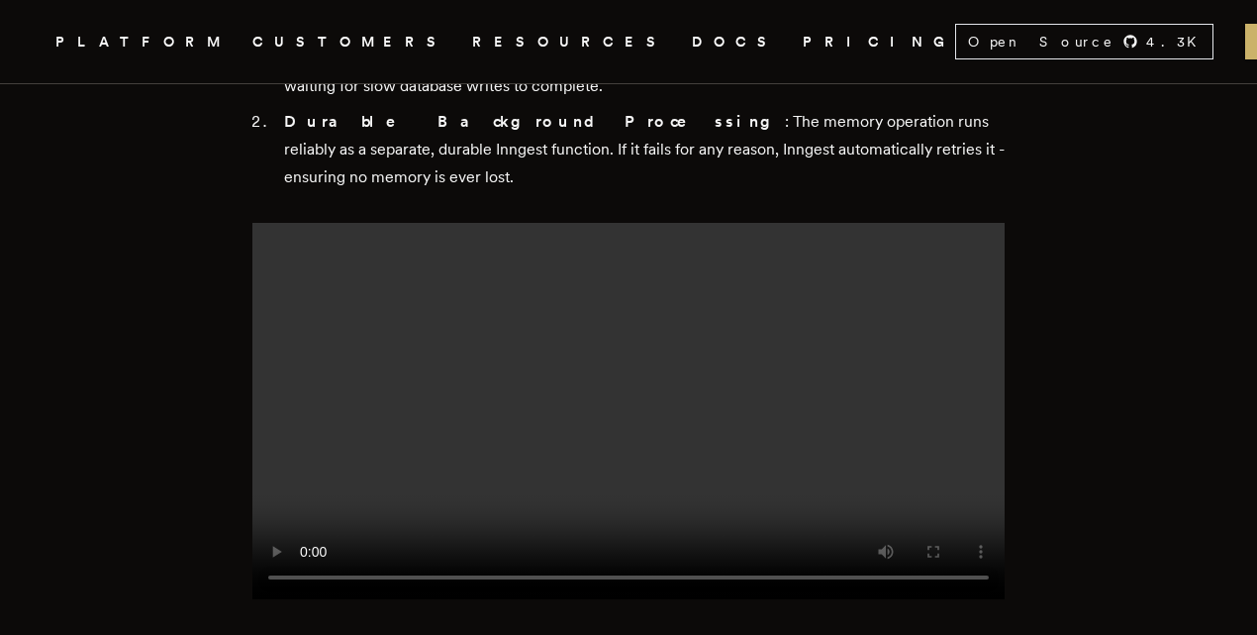
click at [682, 343] on video at bounding box center [628, 411] width 752 height 376
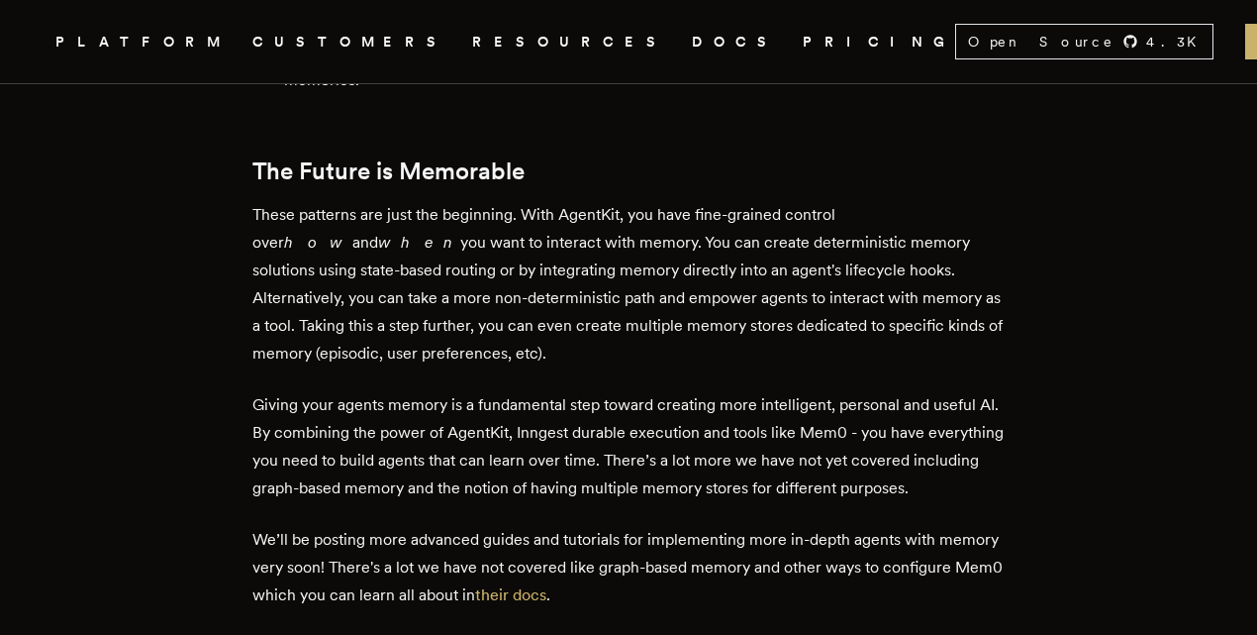
scroll to position [10105, 0]
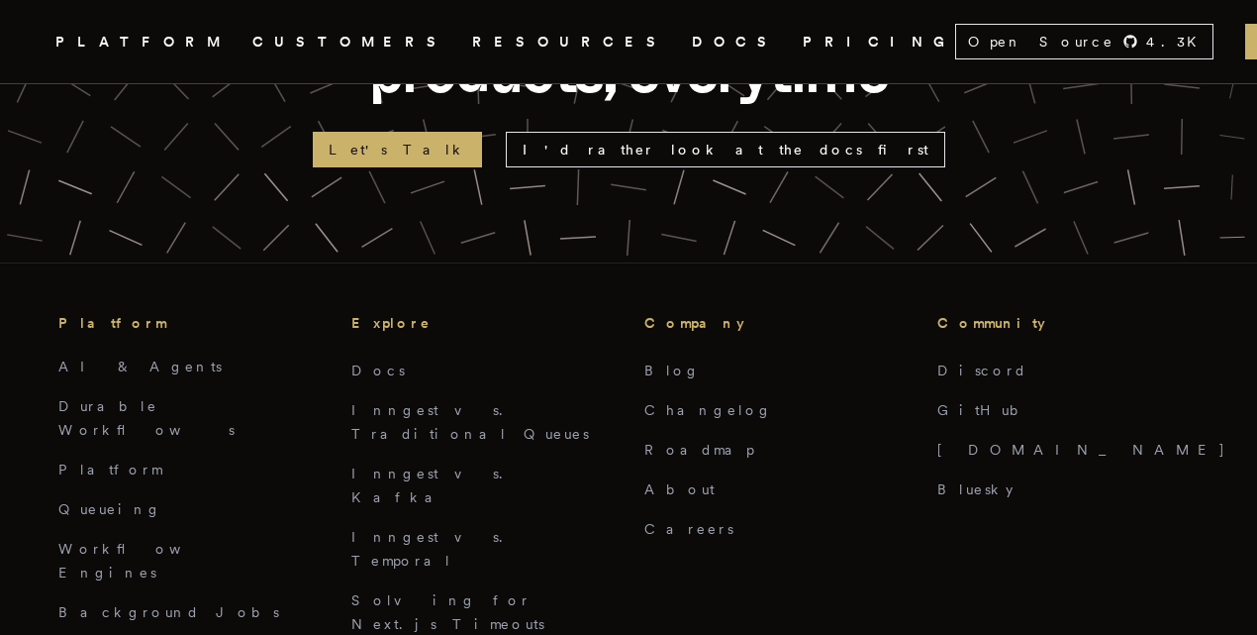
click at [1127, 477] on li "Bluesky" at bounding box center [1067, 489] width 261 height 24
click at [451, 529] on link "Inngest vs. Temporal" at bounding box center [432, 549] width 163 height 40
click at [116, 540] on link "Workflow Engines" at bounding box center [143, 560] width 170 height 40
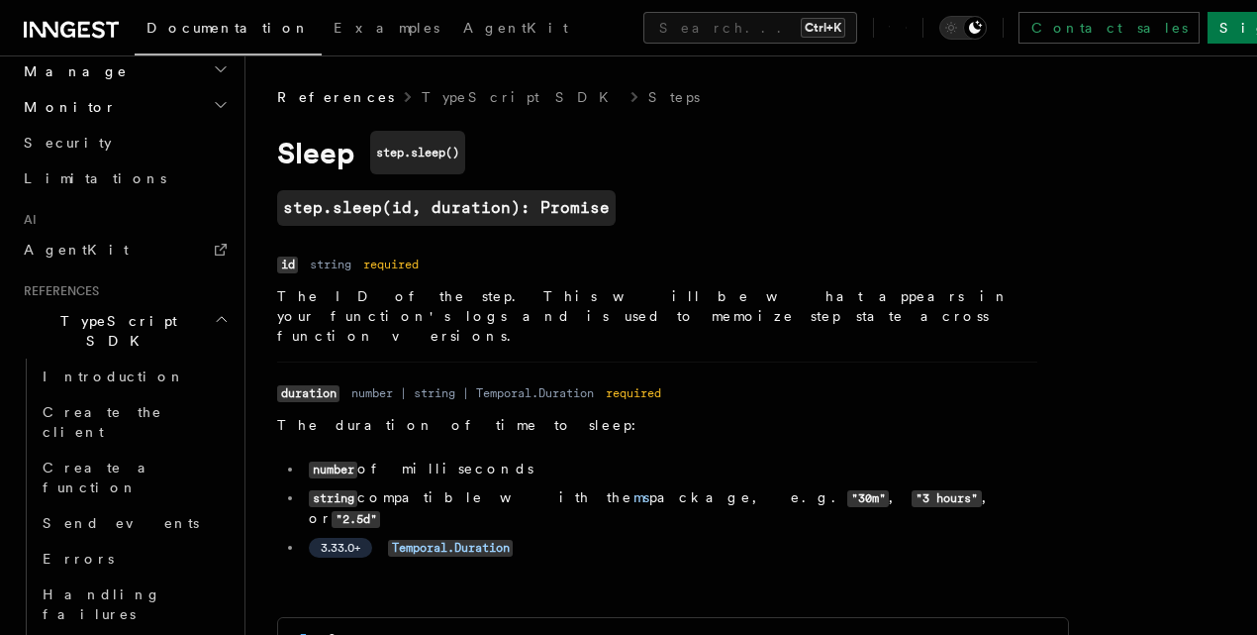
scroll to position [1307, 0]
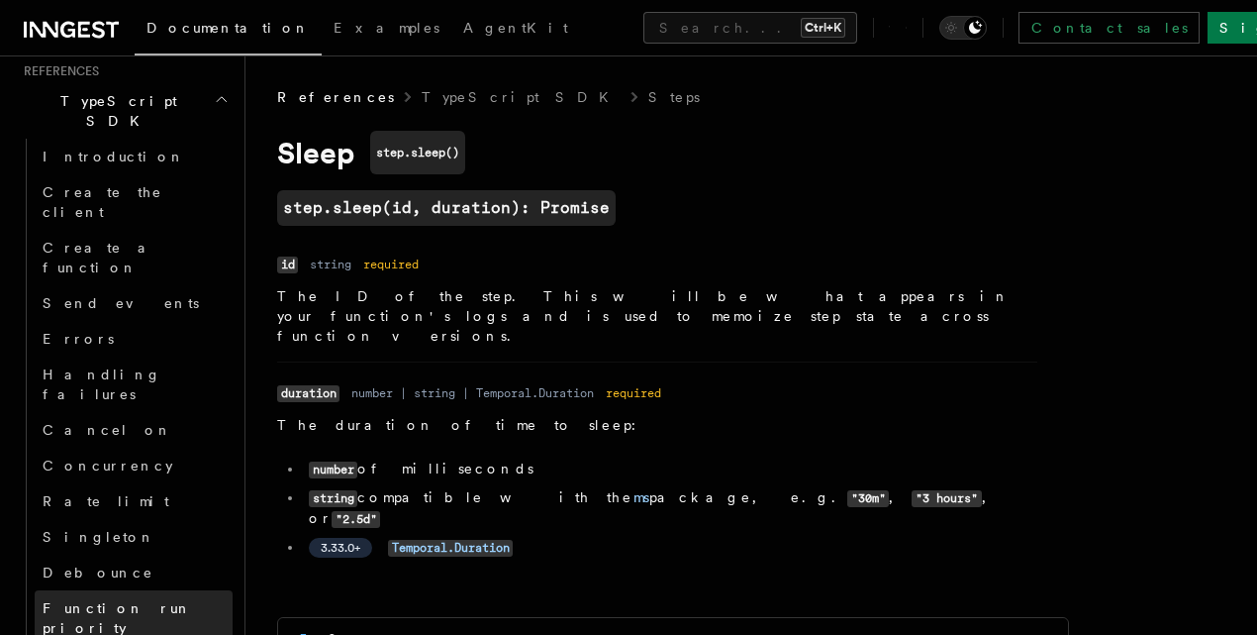
click at [138, 590] on link "Function run priority" at bounding box center [134, 617] width 198 height 55
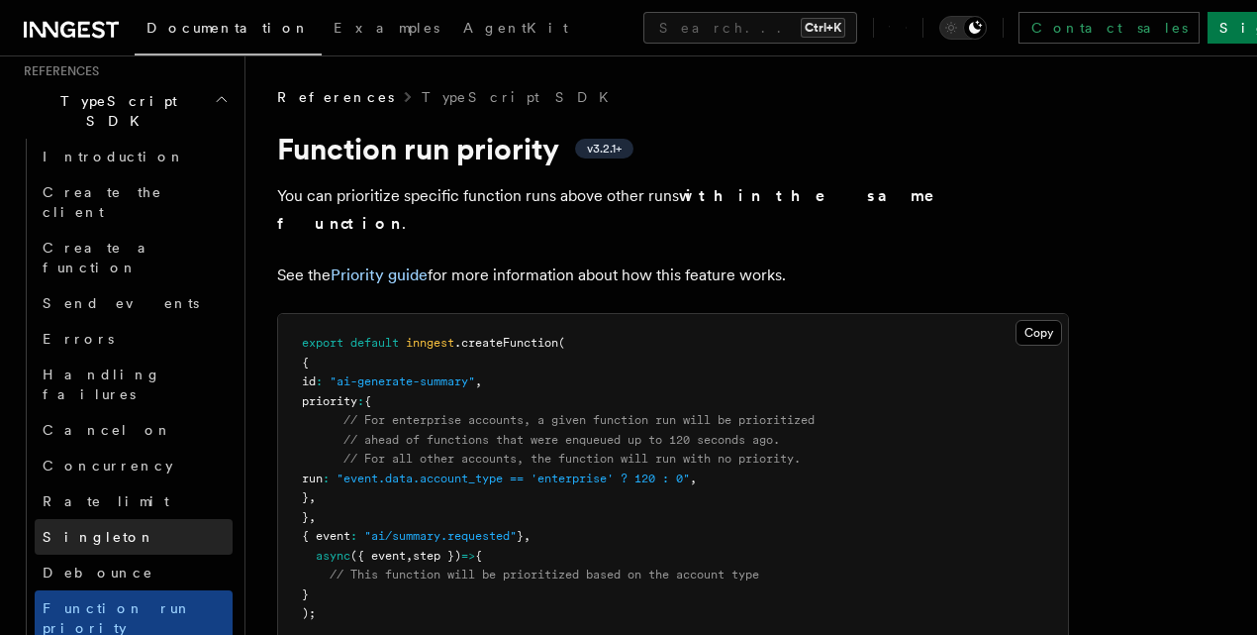
scroll to position [1188, 0]
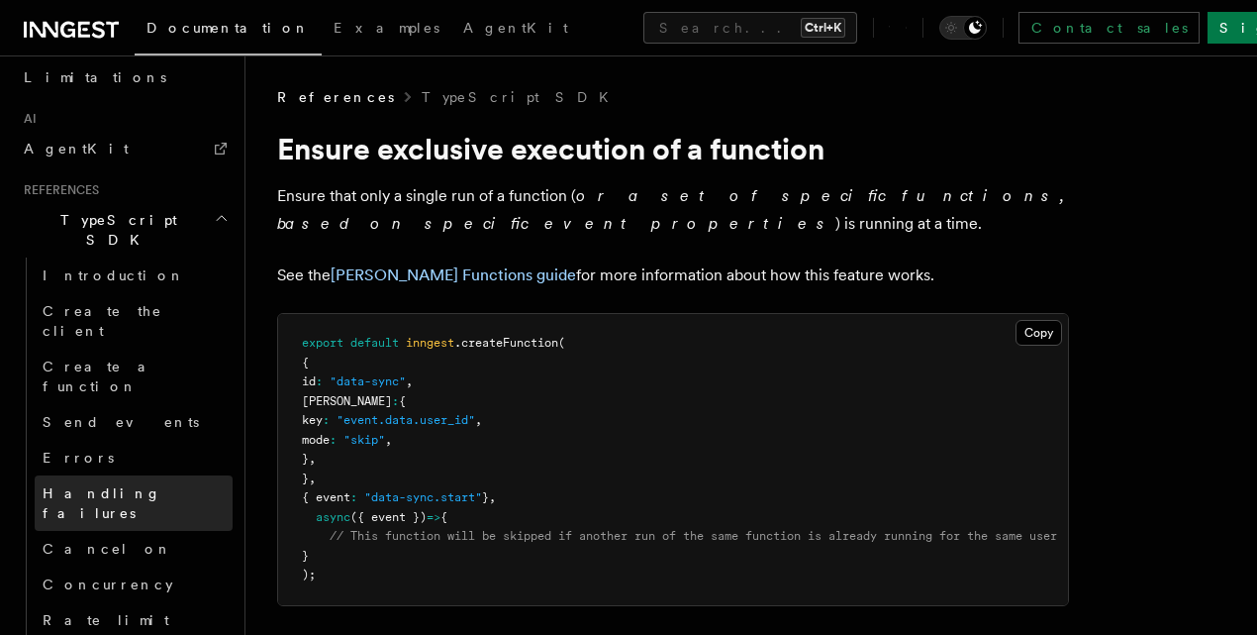
click at [149, 475] on link "Handling failures" at bounding box center [134, 502] width 198 height 55
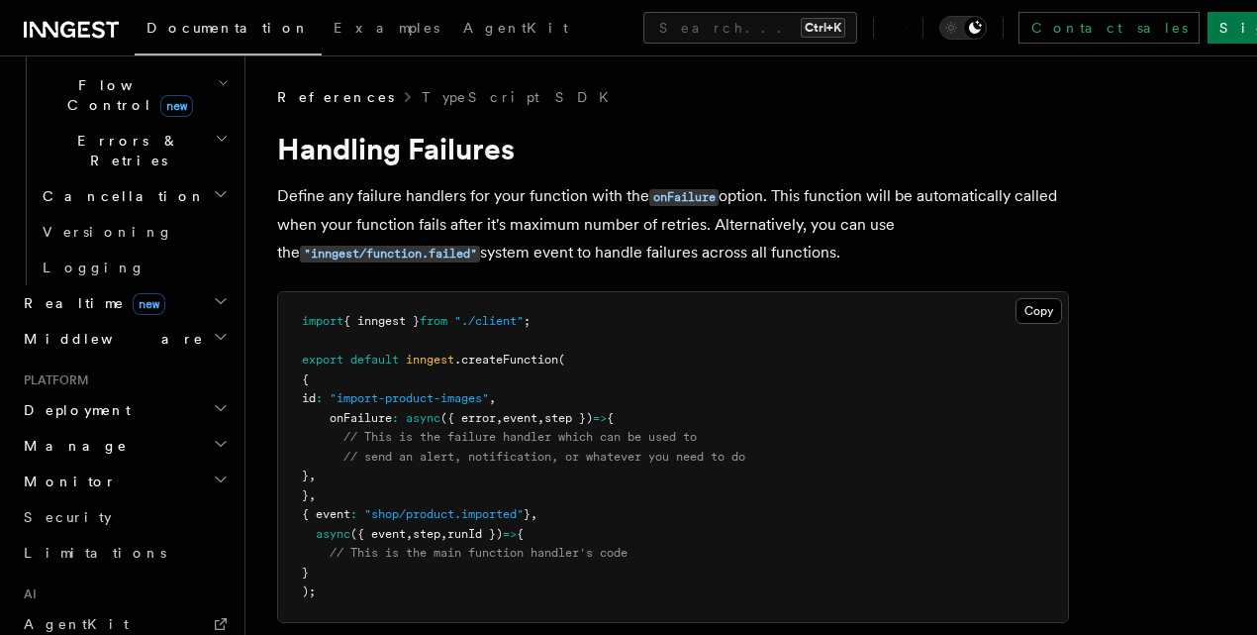
scroll to position [594, 0]
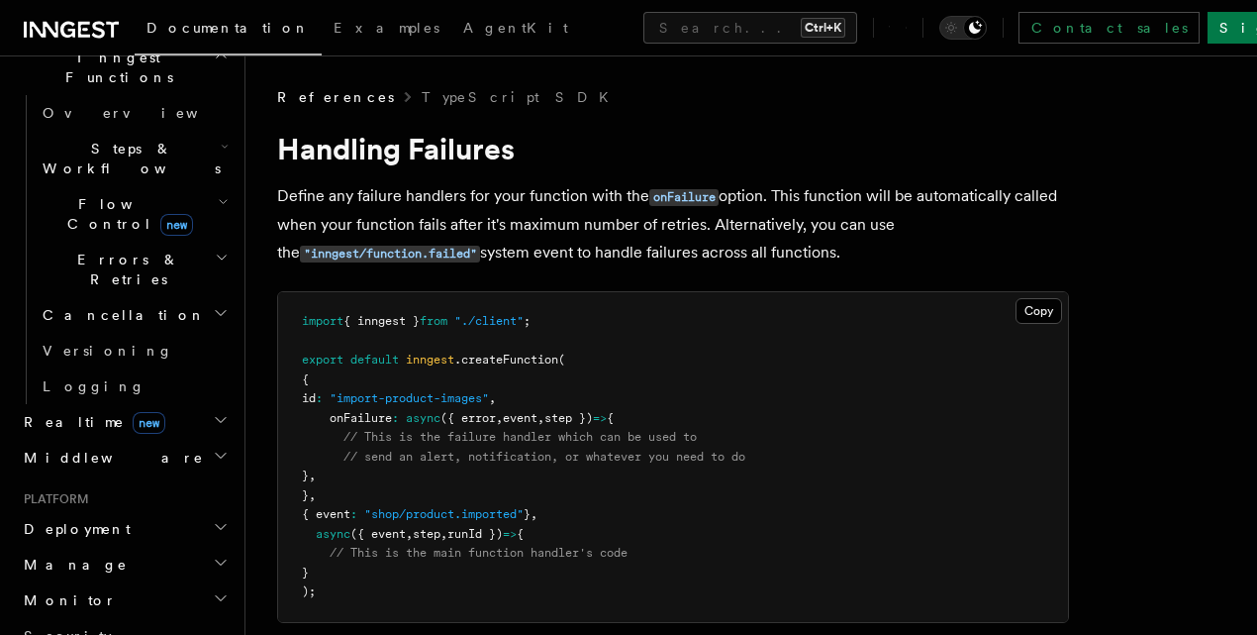
click at [204, 404] on h2 "Realtime new" at bounding box center [124, 422] width 217 height 36
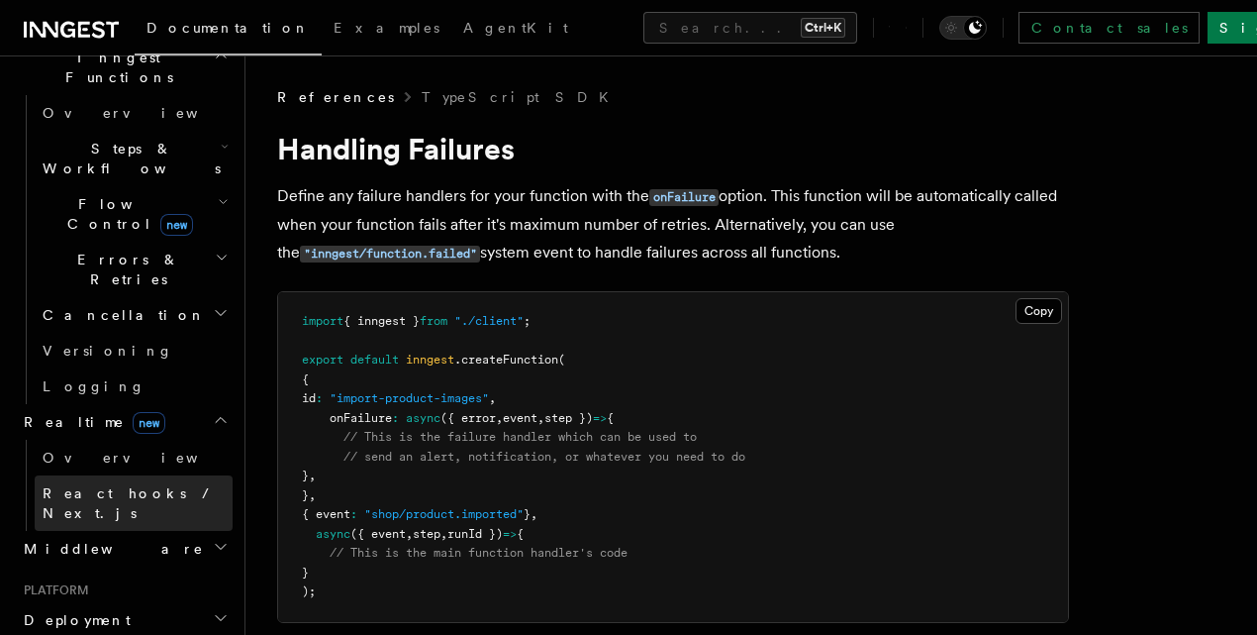
click at [180, 475] on link "React hooks / Next.js" at bounding box center [134, 502] width 198 height 55
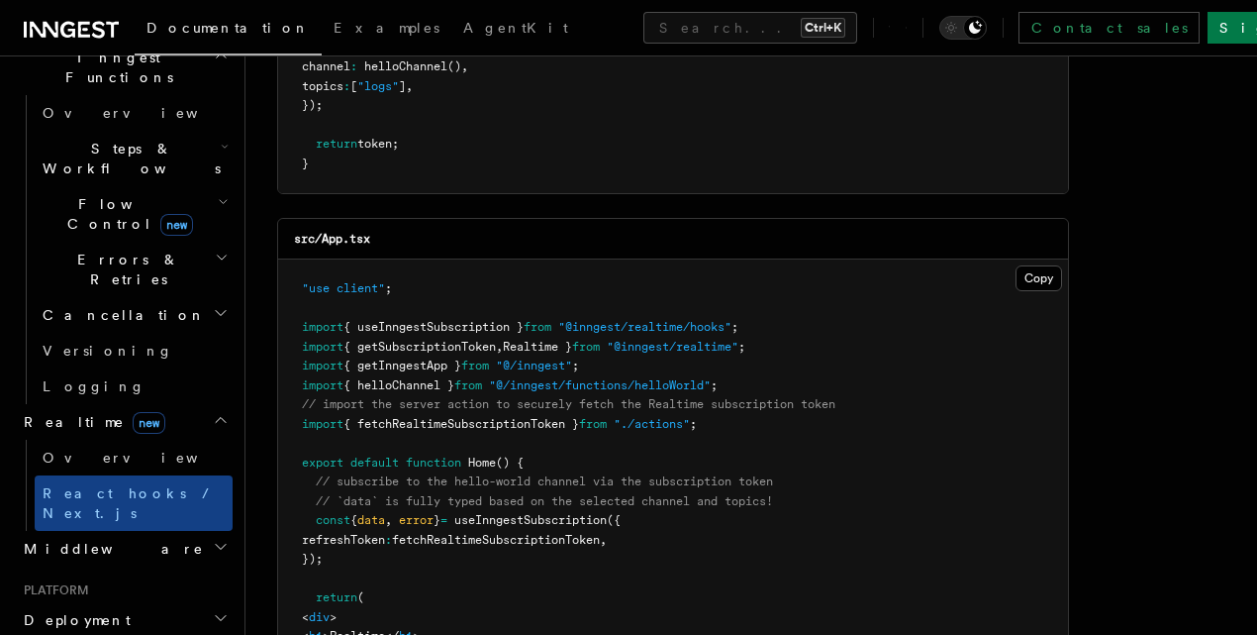
scroll to position [238, 0]
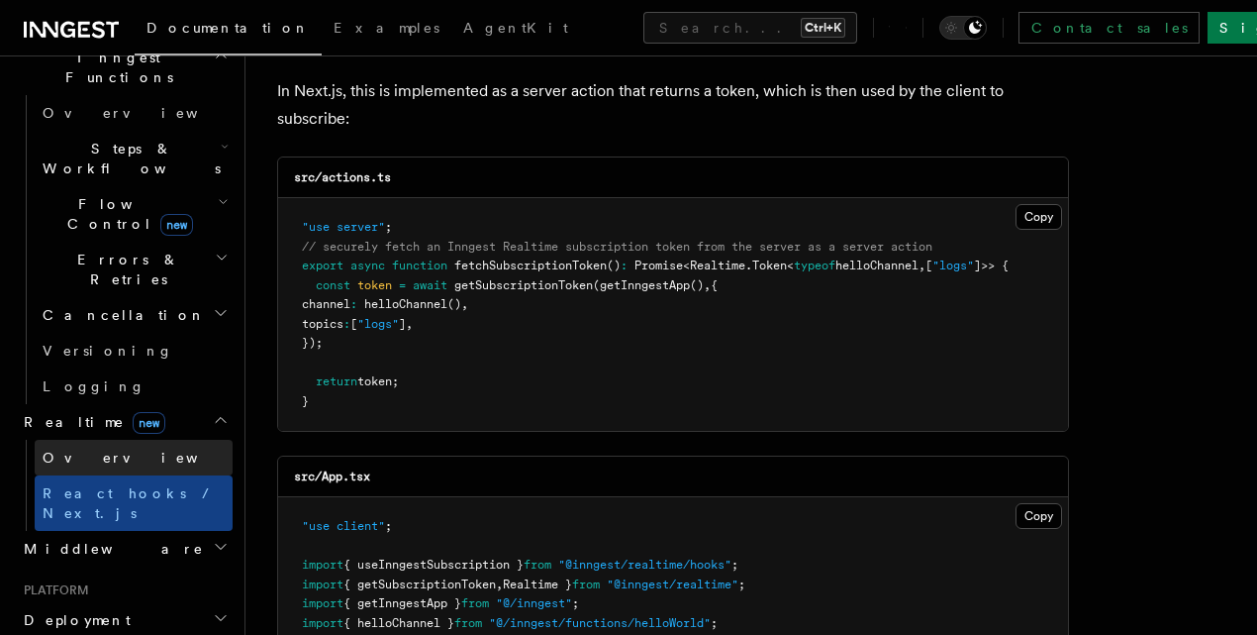
click at [201, 440] on link "Overview" at bounding box center [134, 458] width 198 height 36
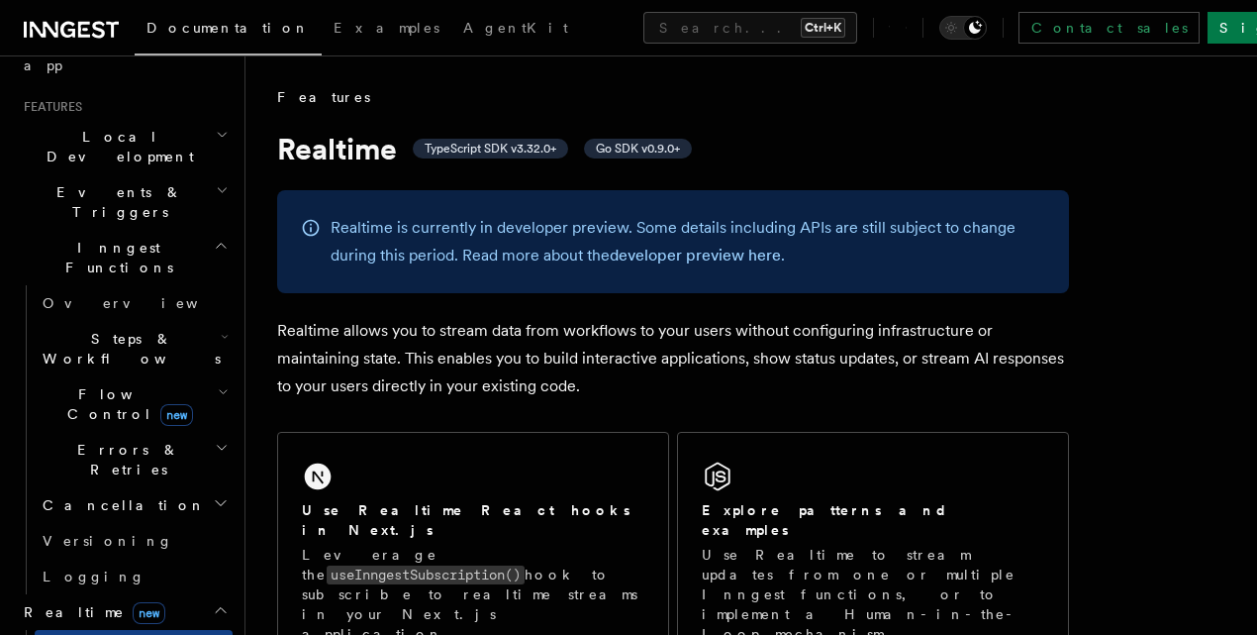
scroll to position [356, 0]
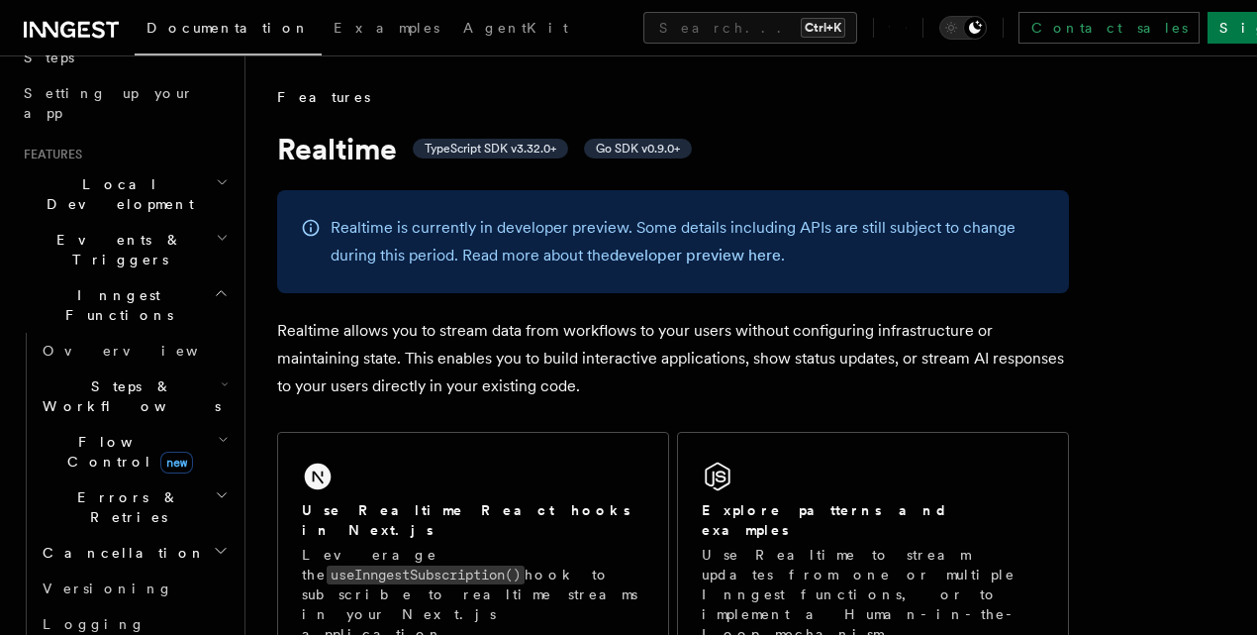
click at [221, 424] on h2 "Flow Control new" at bounding box center [134, 451] width 198 height 55
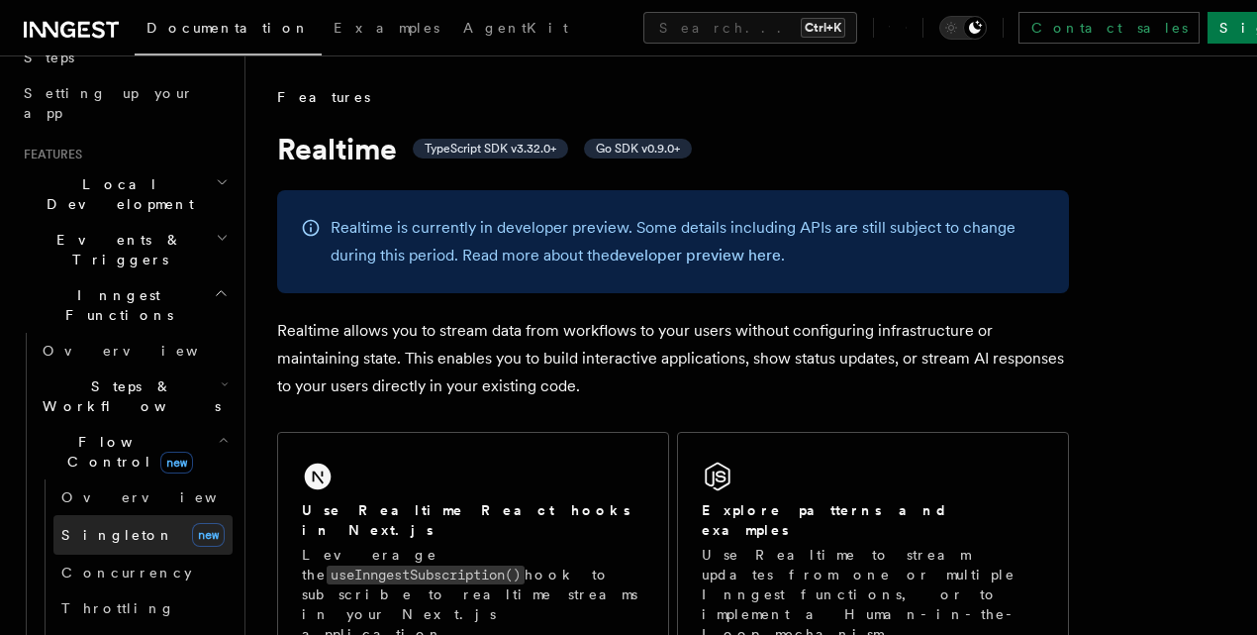
click at [158, 515] on link "[PERSON_NAME] new" at bounding box center [142, 535] width 179 height 40
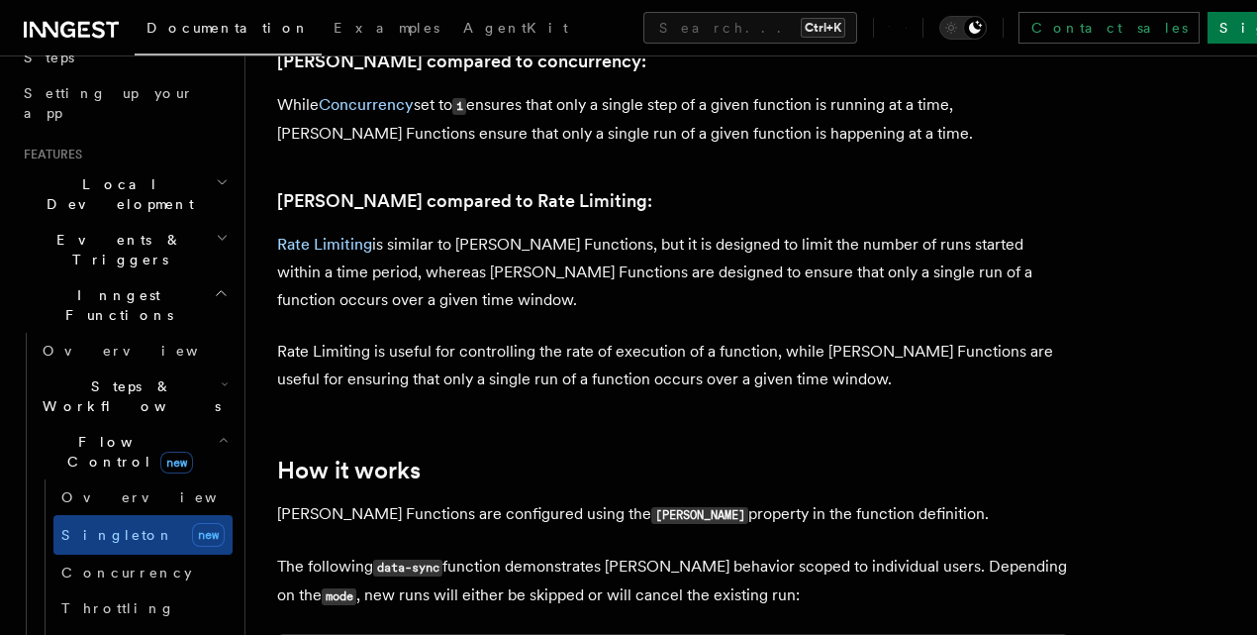
scroll to position [1425, 0]
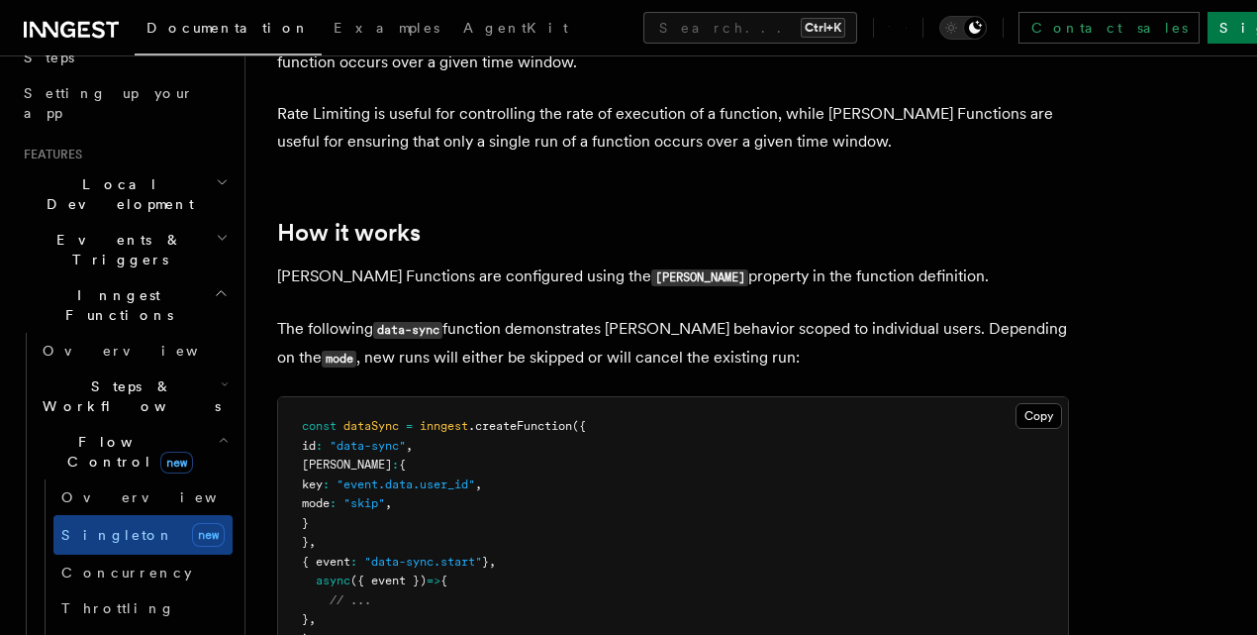
click at [220, 438] on icon "button" at bounding box center [223, 440] width 7 height 4
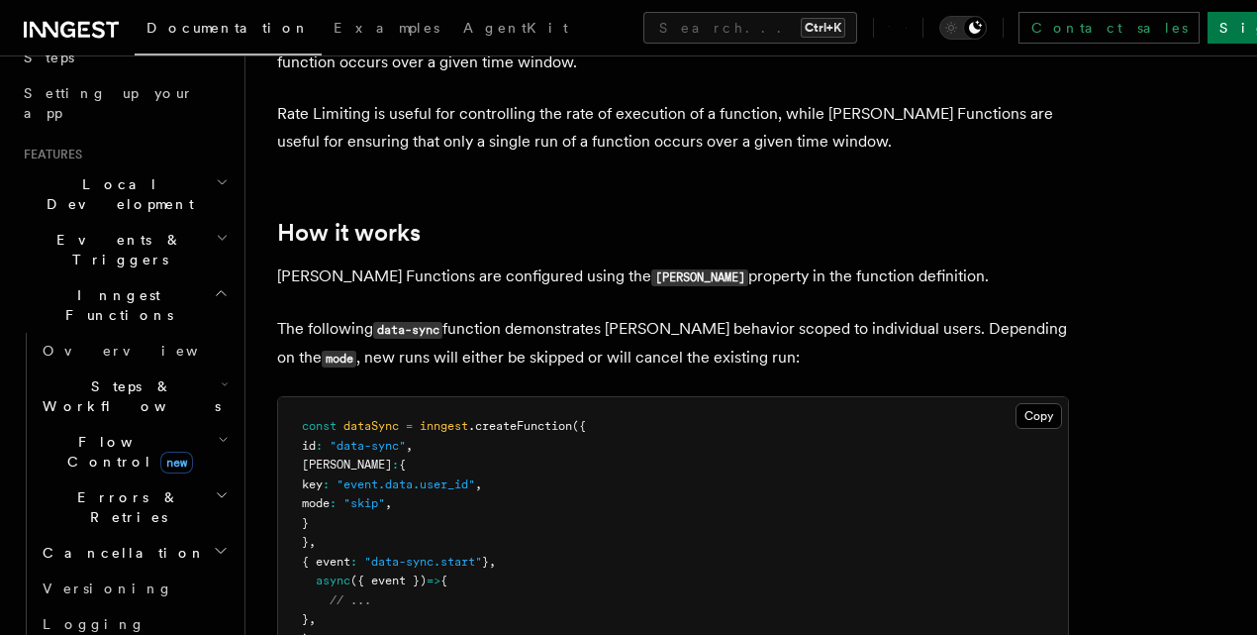
click at [221, 376] on icon "button" at bounding box center [225, 384] width 8 height 16
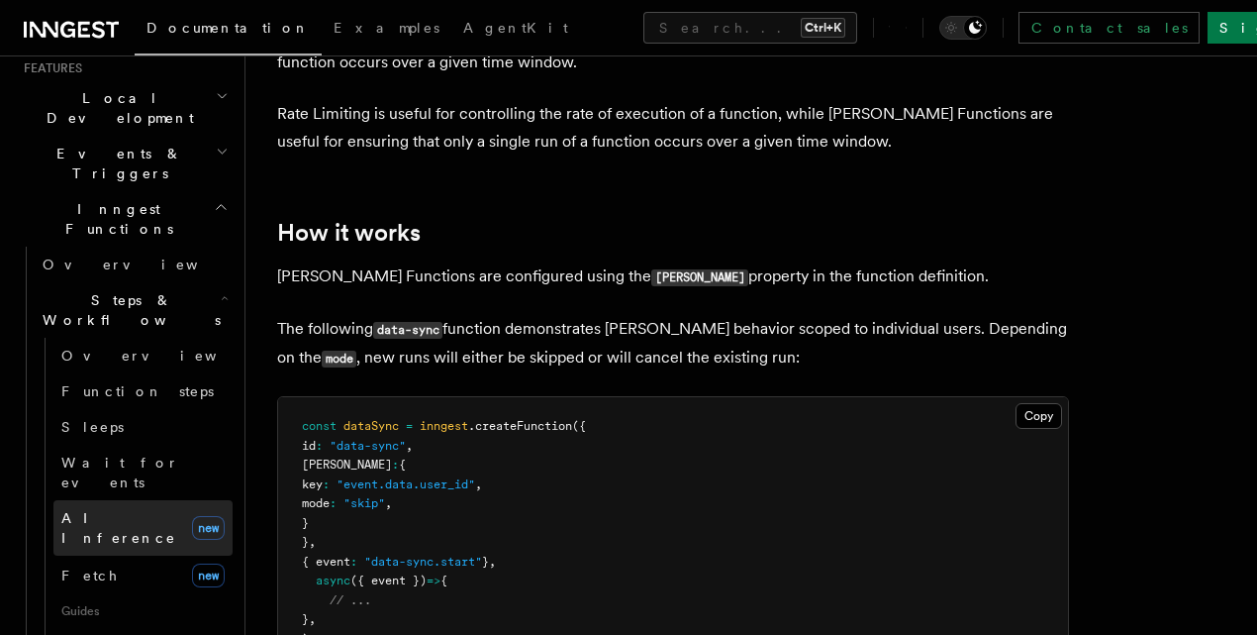
scroll to position [475, 0]
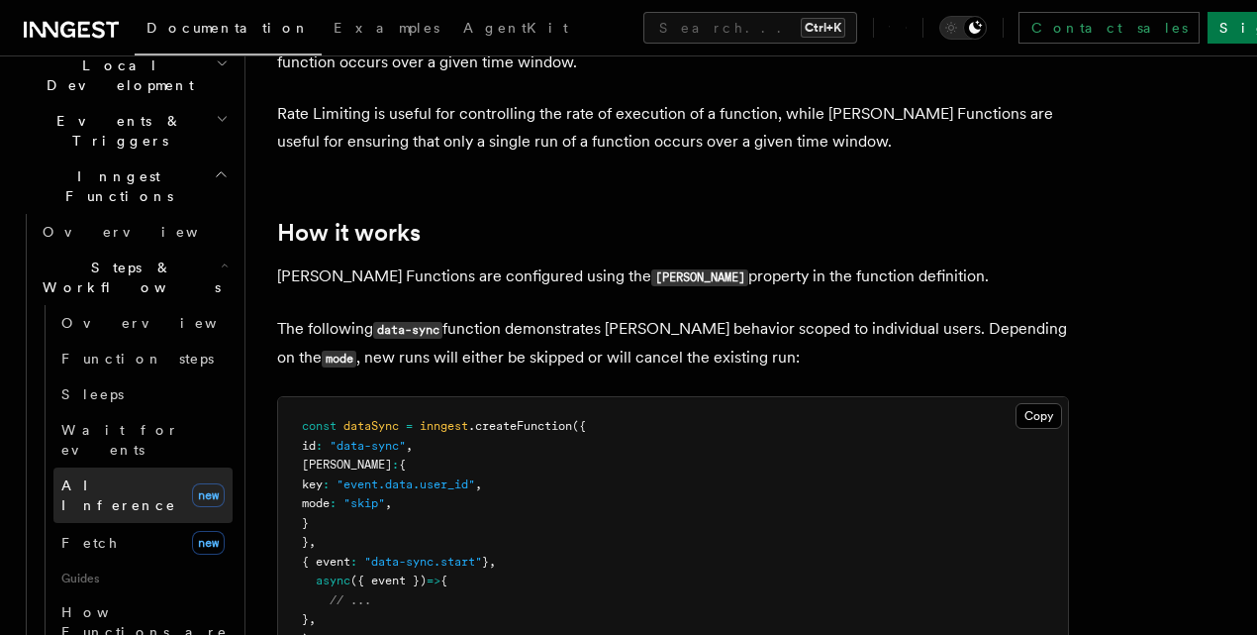
click at [143, 467] on link "AI Inference new" at bounding box center [142, 494] width 179 height 55
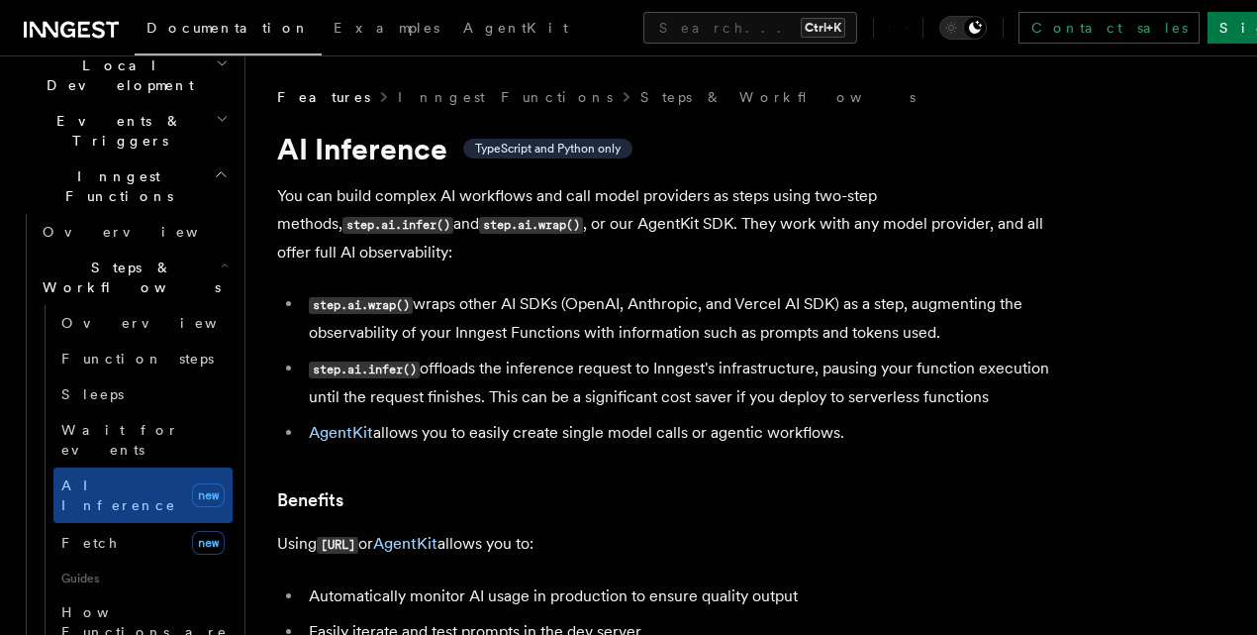
click at [324, 375] on code "step.ai.infer()" at bounding box center [364, 369] width 111 height 17
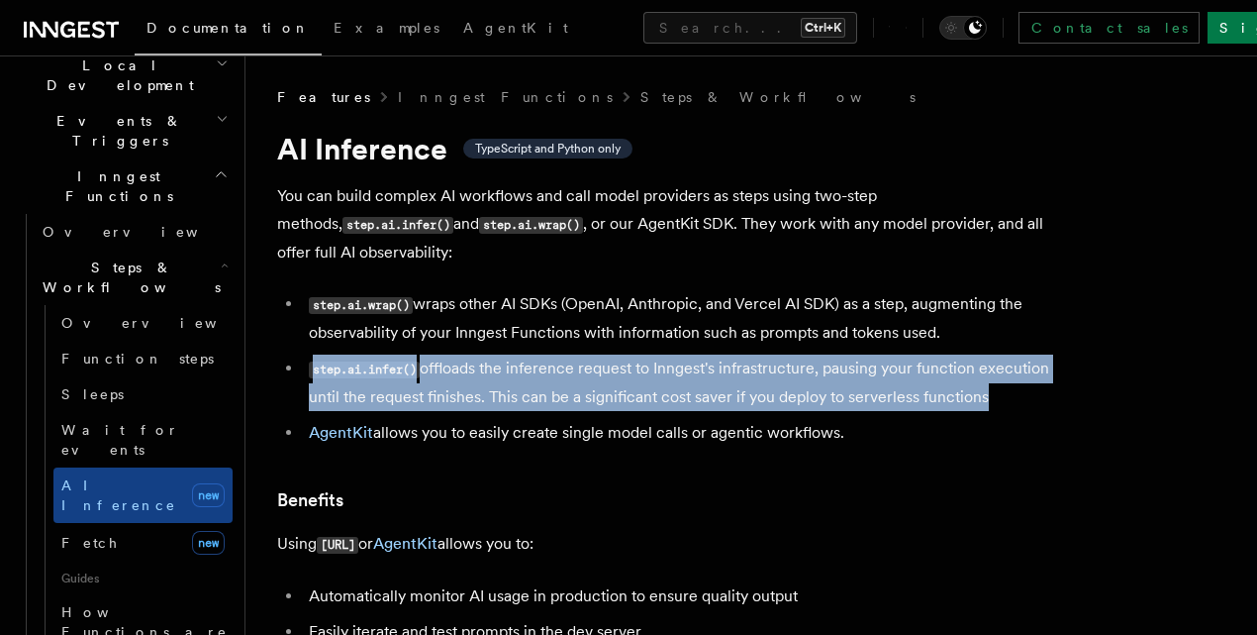
drag, startPoint x: 324, startPoint y: 375, endPoint x: 566, endPoint y: 429, distance: 248.3
click at [566, 411] on li "step.ai.infer() offloads the inference request to Inngest's infrastructure, pau…" at bounding box center [686, 382] width 766 height 56
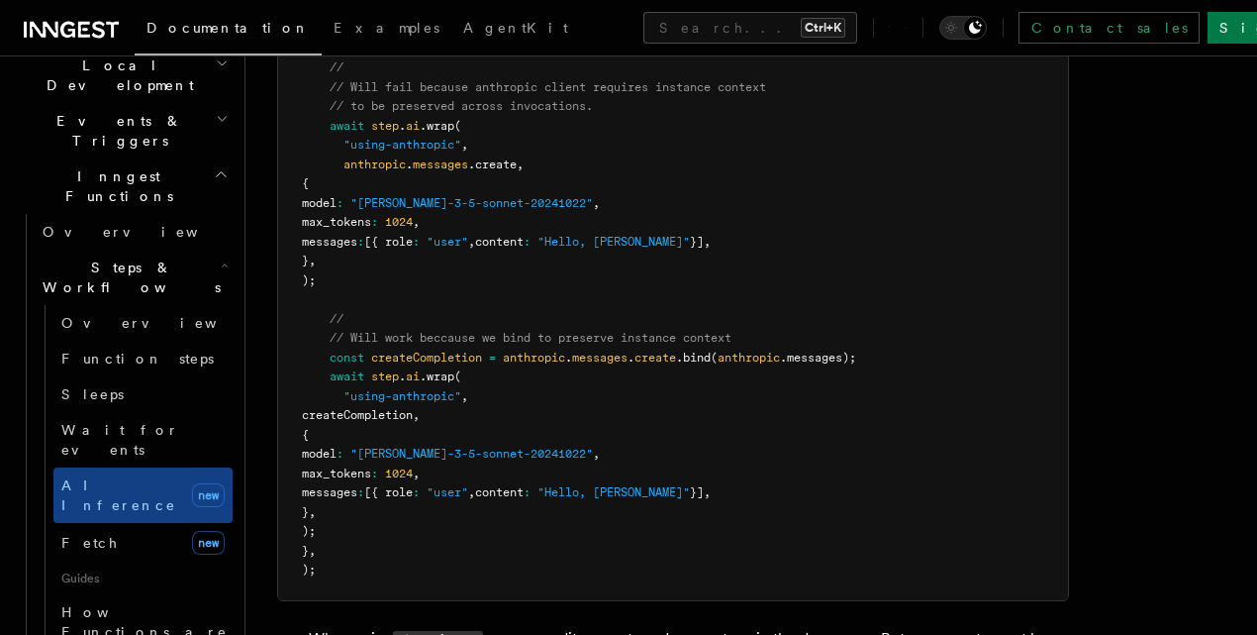
scroll to position [3920, 0]
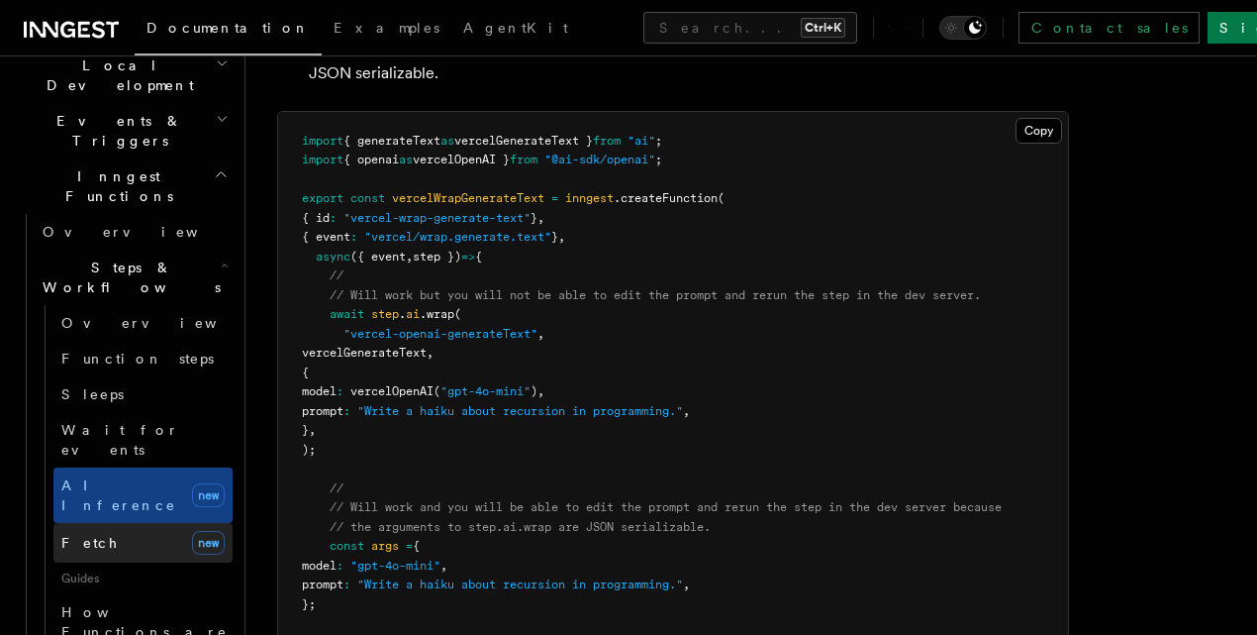
click at [175, 523] on link "Fetch new" at bounding box center [142, 543] width 179 height 40
